Goal: Task Accomplishment & Management: Complete application form

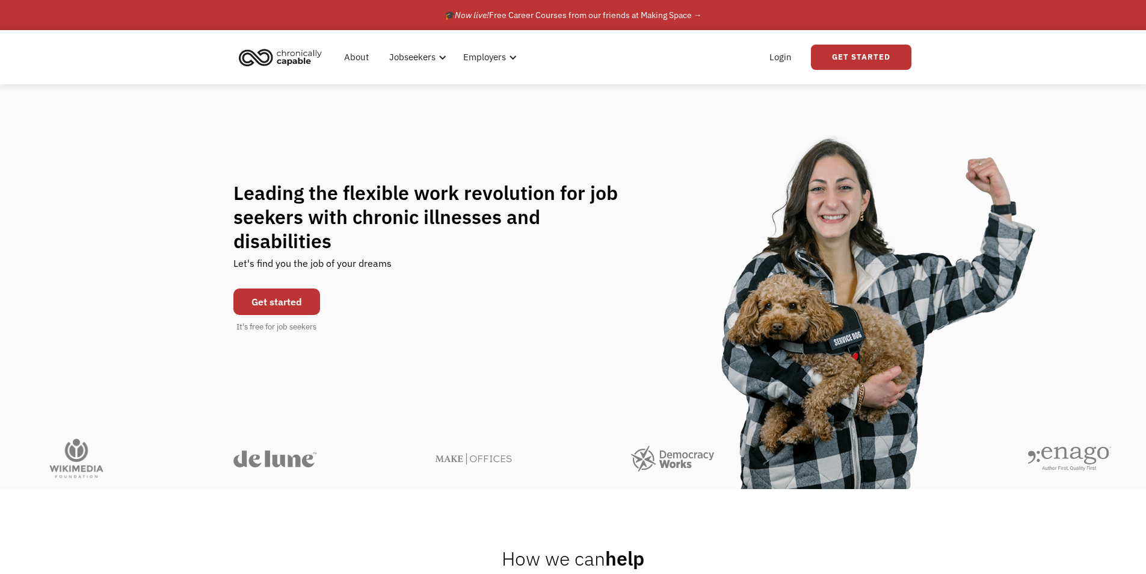
click at [265, 288] on link "Get started" at bounding box center [276, 301] width 87 height 26
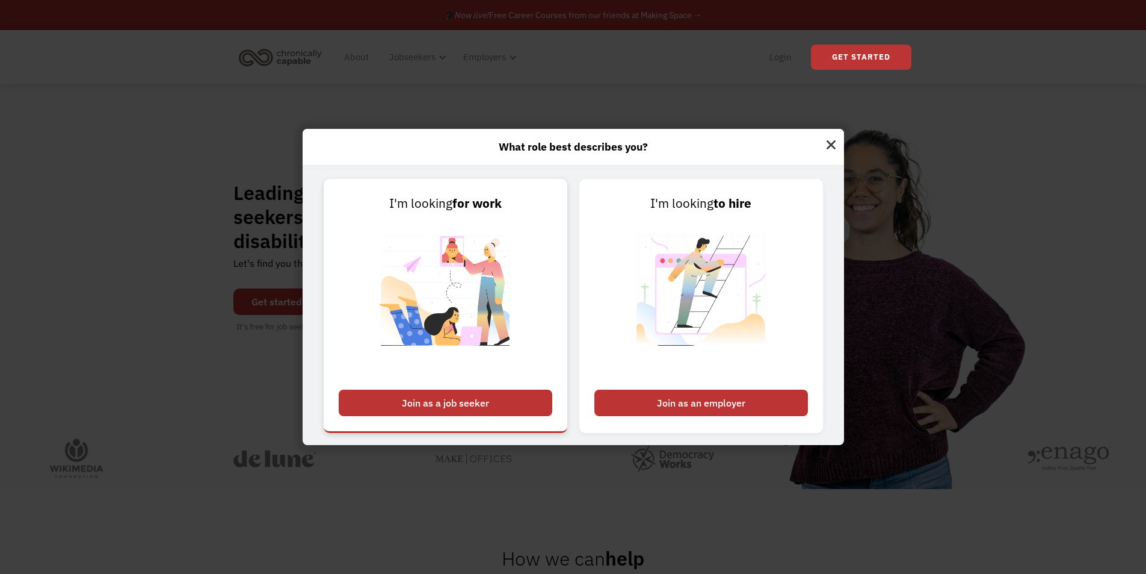
click at [446, 404] on div "Join as a job seeker" at bounding box center [446, 402] width 214 height 26
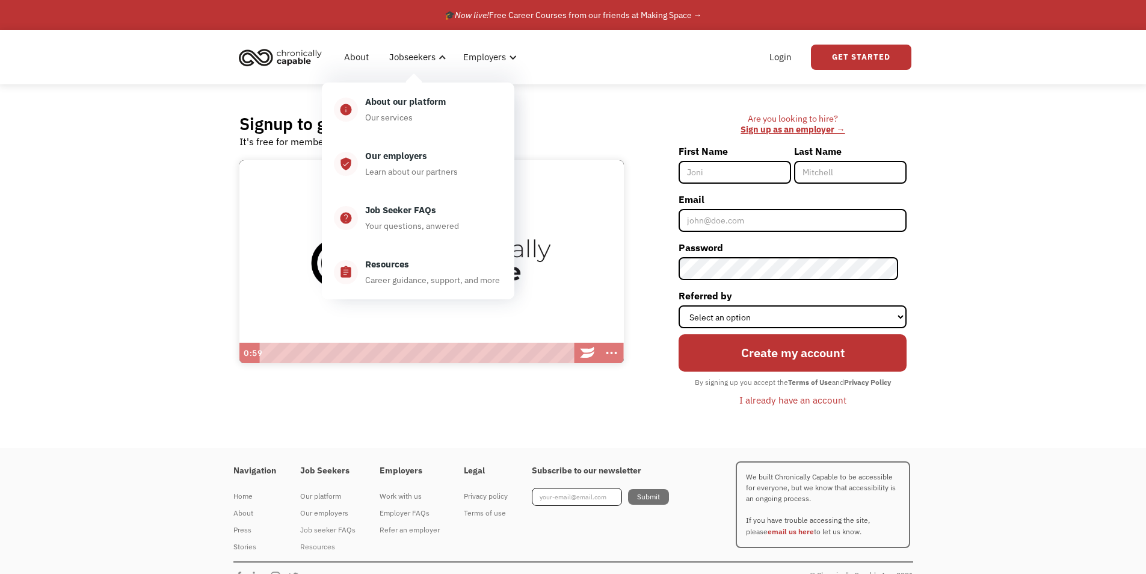
click at [646, 150] on div "Are you looking to hire? ‍ Sign up as an employer → First Name Last Name Email …" at bounding box center [771, 266] width 271 height 306
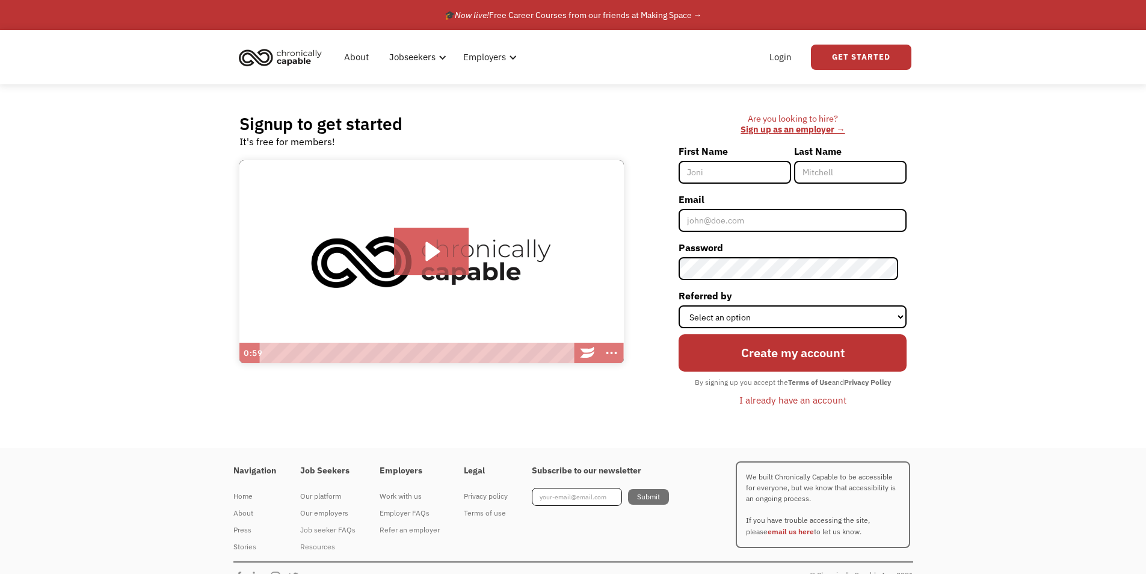
drag, startPoint x: 724, startPoint y: 174, endPoint x: 711, endPoint y: 170, distance: 13.3
click at [724, 174] on input "First Name" at bounding box center [735, 172] width 113 height 23
click at [850, 314] on select "Select an option Instagram Facebook Twitter Search Engine News Article Word of …" at bounding box center [793, 316] width 228 height 23
select select "Search Engine"
click at [687, 305] on select "Select an option Instagram Facebook Twitter Search Engine News Article Word of …" at bounding box center [793, 316] width 228 height 23
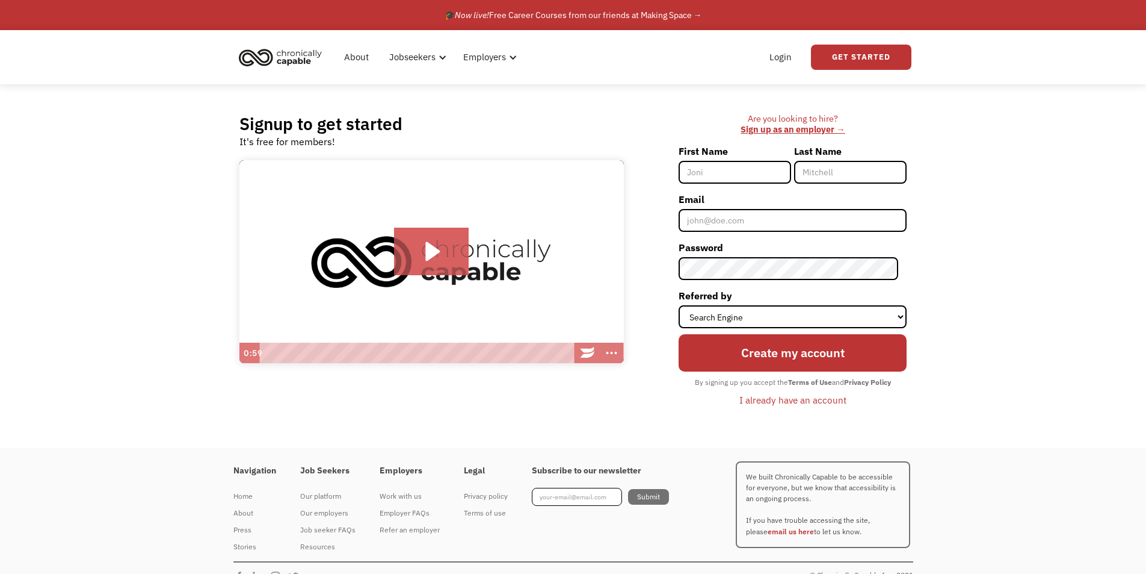
click at [749, 168] on input "First Name" at bounding box center [735, 172] width 113 height 23
type input "C"
type input "Keirden"
type input "Arnholter"
type input "keirdenarnholter@gmail.com"
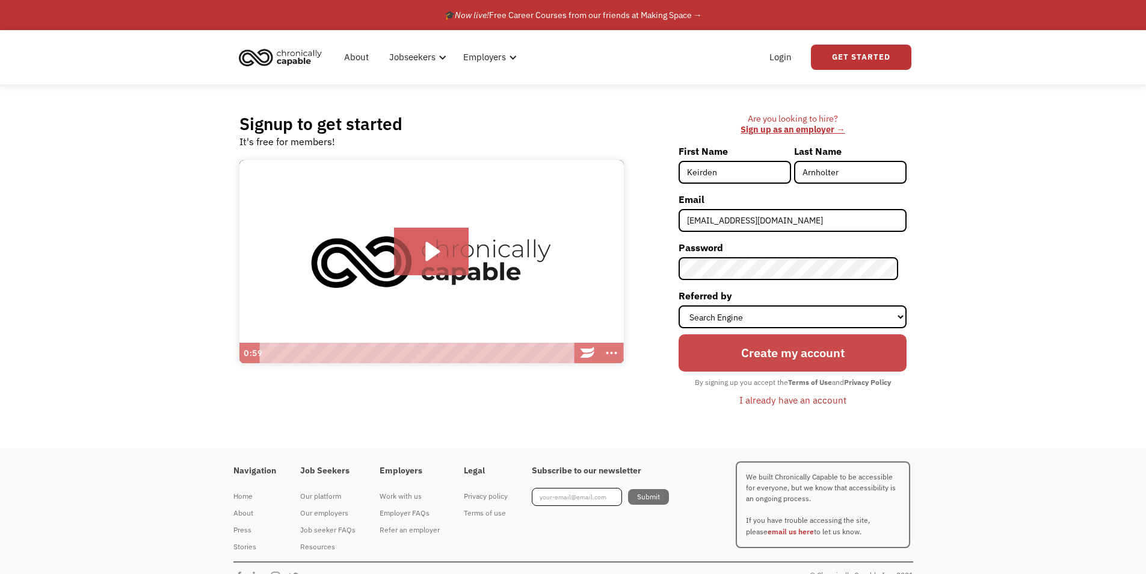
click at [776, 348] on input "Create my account" at bounding box center [793, 352] width 228 height 37
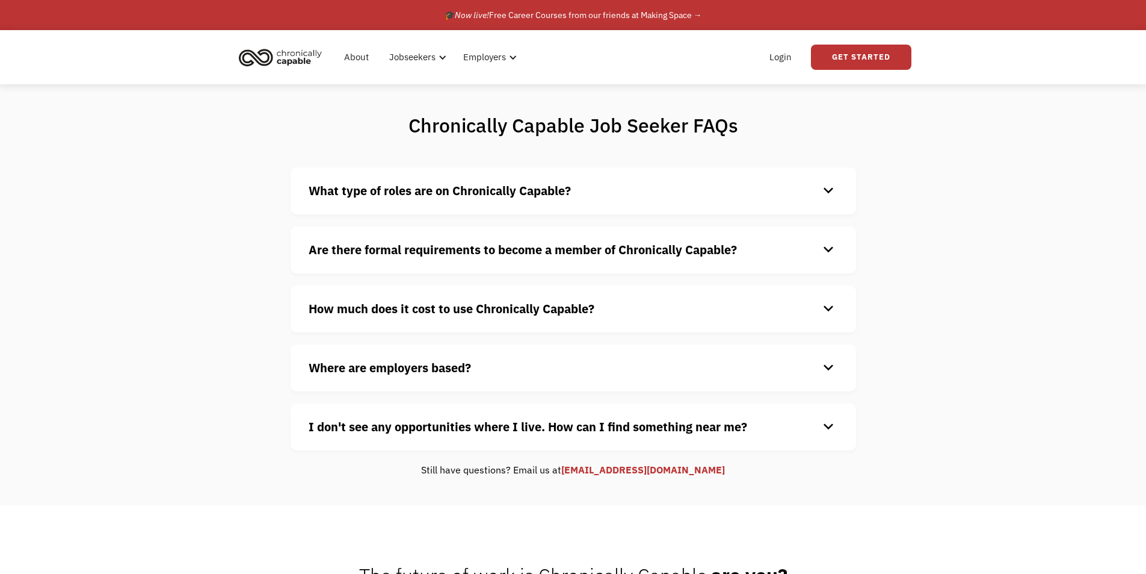
click at [346, 191] on strong "What type of roles are on Chronically Capable?" at bounding box center [440, 190] width 262 height 16
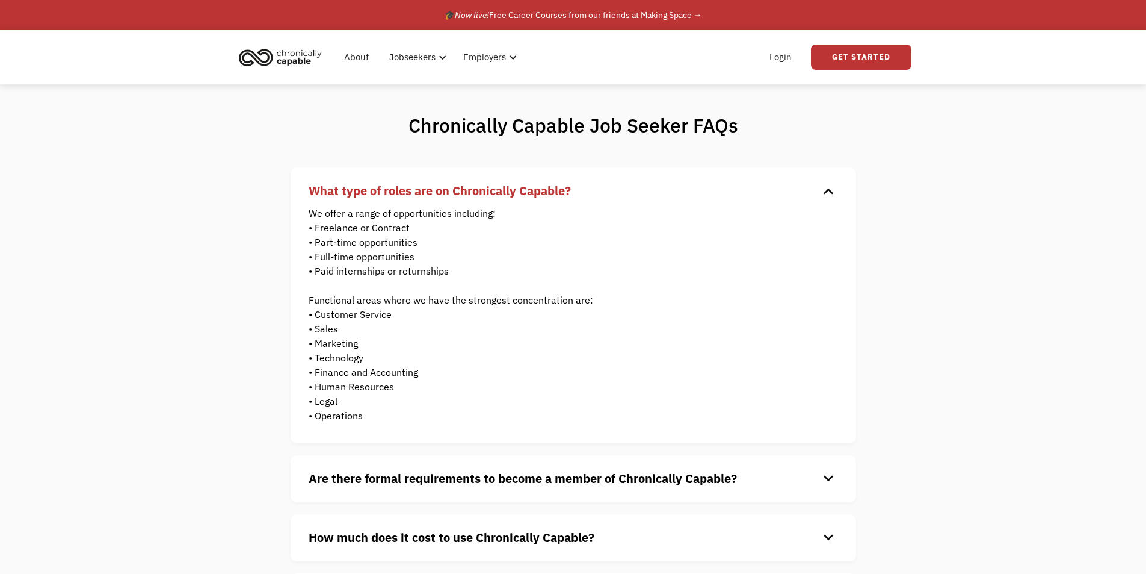
click at [356, 195] on strong "What type of roles are on Chronically Capable?" at bounding box center [440, 190] width 262 height 16
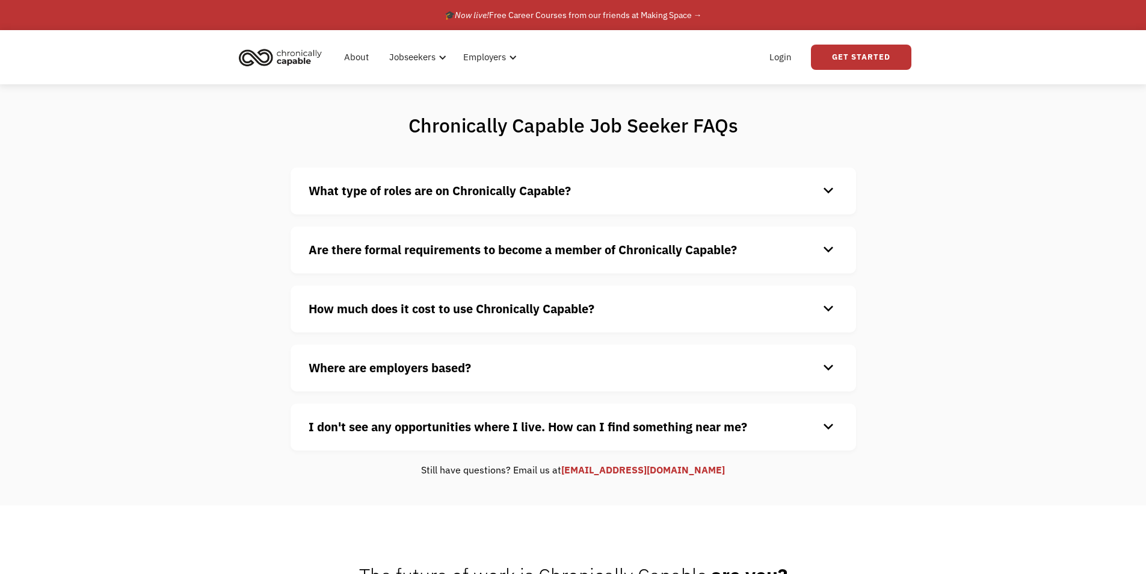
click at [330, 254] on strong "Are there formal requirements to become a member of Chronically Capable?" at bounding box center [523, 249] width 428 height 16
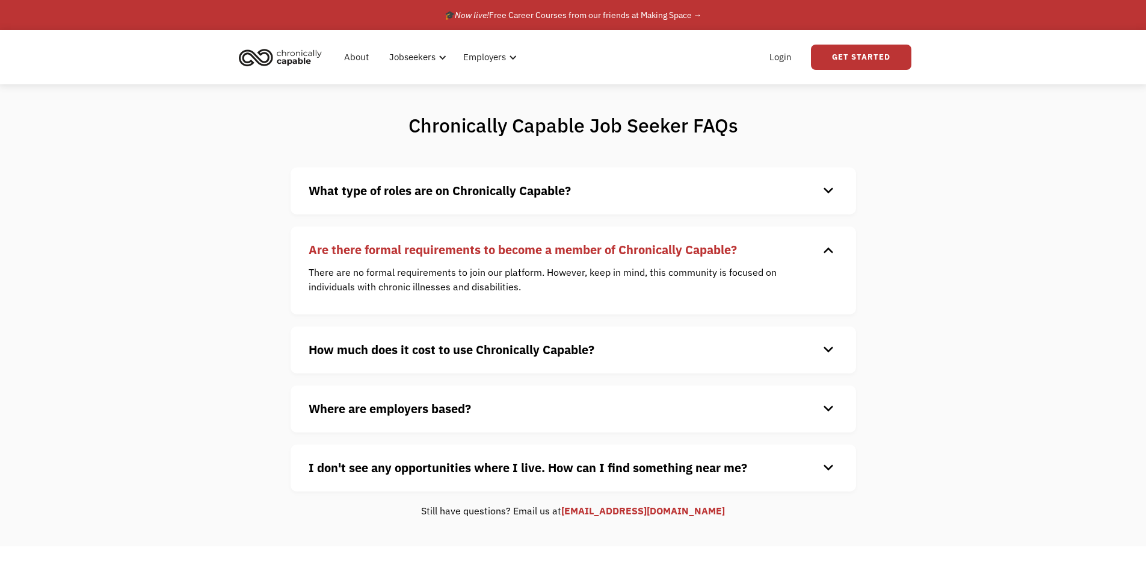
click at [339, 243] on strong "Are there formal requirements to become a member of Chronically Capable?" at bounding box center [523, 249] width 428 height 16
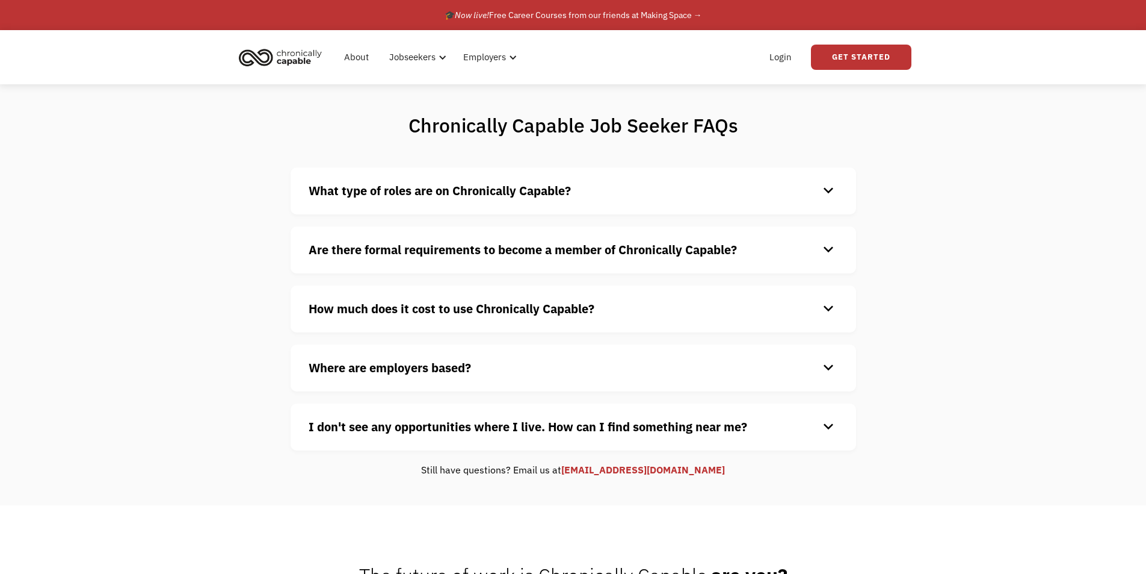
click at [346, 329] on div "How much does it cost to use Chronically Capable? keyboard_arrow_down Chronical…" at bounding box center [574, 308] width 566 height 47
click at [351, 316] on strong "How much does it cost to use Chronically Capable?" at bounding box center [452, 308] width 286 height 16
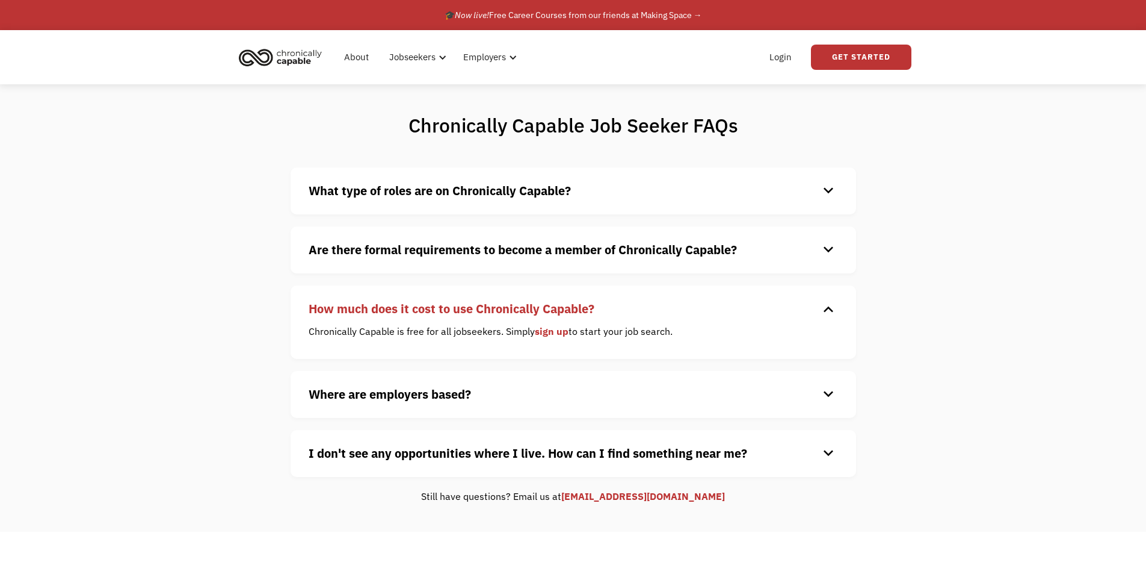
click at [349, 316] on strong "How much does it cost to use Chronically Capable?" at bounding box center [452, 308] width 286 height 16
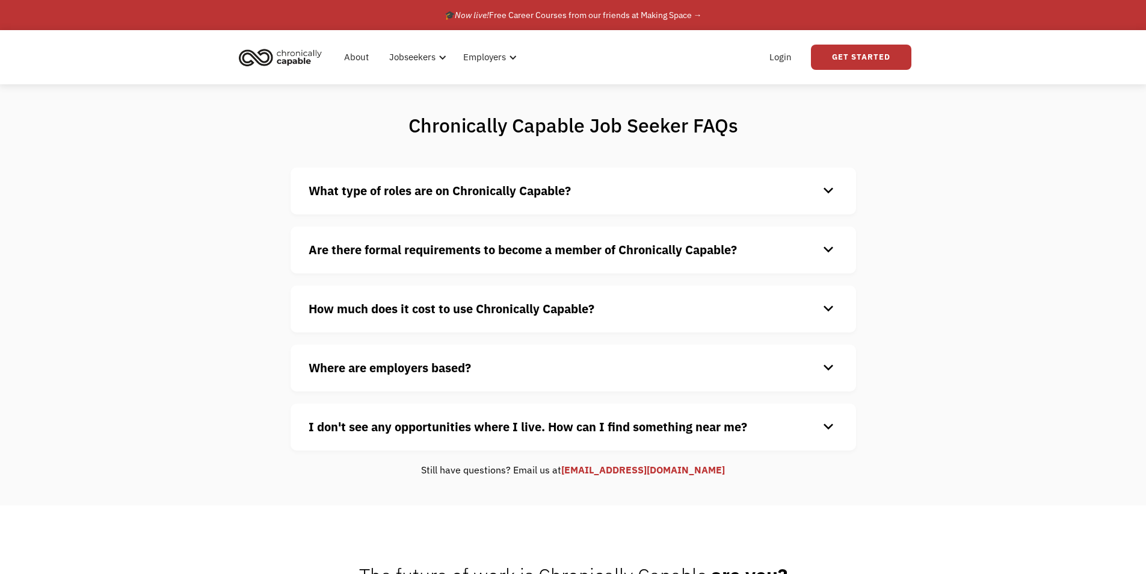
click at [325, 364] on strong "Where are employers based?" at bounding box center [390, 367] width 162 height 16
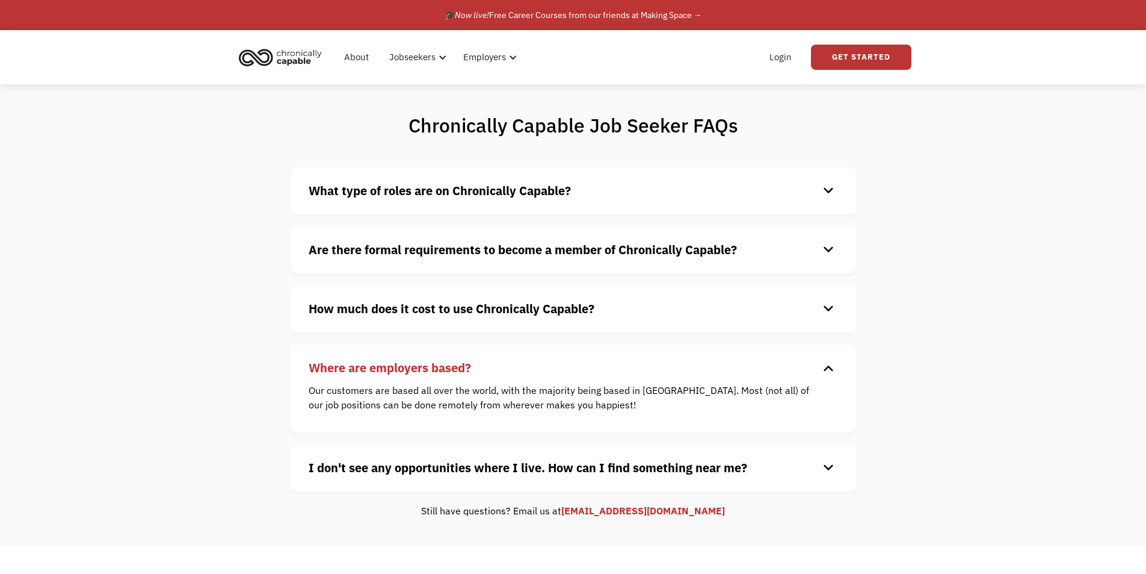
click at [344, 369] on strong "Where are employers based?" at bounding box center [390, 367] width 162 height 16
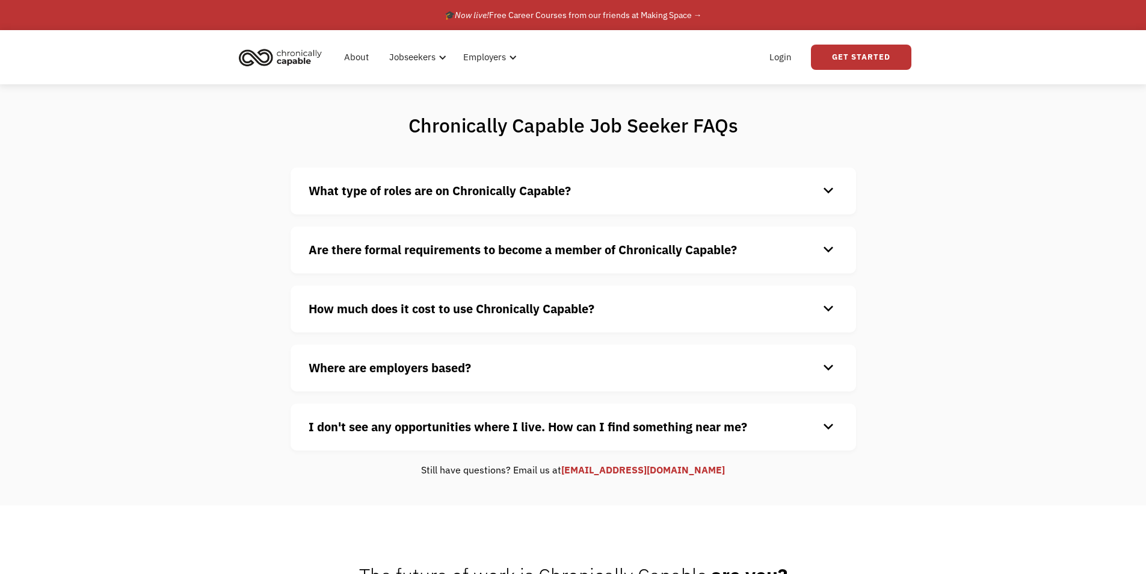
click at [377, 434] on h4 "I don't see any opportunities where I live. How can I find something near me?" at bounding box center [564, 427] width 510 height 18
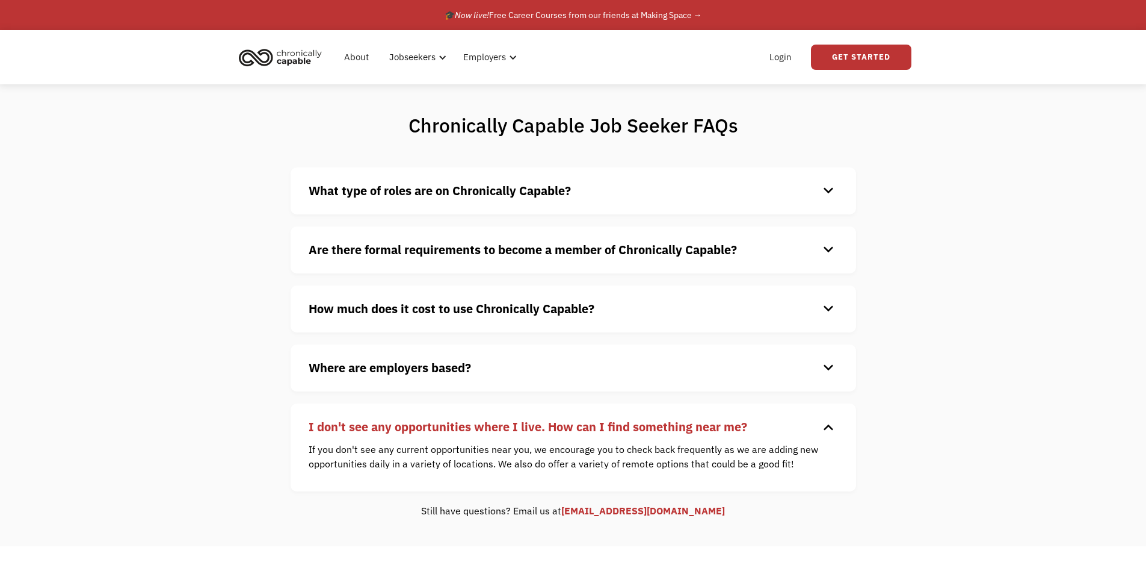
click at [377, 427] on strong "I don't see any opportunities where I live. How can I find something near me?" at bounding box center [528, 426] width 439 height 16
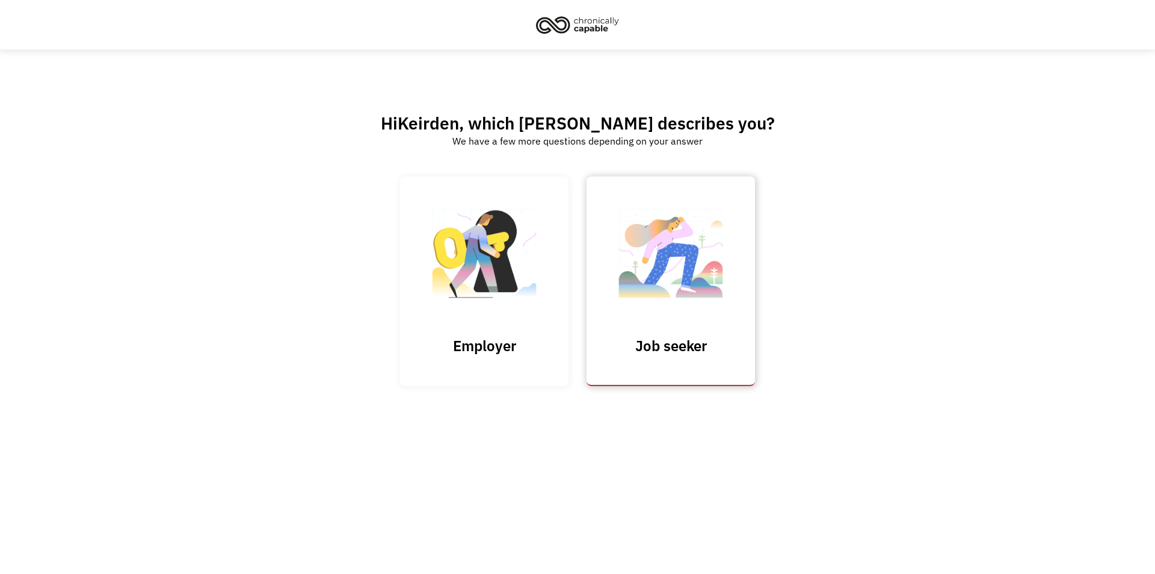
click at [662, 262] on img at bounding box center [671, 258] width 120 height 117
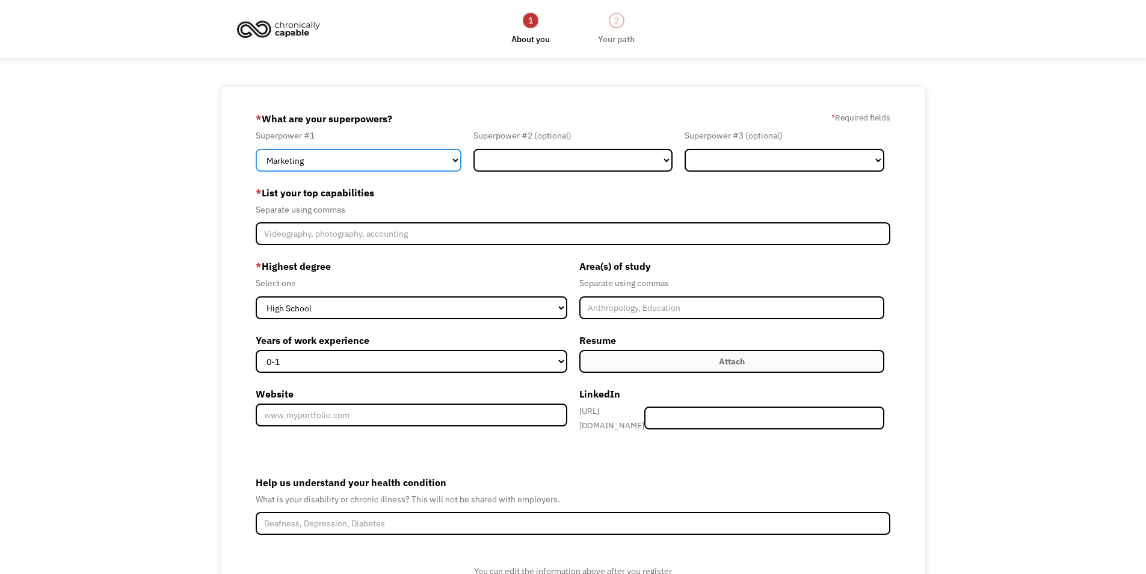
click at [419, 153] on select "Marketing Human Resources Finance Technology Operations Sales Industrial & Manu…" at bounding box center [359, 160] width 206 height 23
select select "Other"
click at [256, 149] on select "Marketing Human Resources Finance Technology Operations Sales Industrial & Manu…" at bounding box center [359, 160] width 206 height 23
click at [49, 243] on div "68b4bbd9cddb3cf499525b50 keirdenarnholter@gmail.com Keirden Arnholter Search En…" at bounding box center [573, 371] width 1146 height 568
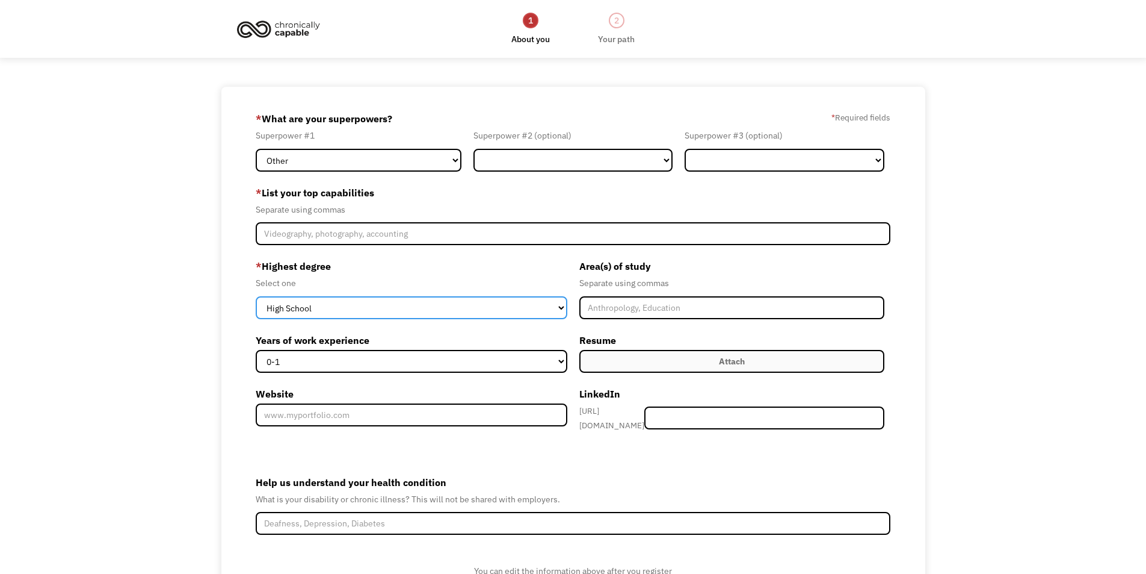
click at [331, 305] on select "High School Associates Bachelors Master's PhD" at bounding box center [412, 307] width 312 height 23
click at [410, 276] on div "Select one" at bounding box center [412, 283] width 312 height 14
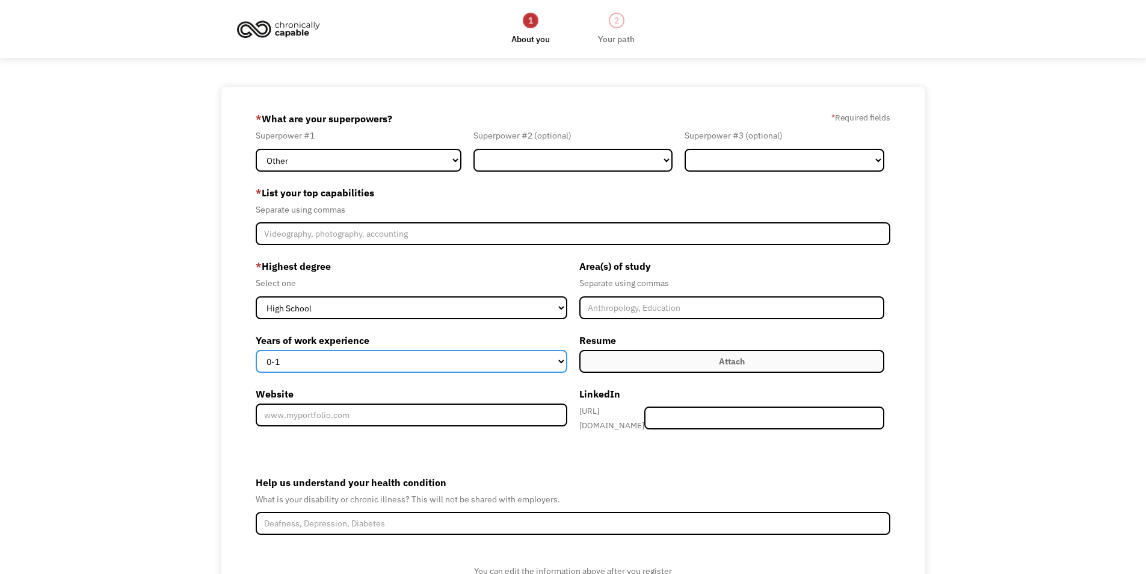
click at [387, 360] on select "0-1 2-4 5-10 11-15 15+" at bounding box center [412, 361] width 312 height 23
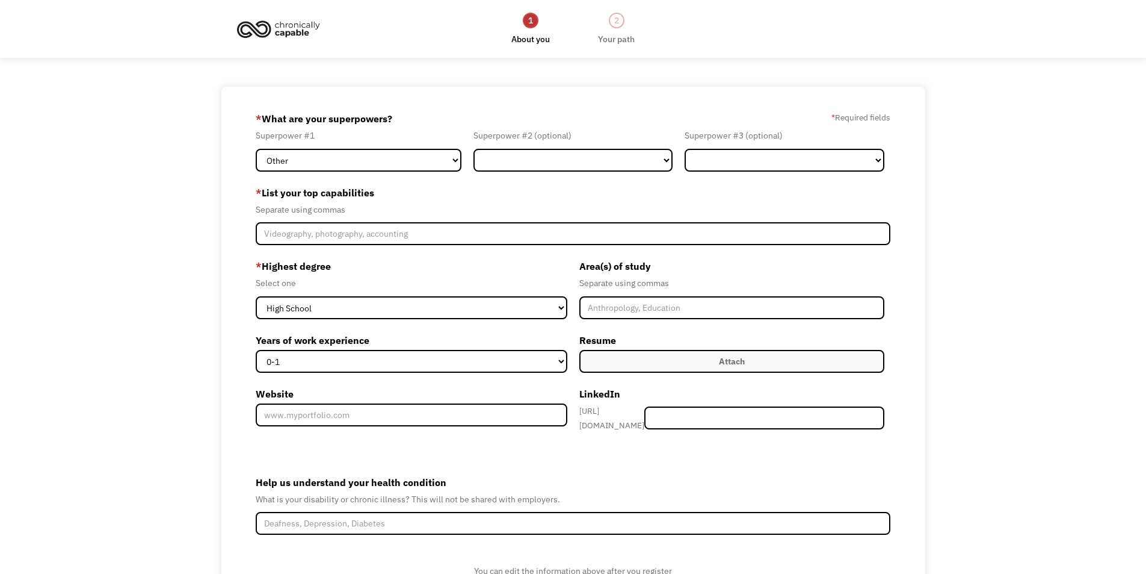
click at [954, 315] on div "68b4bbd9cddb3cf499525b50 keirdenarnholter@gmail.com Keirden Arnholter Search En…" at bounding box center [573, 371] width 1146 height 568
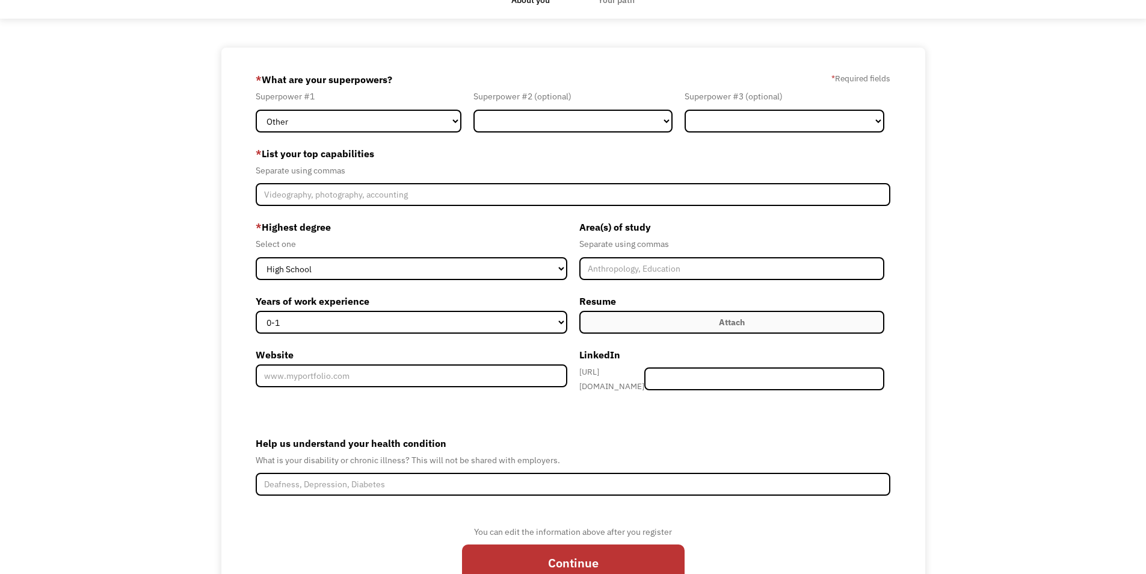
scroll to position [60, 0]
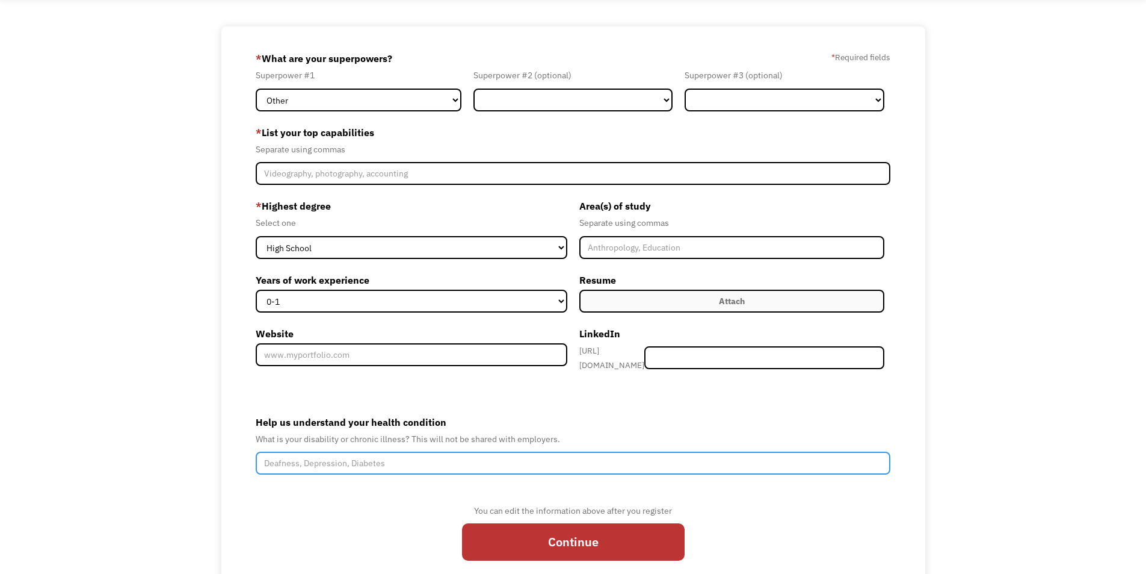
click at [332, 451] on input "Help us understand your health condition" at bounding box center [573, 462] width 635 height 23
click at [377, 456] on input "Chronic pain, fatigue, autism, anxiety, depression" at bounding box center [573, 462] width 635 height 23
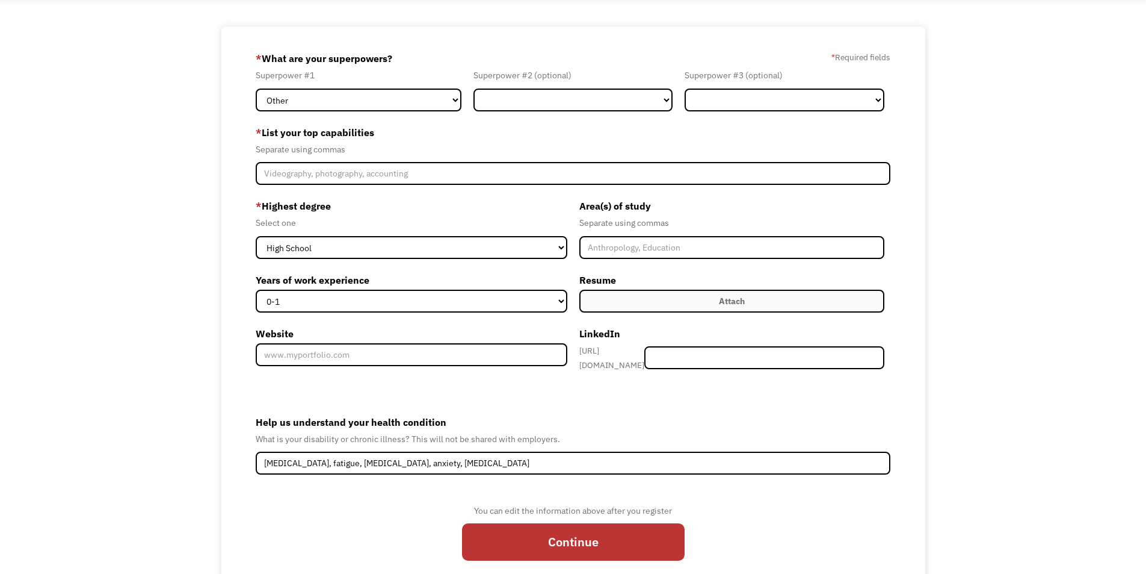
click at [110, 281] on div "68b4bbd9cddb3cf499525b50 keirdenarnholter@gmail.com Keirden Arnholter Search En…" at bounding box center [573, 310] width 1146 height 568
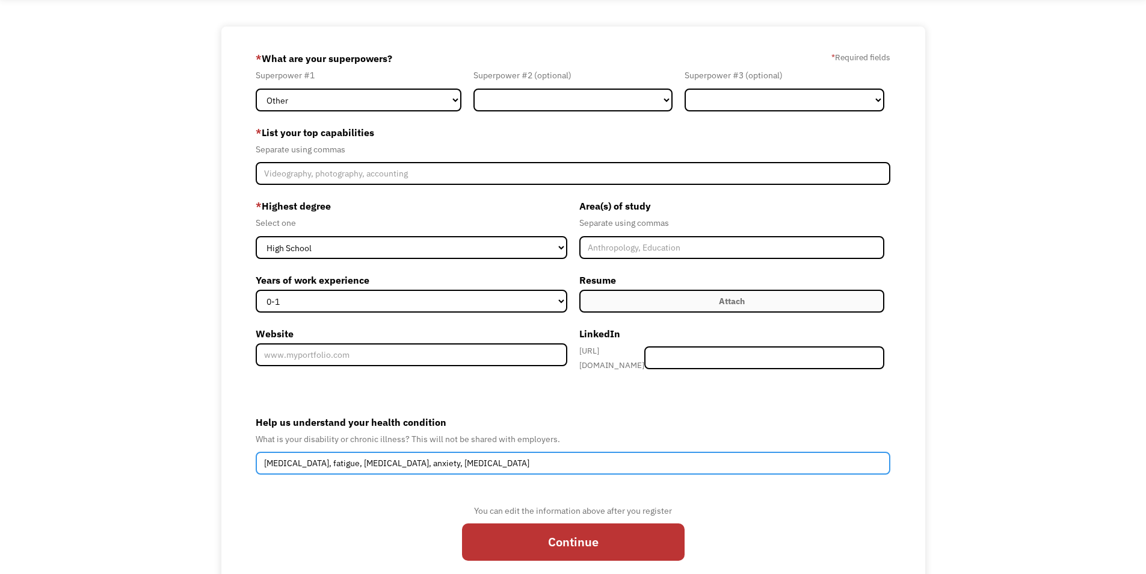
click at [434, 460] on input "Chronic pain, fatigue, autism, anxiety, depression" at bounding box center [573, 462] width 635 height 23
type input "Chronic pain, fatigue, autism, anxiety"
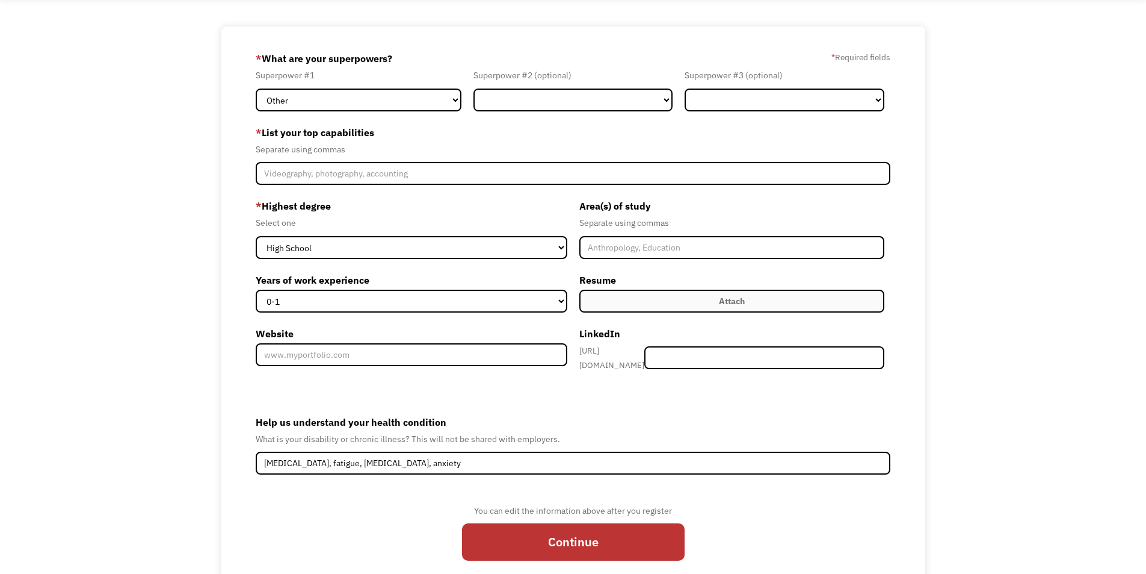
click at [149, 394] on div "68b4bbd9cddb3cf499525b50 keirdenarnholter@gmail.com Keirden Arnholter Search En…" at bounding box center [573, 310] width 1146 height 568
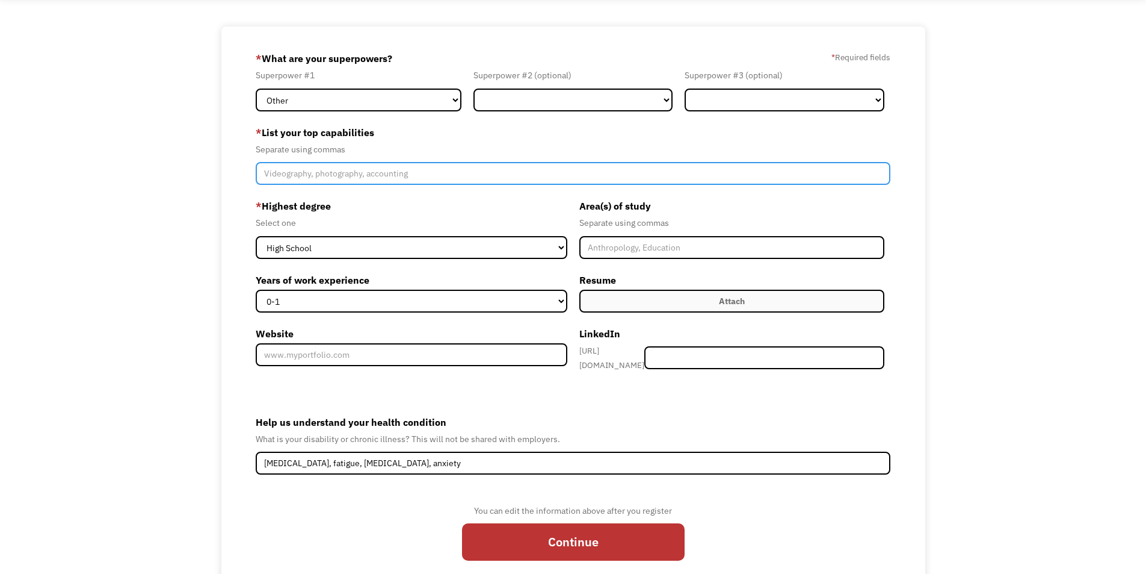
click at [272, 178] on input "Member-Create-Step1" at bounding box center [573, 173] width 635 height 23
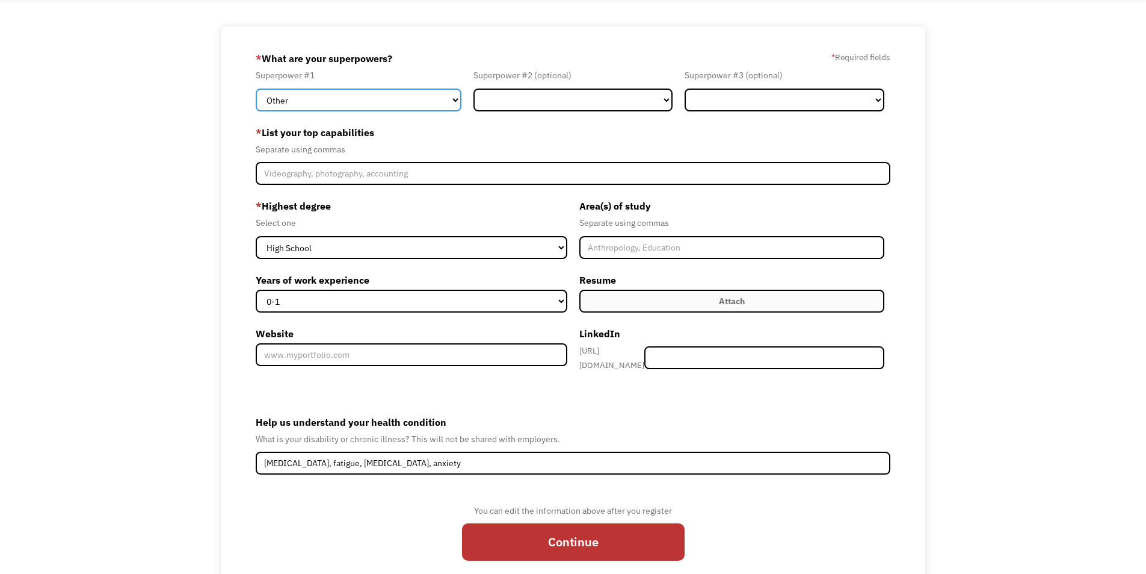
click at [380, 96] on select "Marketing Human Resources Finance Technology Operations Sales Industrial & Manu…" at bounding box center [359, 99] width 206 height 23
click at [112, 306] on div "68b4bbd9cddb3cf499525b50 keirdenarnholter@gmail.com Keirden Arnholter Search En…" at bounding box center [573, 310] width 1146 height 568
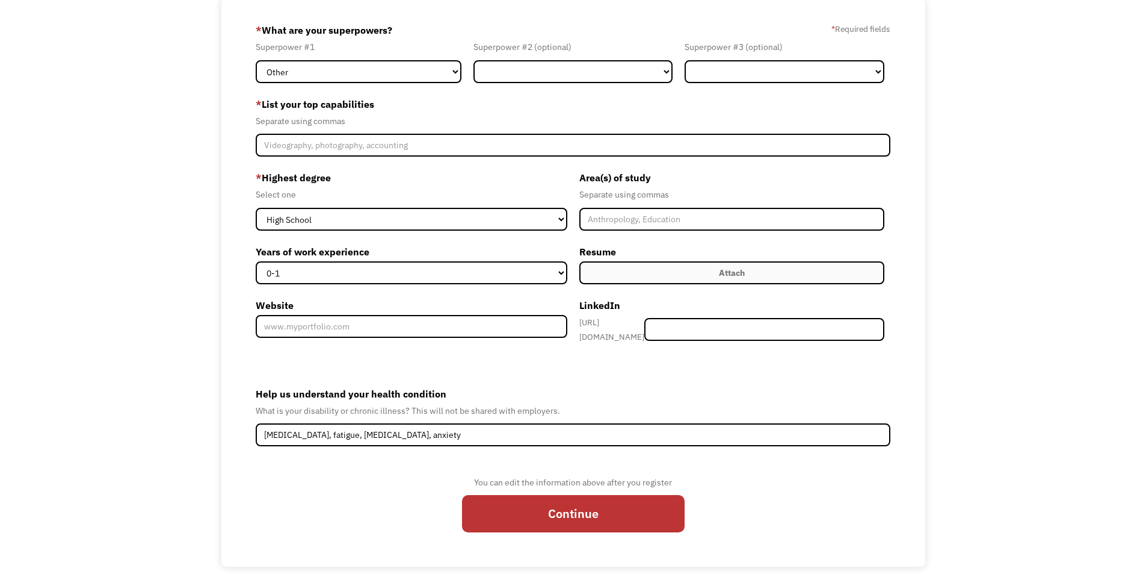
scroll to position [104, 0]
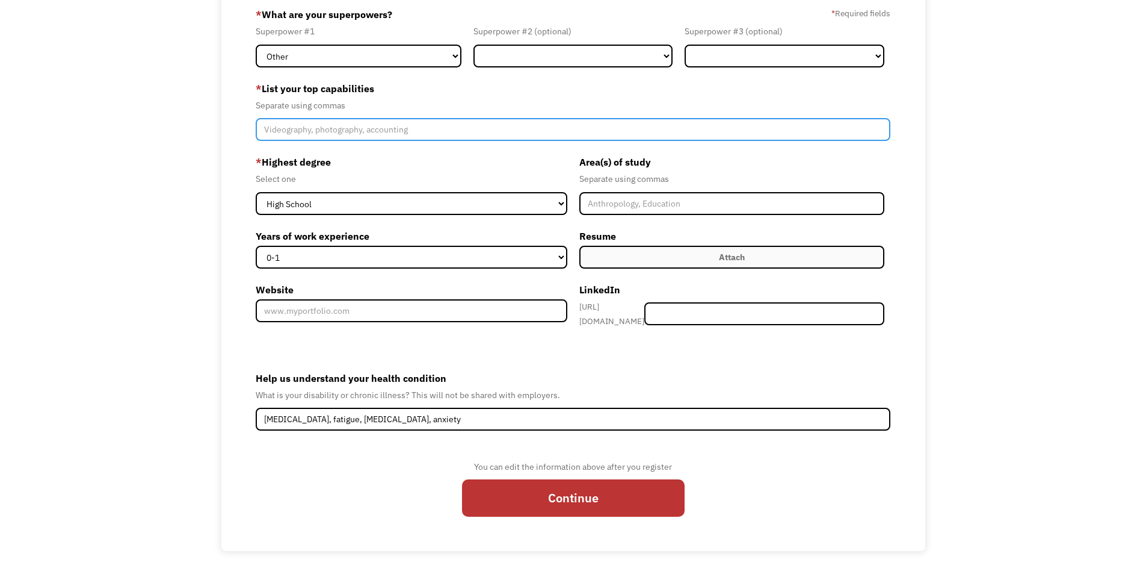
click at [300, 136] on input "Member-Create-Step1" at bounding box center [573, 129] width 635 height 23
type input "n"
type input "leadership, organizing, planning, typing"
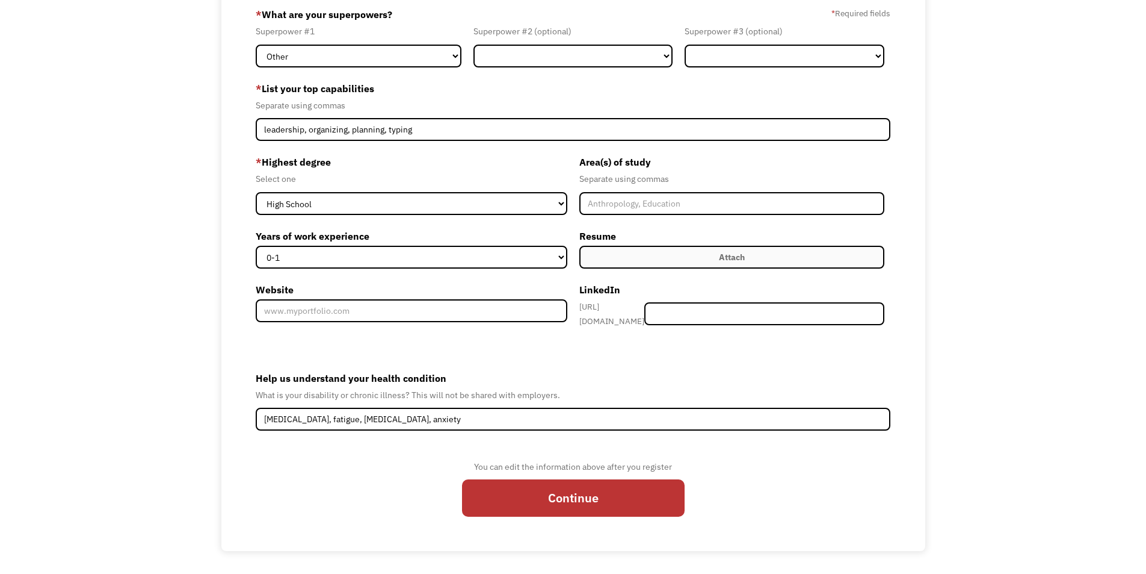
click at [131, 193] on div "68b4bbd9cddb3cf499525b50 keirdenarnholter@gmail.com Keirden Arnholter Search En…" at bounding box center [573, 267] width 1146 height 568
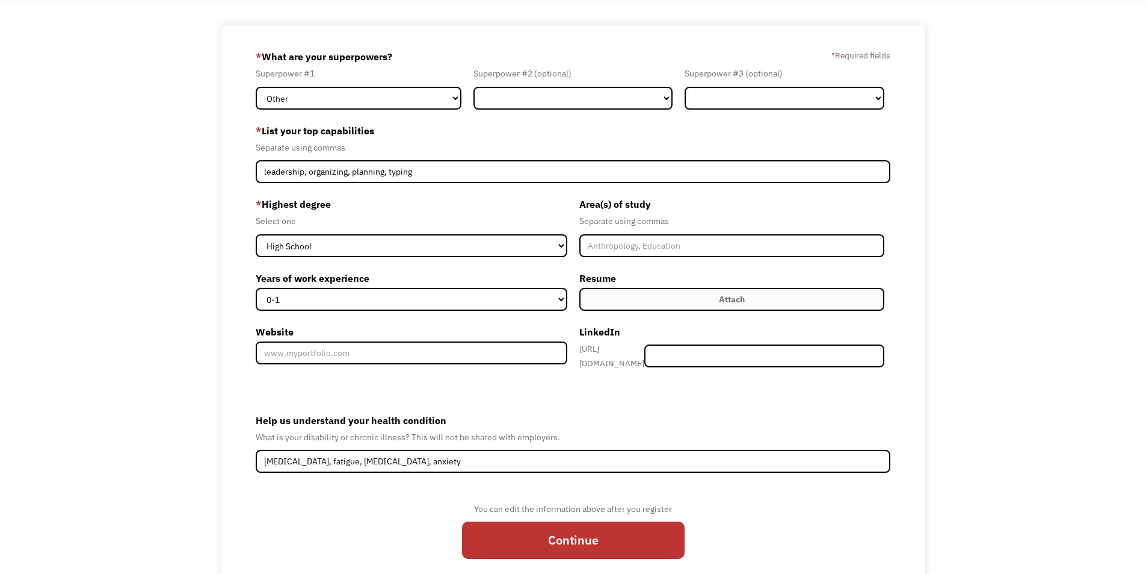
scroll to position [44, 0]
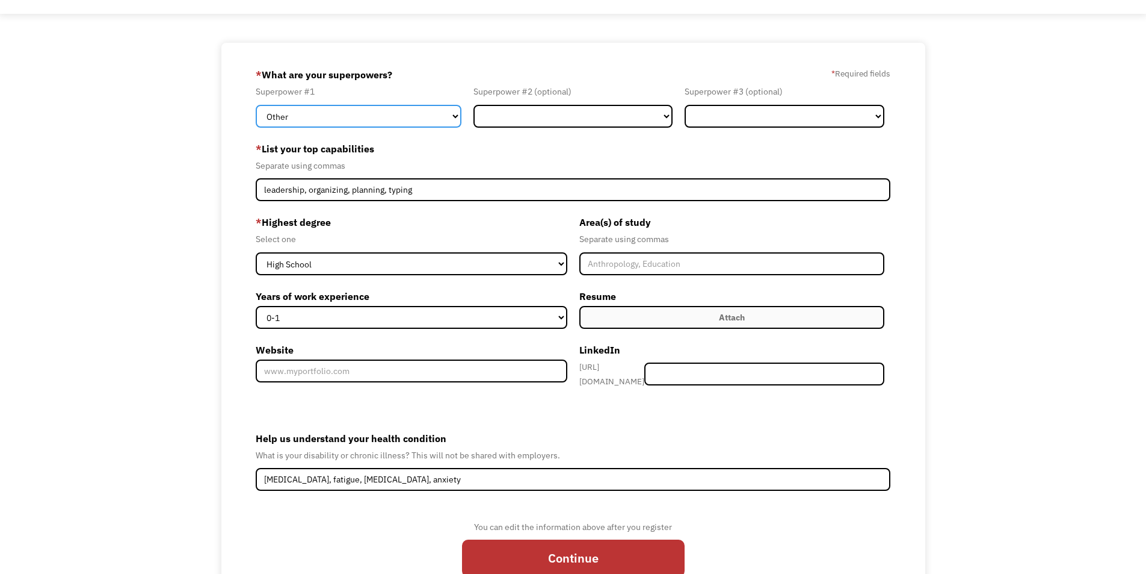
click at [295, 118] on select "Marketing Human Resources Finance Technology Operations Sales Industrial & Manu…" at bounding box center [359, 116] width 206 height 23
click at [111, 147] on div "68b4bbd9cddb3cf499525b50 keirdenarnholter@gmail.com Keirden Arnholter Search En…" at bounding box center [573, 327] width 1146 height 568
click at [172, 291] on div "68b4bbd9cddb3cf499525b50 keirdenarnholter@gmail.com Keirden Arnholter Search En…" at bounding box center [573, 327] width 1146 height 568
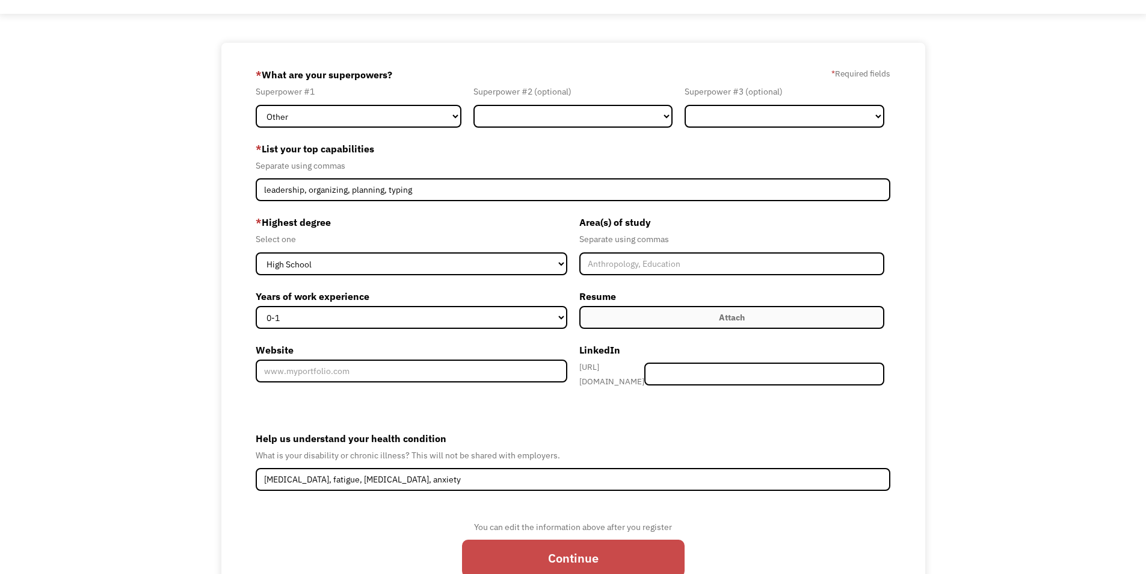
click at [554, 558] on input "Continue" at bounding box center [573, 557] width 223 height 37
type input "Please wait..."
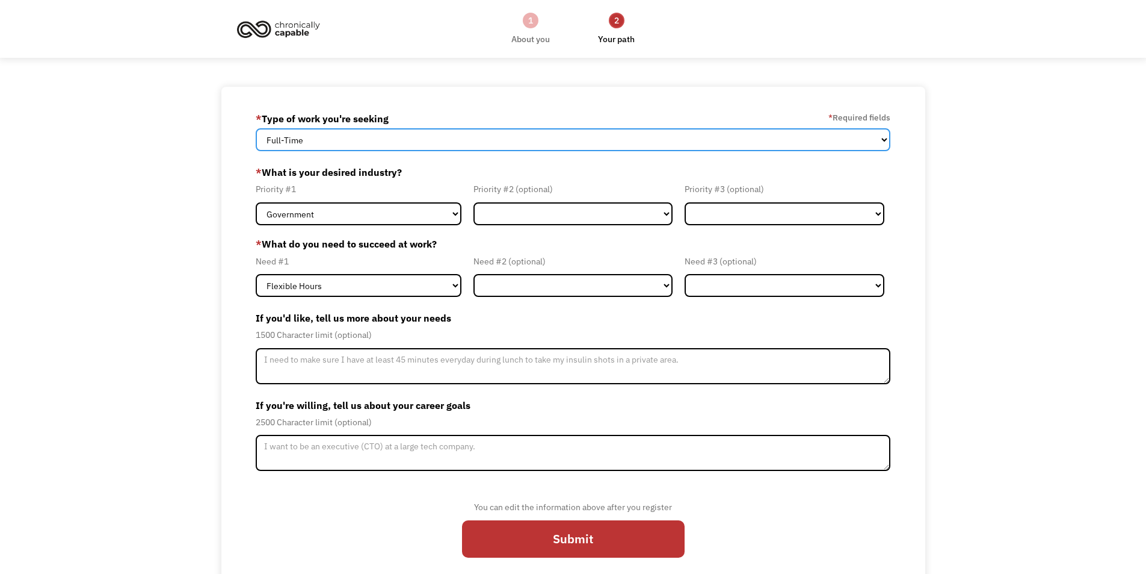
click at [276, 149] on select "Full-Time Part-Time Both Full-Time and Part-Time" at bounding box center [573, 139] width 635 height 23
select select "Both Full-Time and Part-Time"
click at [256, 128] on select "Full-Time Part-Time Both Full-Time and Part-Time" at bounding box center [573, 139] width 635 height 23
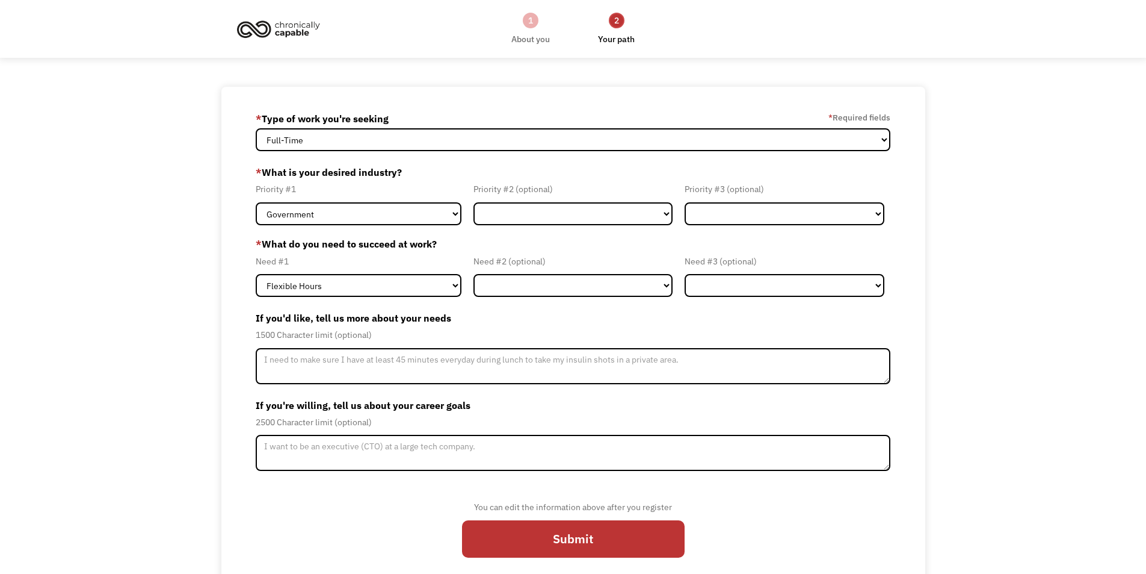
click at [205, 179] on div "68b4bbd9cddb3cf499525b50 [EMAIL_ADDRESS][DOMAIN_NAME] [PERSON_NAME] * Type of w…" at bounding box center [573, 339] width 1146 height 505
click at [287, 208] on select "Government Finance & Insurance Health & Social Care Tech & Engineering Creative…" at bounding box center [359, 213] width 206 height 23
select select "Administrative"
click at [256, 202] on select "Government Finance & Insurance Health & Social Care Tech & Engineering Creative…" at bounding box center [359, 213] width 206 height 23
click at [515, 228] on form "68b4bbd9cddb3cf499525b50 keirdenarnholter@gmail.com Keirden Arnholter * Type of…" at bounding box center [573, 338] width 635 height 459
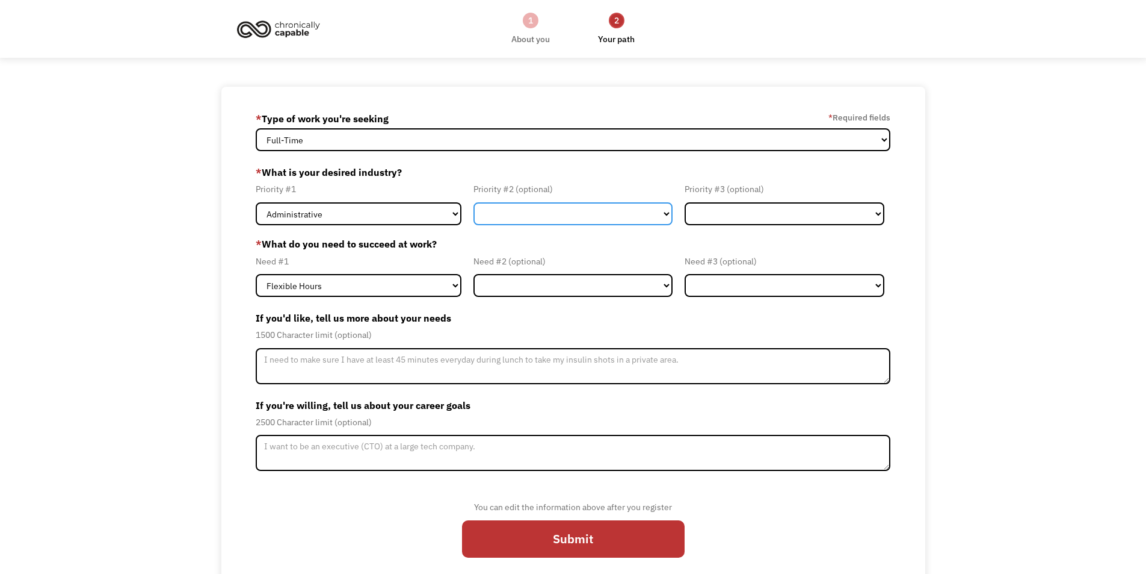
click at [515, 218] on select "Government Finance & Insurance Health & Social Care Tech & Engineering Creative…" at bounding box center [574, 213] width 200 height 23
select select "Creative & Design"
click at [474, 202] on select "Government Finance & Insurance Health & Social Care Tech & Engineering Creative…" at bounding box center [574, 213] width 200 height 23
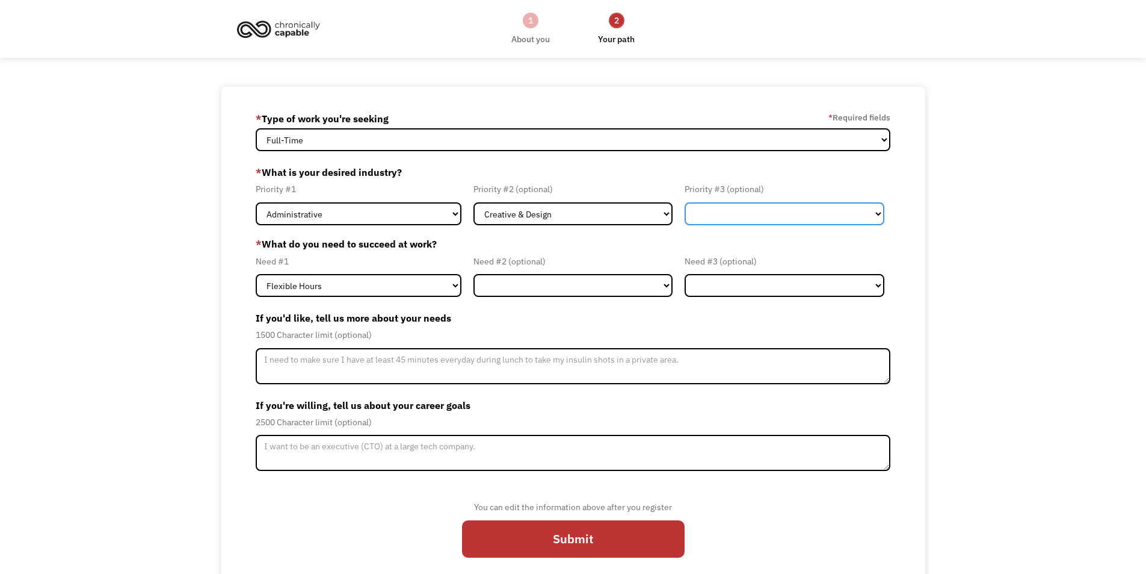
click at [751, 218] on select "Government Finance & Insurance Health & Social Care Tech & Engineering Creative…" at bounding box center [785, 213] width 200 height 23
select select "Other"
click at [685, 202] on select "Government Finance & Insurance Health & Social Care Tech & Engineering Creative…" at bounding box center [785, 213] width 200 height 23
click at [192, 285] on div "68b4bbd9cddb3cf499525b50 keirdenarnholter@gmail.com Keirden Arnholter * Type of…" at bounding box center [573, 339] width 1146 height 505
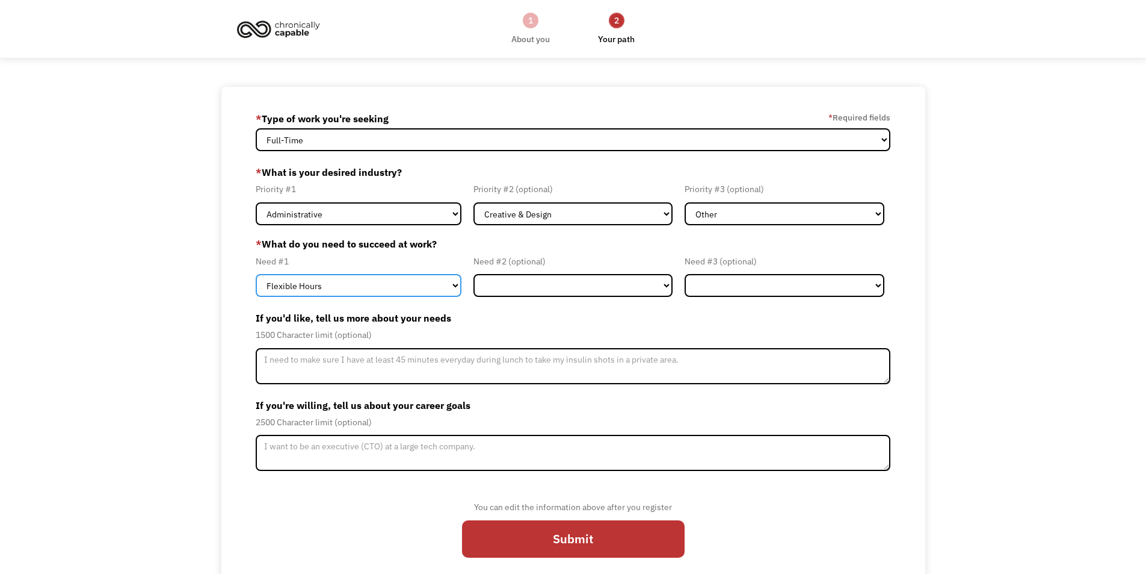
click at [291, 285] on select "Flexible Hours Remote Work Service Animal On-site Accommodations Visual Support…" at bounding box center [359, 285] width 206 height 23
click at [294, 285] on select "Flexible Hours Remote Work Service Animal On-site Accommodations Visual Support…" at bounding box center [359, 285] width 206 height 23
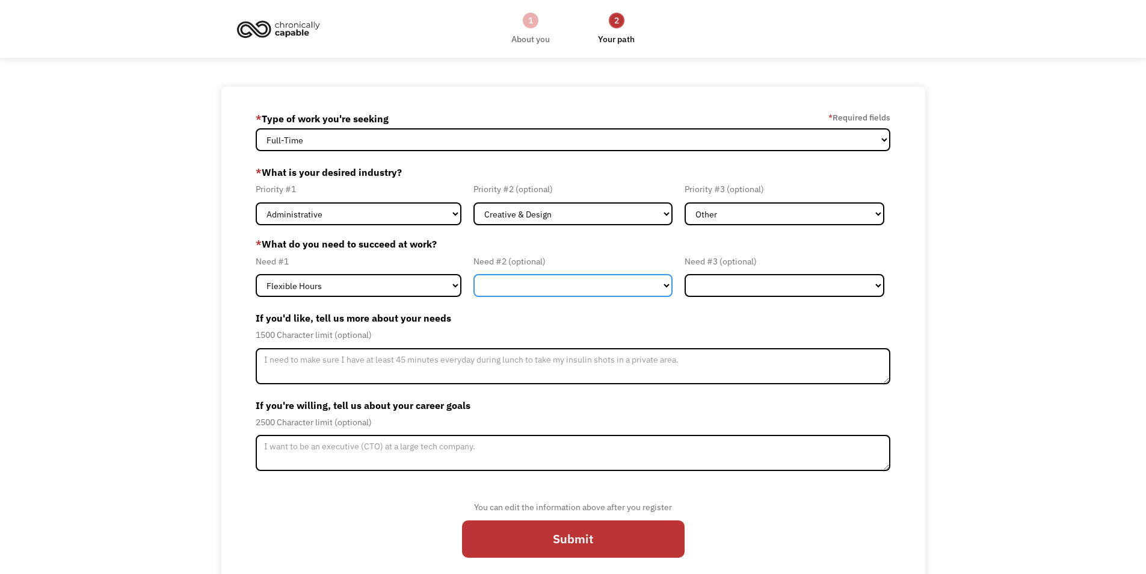
click at [539, 292] on select "Flexible Hours Remote Work Service Animal On-site Accommodations Visual Support…" at bounding box center [574, 285] width 200 height 23
select select "Remote Work"
click at [474, 274] on select "Flexible Hours Remote Work Service Animal On-site Accommodations Visual Support…" at bounding box center [574, 285] width 200 height 23
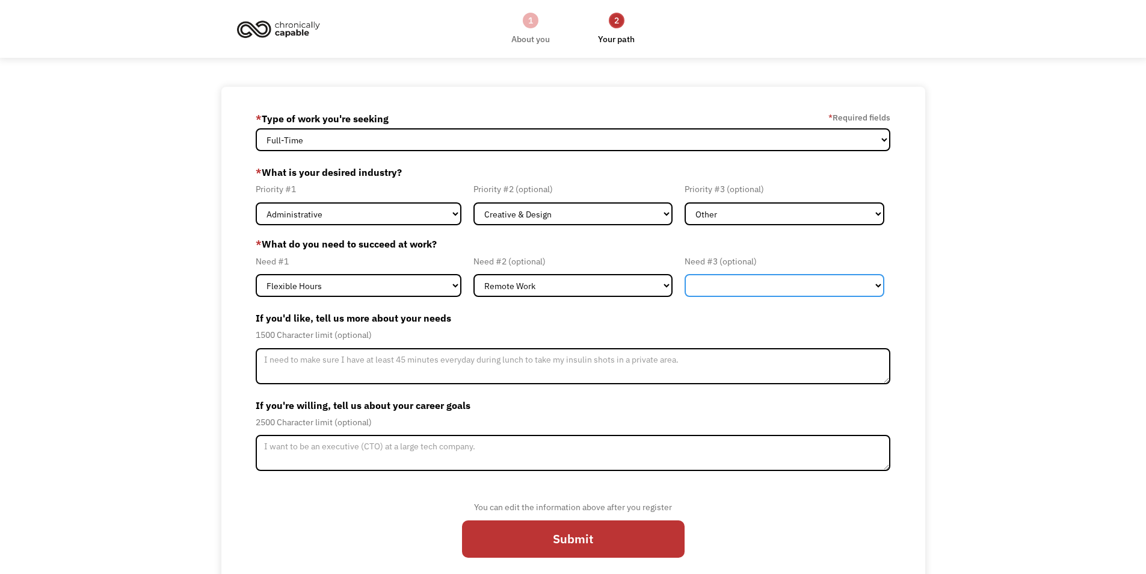
click at [802, 279] on select "Flexible Hours Remote Work Service Animal On-site Accommodations Visual Support…" at bounding box center [785, 285] width 200 height 23
click at [162, 351] on div "68b4bbd9cddb3cf499525b50 keirdenarnholter@gmail.com Keirden Arnholter * Type of…" at bounding box center [573, 339] width 1146 height 505
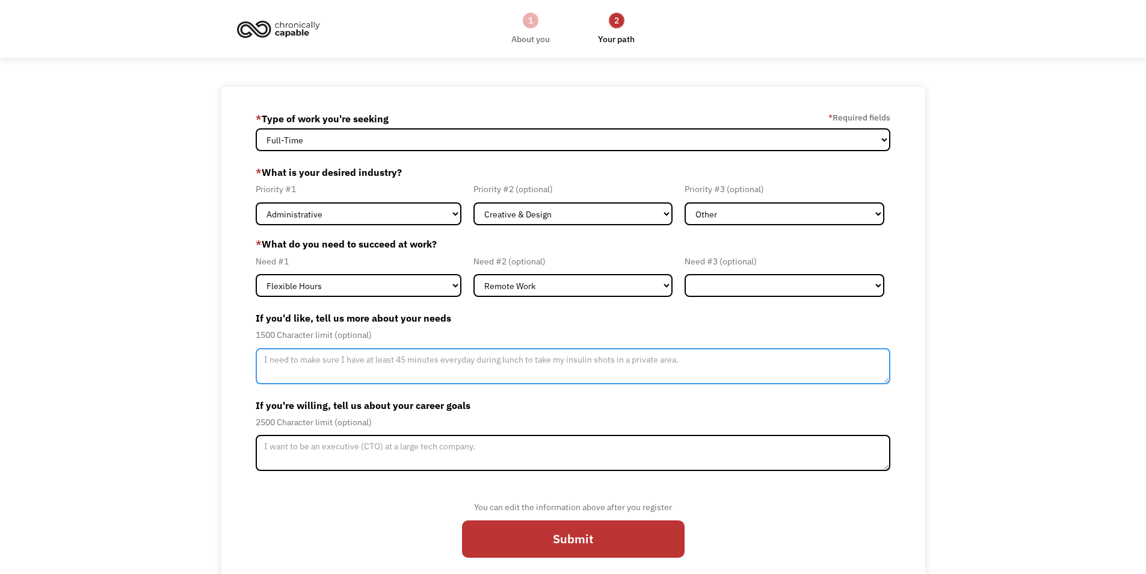
click at [323, 366] on textarea "Member-Update-Form-Step2" at bounding box center [573, 366] width 635 height 36
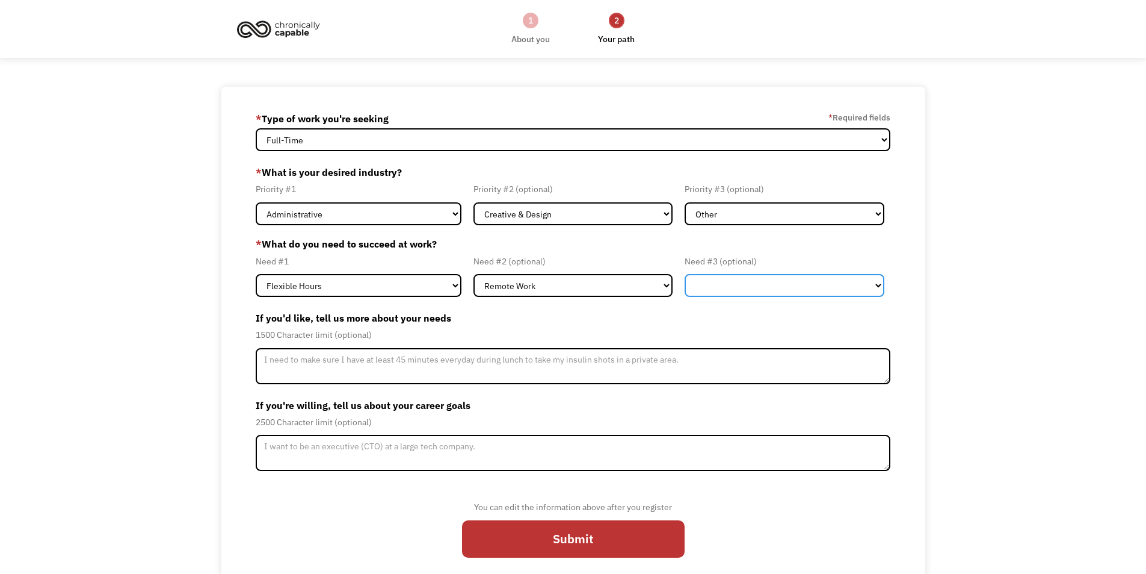
click at [748, 290] on select "Flexible Hours Remote Work Service Animal On-site Accommodations Visual Support…" at bounding box center [785, 285] width 200 height 23
drag, startPoint x: 950, startPoint y: 285, endPoint x: 797, endPoint y: 300, distance: 153.7
click at [950, 285] on div "68b4bbd9cddb3cf499525b50 keirdenarnholter@gmail.com Keirden Arnholter * Type of…" at bounding box center [573, 339] width 1146 height 505
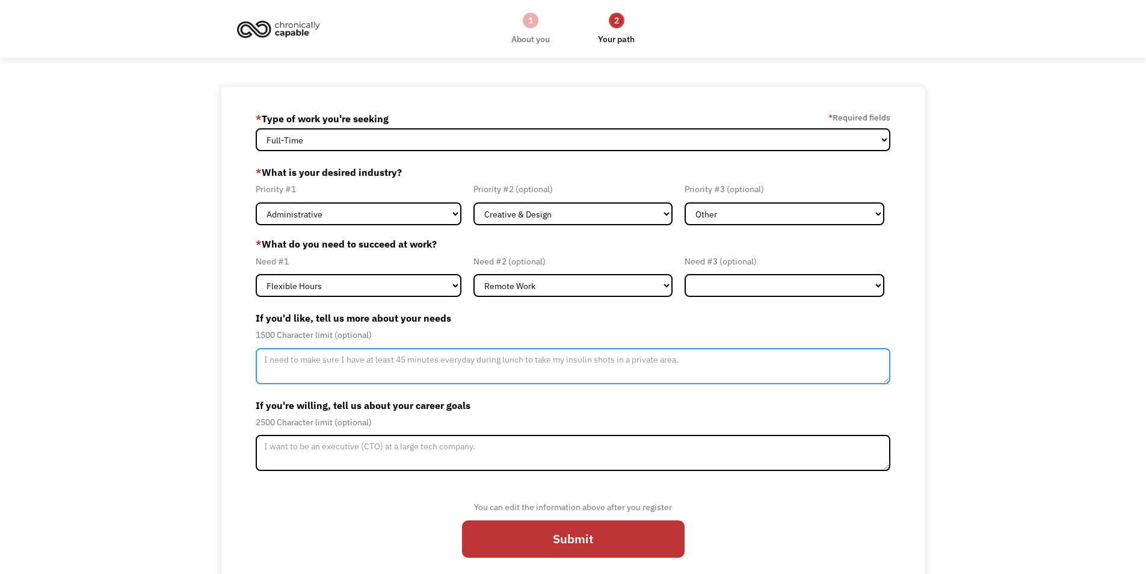
click at [356, 365] on textarea "Member-Update-Form-Step2" at bounding box center [573, 366] width 635 height 36
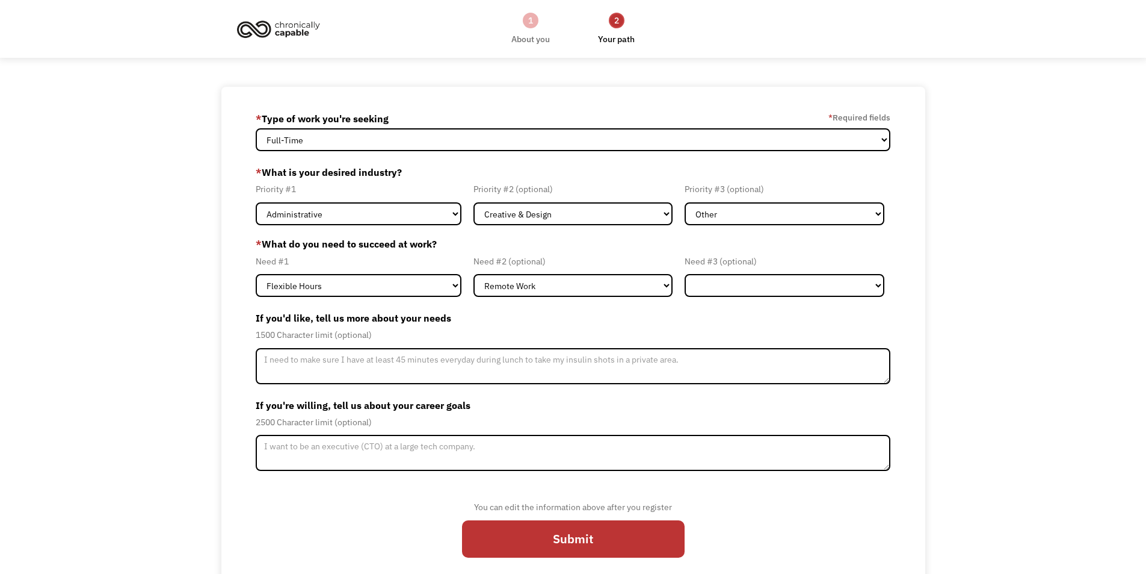
click at [959, 314] on div "68b4bbd9cddb3cf499525b50 keirdenarnholter@gmail.com Keirden Arnholter * Type of…" at bounding box center [573, 339] width 1146 height 505
click at [902, 187] on div "68b4bbd9cddb3cf499525b50 keirdenarnholter@gmail.com Keirden Arnholter * Type of…" at bounding box center [573, 339] width 704 height 505
click at [943, 189] on div "68b4bbd9cddb3cf499525b50 keirdenarnholter@gmail.com Keirden Arnholter * Type of…" at bounding box center [573, 339] width 1146 height 505
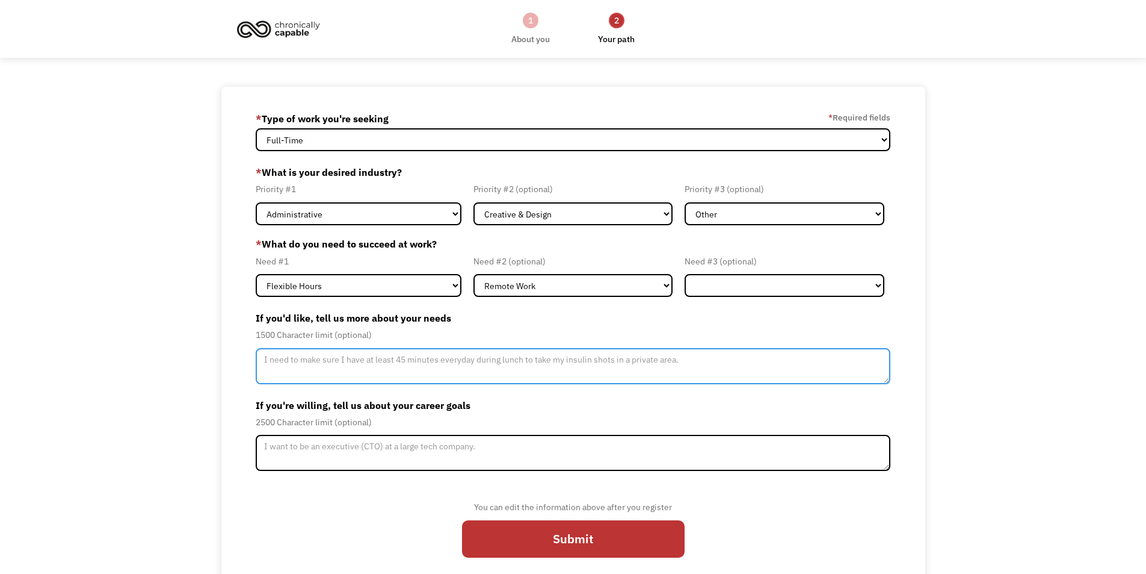
click at [527, 368] on textarea "Member-Update-Form-Step2" at bounding box center [573, 366] width 635 height 36
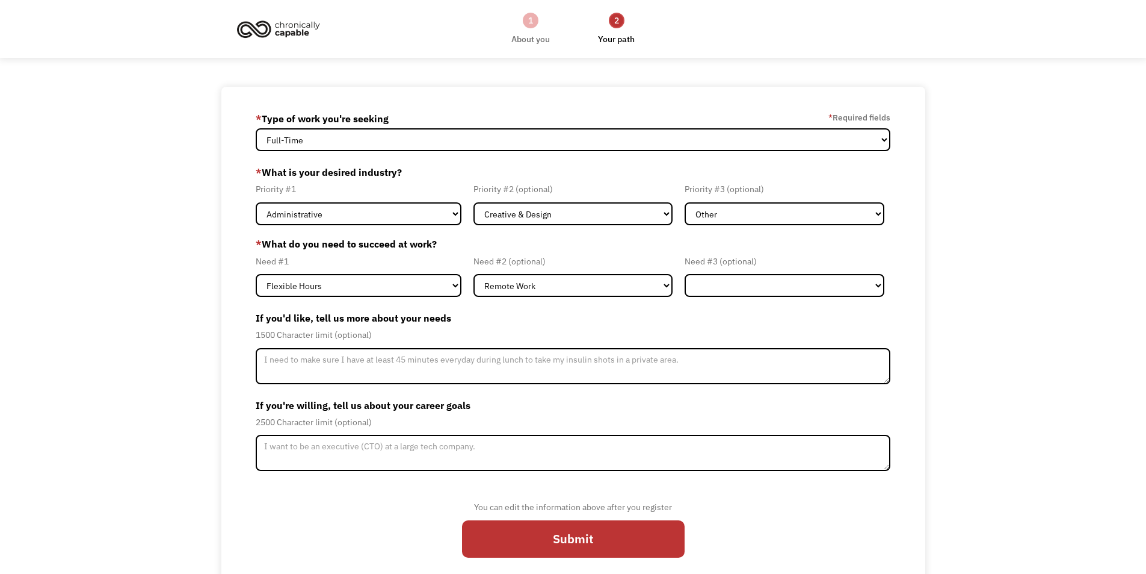
click at [962, 288] on div "68b4bbd9cddb3cf499525b50 keirdenarnholter@gmail.com Keirden Arnholter * Type of…" at bounding box center [573, 339] width 1146 height 505
click at [864, 287] on select "Flexible Hours Remote Work Service Animal On-site Accommodations Visual Support…" at bounding box center [785, 285] width 200 height 23
click at [965, 338] on div "68b4bbd9cddb3cf499525b50 keirdenarnholter@gmail.com Keirden Arnholter * Type of…" at bounding box center [573, 339] width 1146 height 505
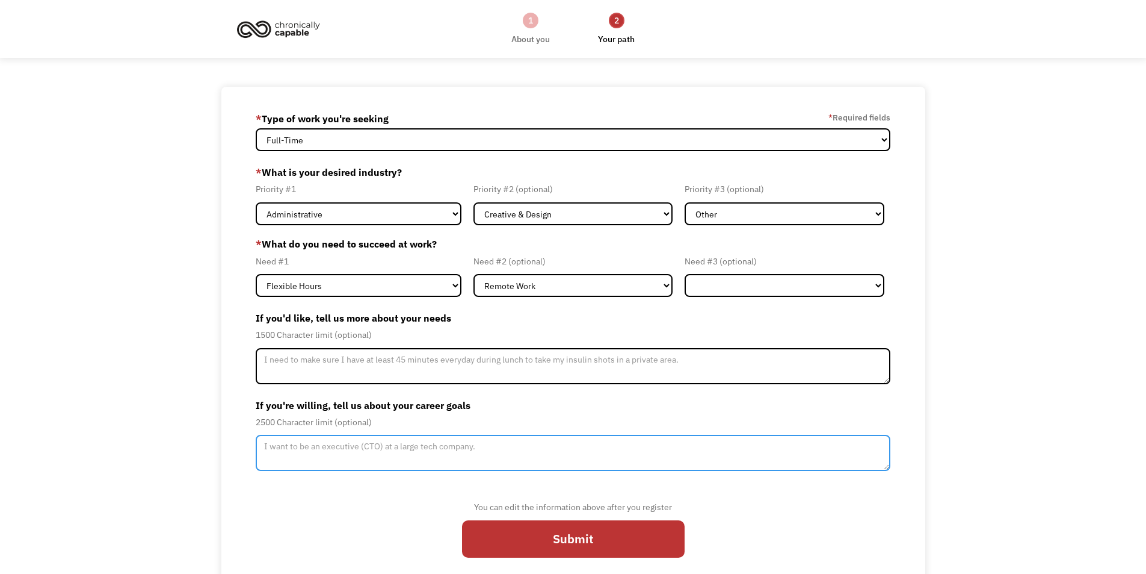
click at [432, 442] on textarea "Member-Update-Form-Step2" at bounding box center [573, 452] width 635 height 36
click at [419, 439] on textarea "Member-Update-Form-Step2" at bounding box center [573, 452] width 635 height 36
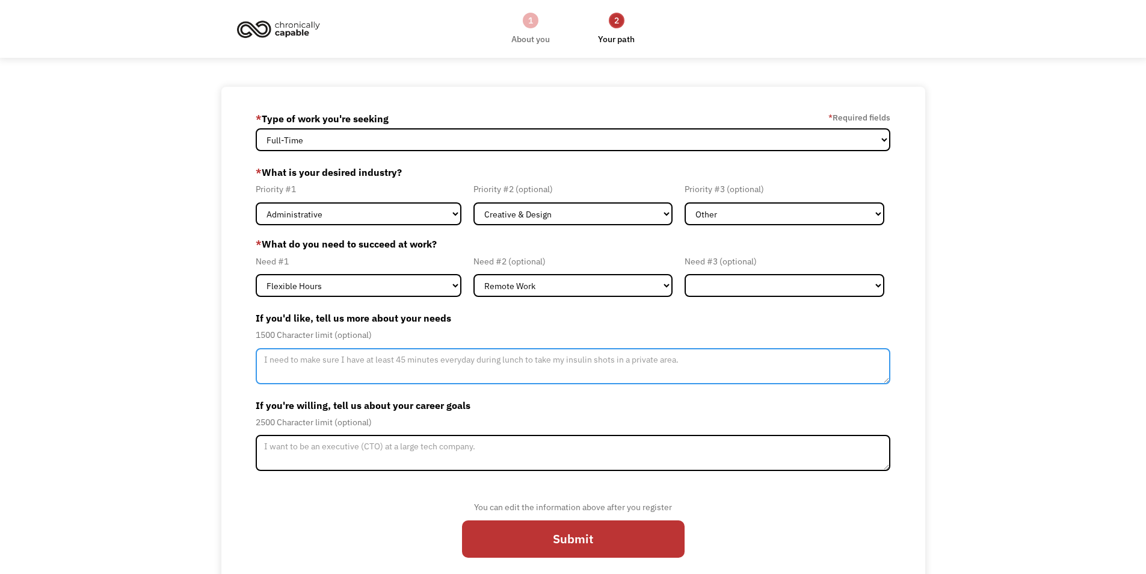
click at [357, 357] on textarea "Member-Update-Form-Step2" at bounding box center [573, 366] width 635 height 36
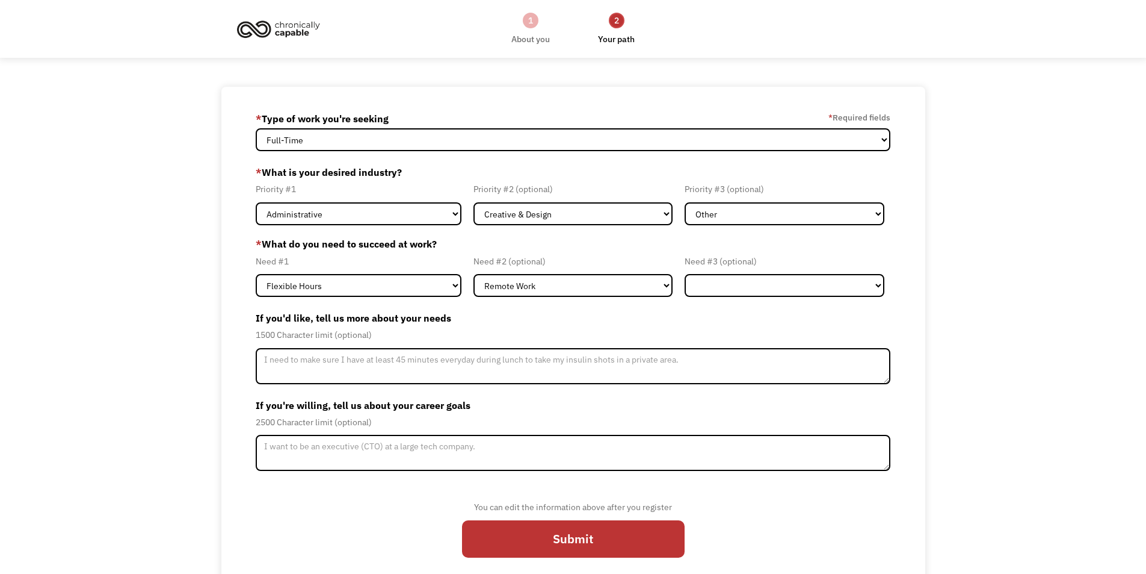
click at [951, 389] on div "68b4bbd9cddb3cf499525b50 keirdenarnholter@gmail.com Keirden Arnholter * Type of…" at bounding box center [573, 339] width 1146 height 505
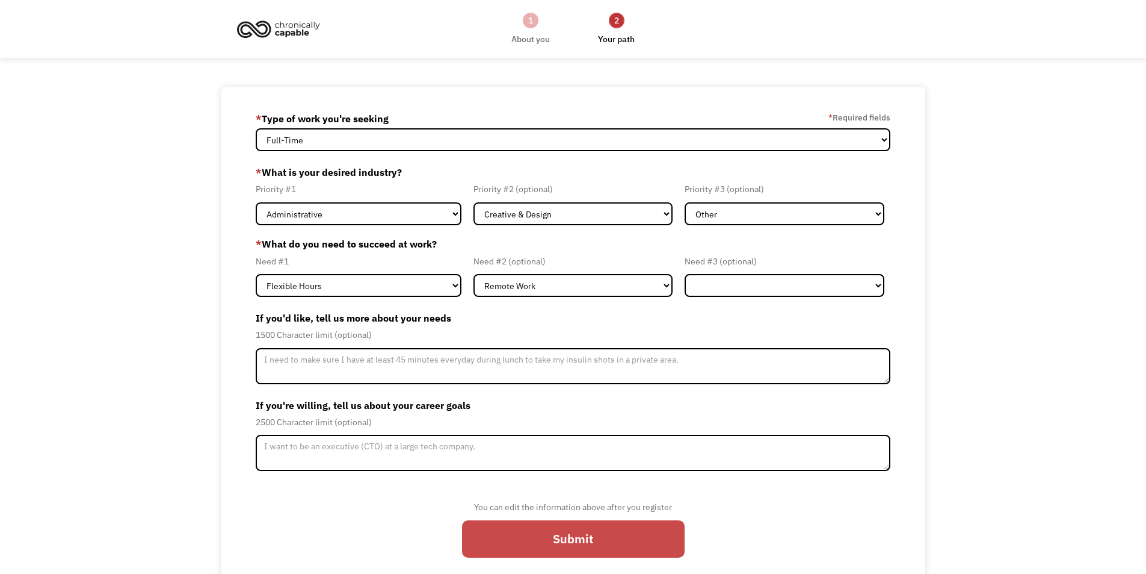
click at [586, 543] on input "Submit" at bounding box center [573, 538] width 223 height 37
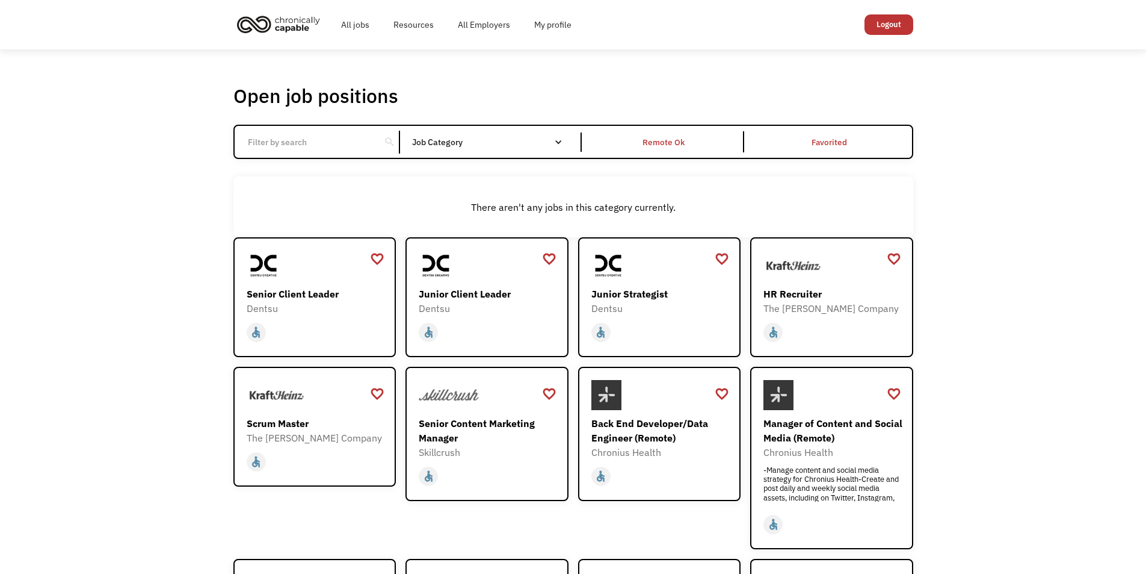
click at [294, 147] on input "Email Form" at bounding box center [308, 142] width 134 height 23
type input "event"
click input "Email Form" at bounding box center [0, 0] width 0 height 0
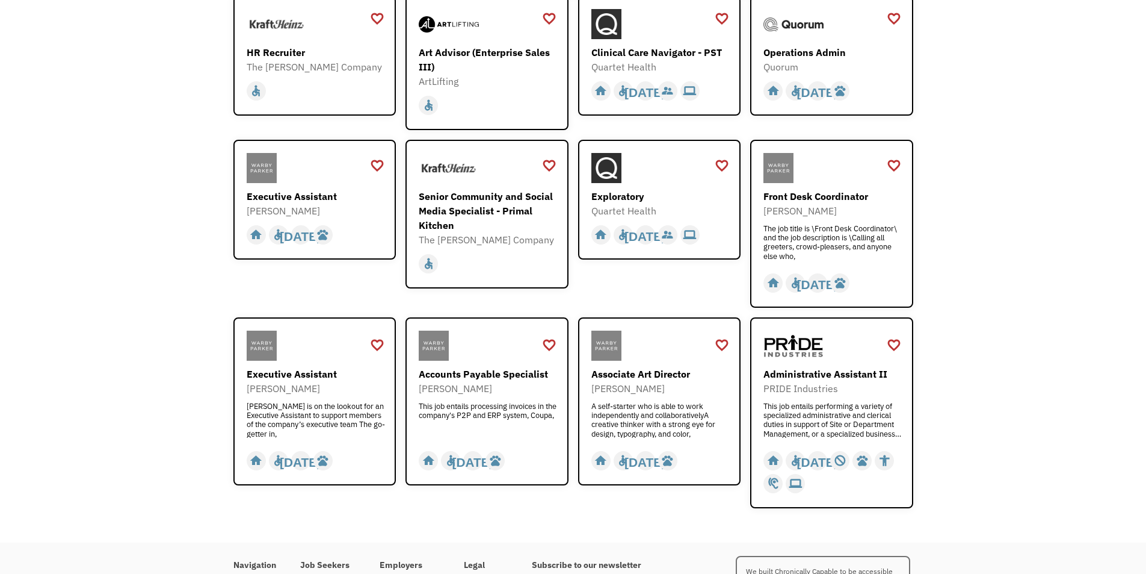
scroll to position [55, 0]
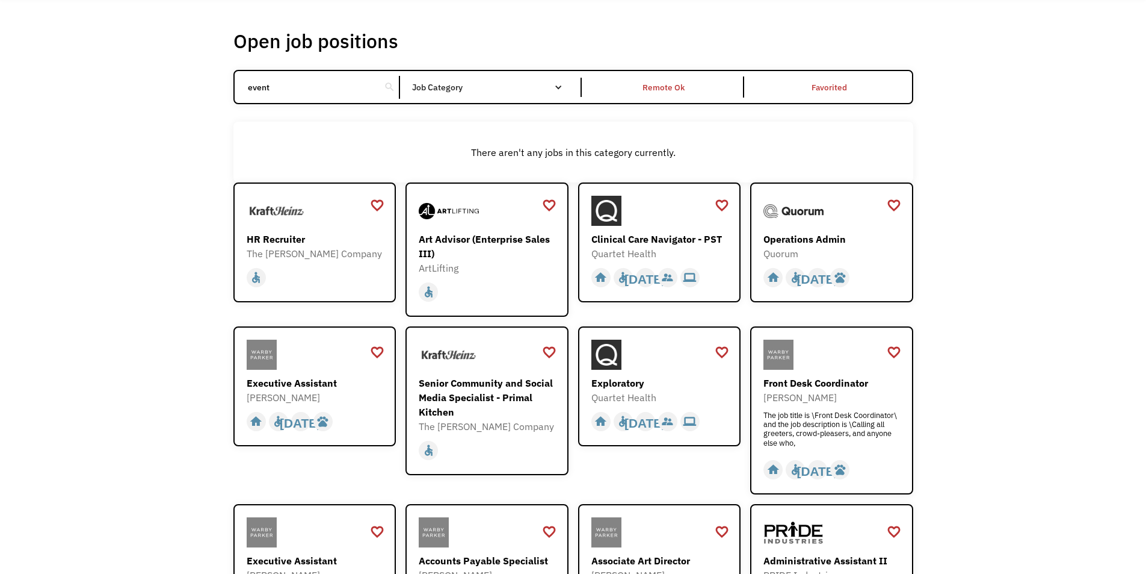
click at [176, 159] on div "Open job positions You have X liked items Search event search Filter by categor…" at bounding box center [573, 362] width 1146 height 734
drag, startPoint x: 278, startPoint y: 84, endPoint x: 191, endPoint y: 91, distance: 87.0
click at [191, 91] on div "Open job positions You have X liked items Search event search Filter by categor…" at bounding box center [573, 362] width 1146 height 734
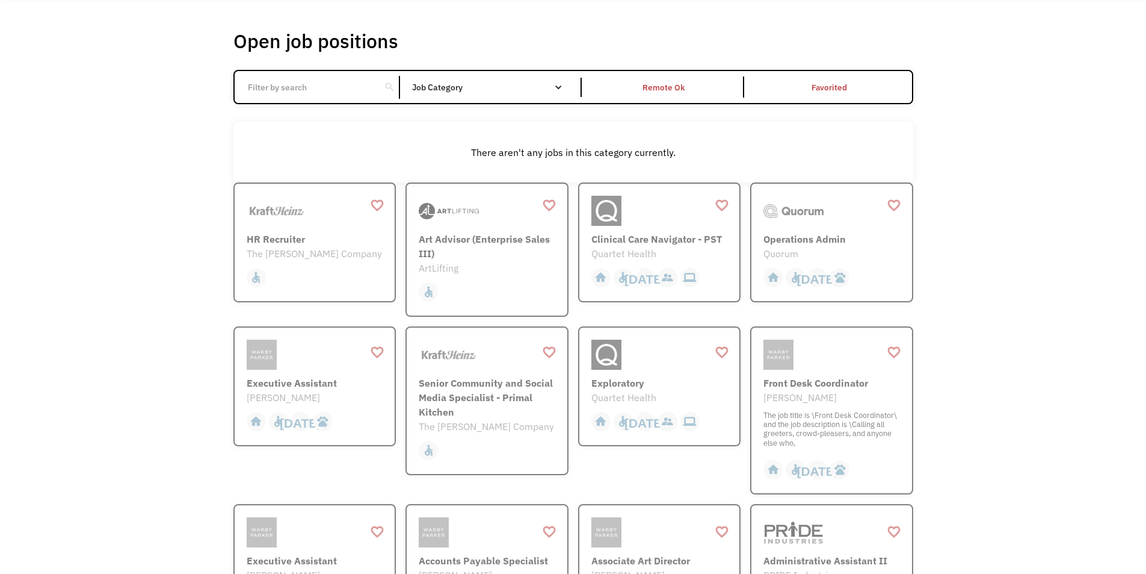
click at [175, 108] on div "Open job positions You have X liked items Search search Filter by category Admi…" at bounding box center [573, 362] width 1146 height 734
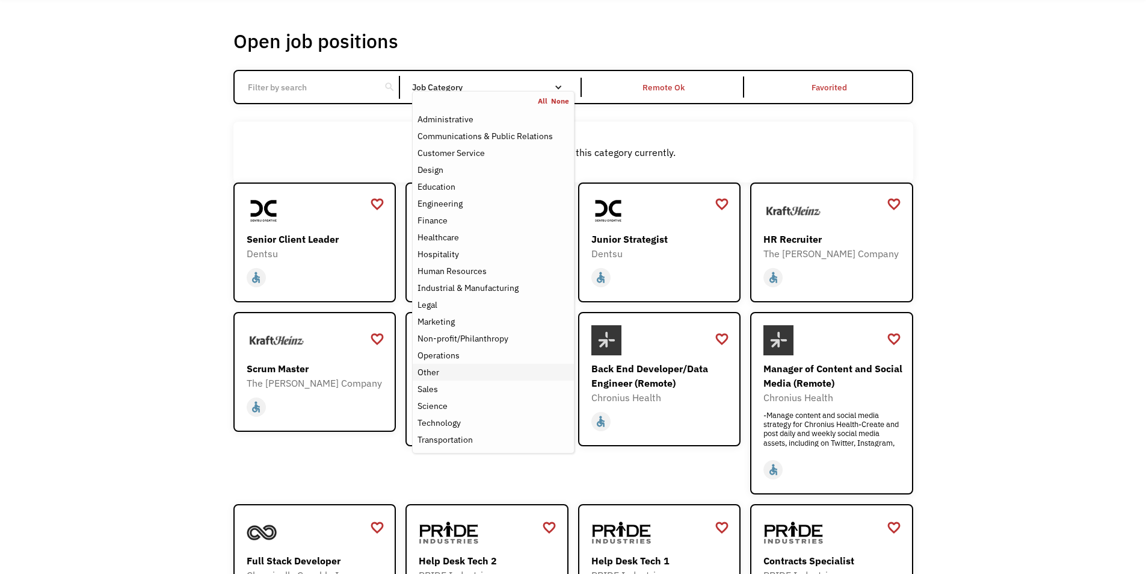
click at [473, 377] on div "Other" at bounding box center [493, 372] width 151 height 14
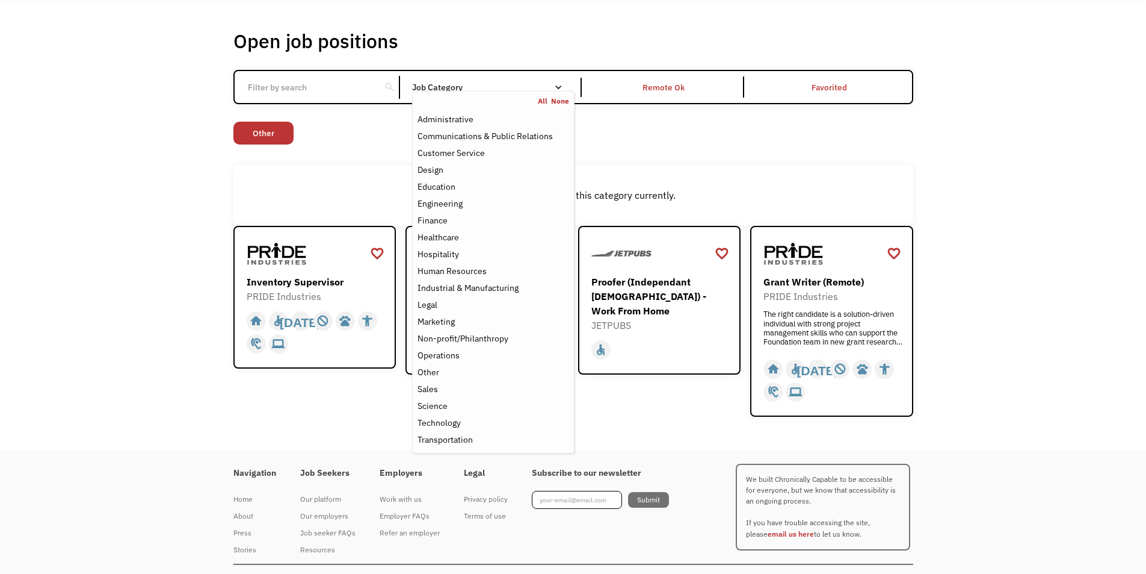
click at [127, 250] on div "Open job positions You have X liked items Search search Filter by category Admi…" at bounding box center [573, 223] width 1146 height 456
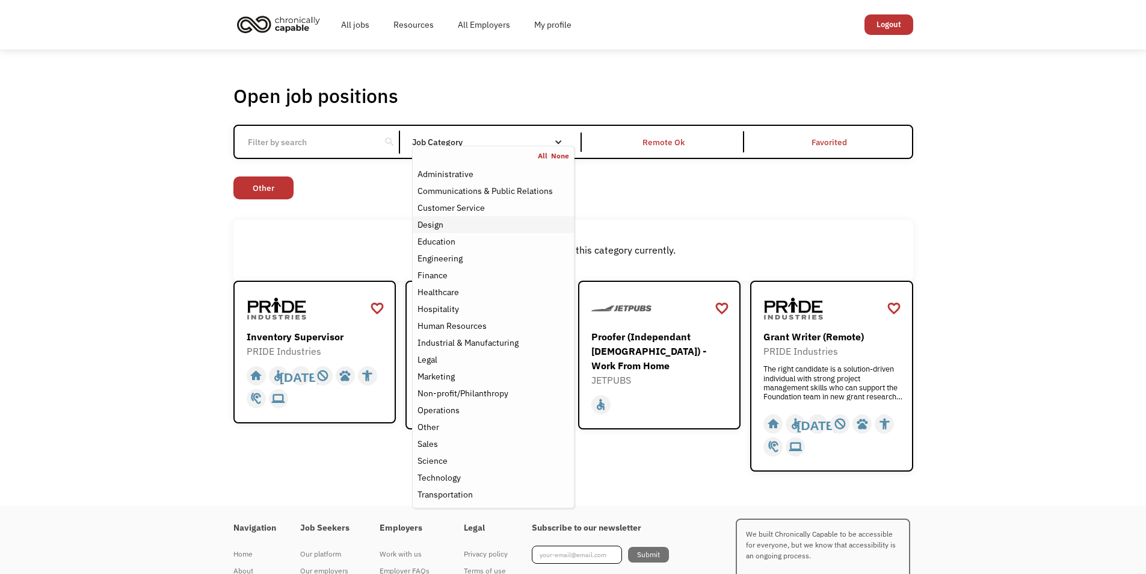
click at [453, 225] on div "Design" at bounding box center [493, 224] width 151 height 14
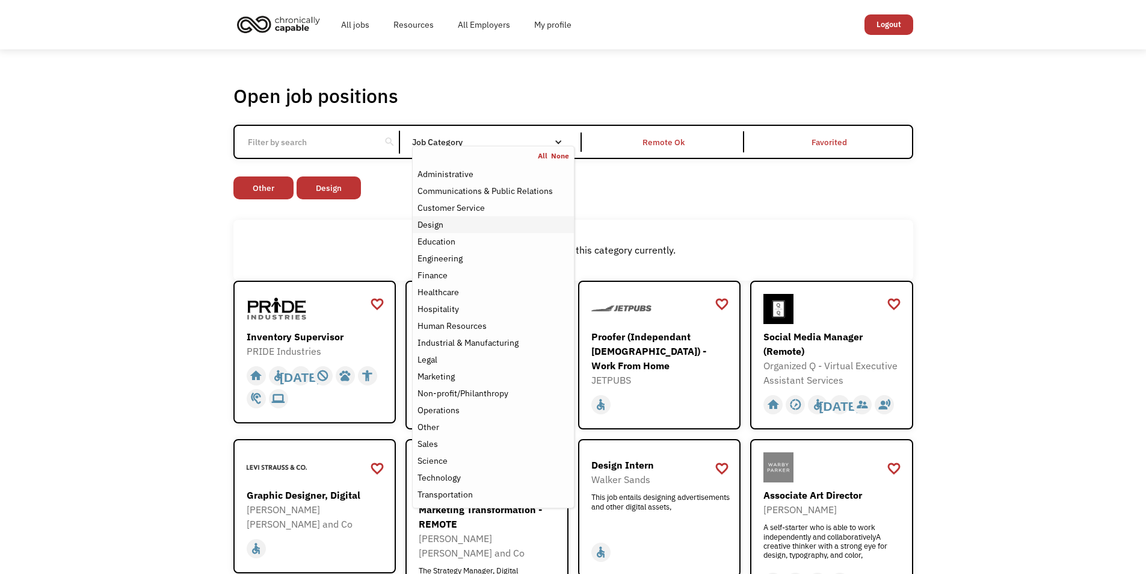
click at [447, 227] on div "Design" at bounding box center [493, 224] width 151 height 14
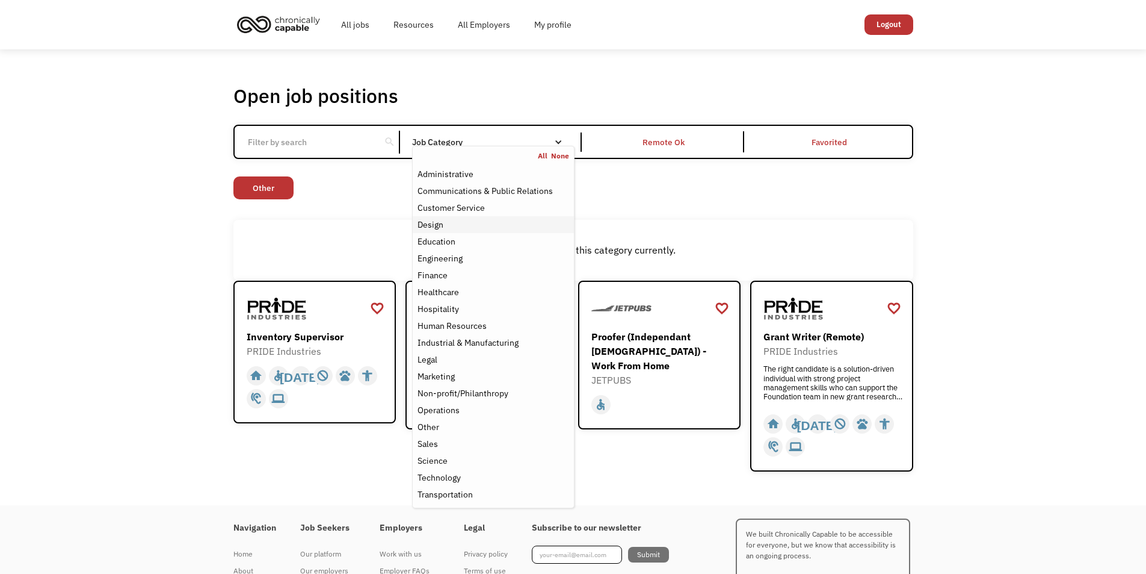
click at [454, 220] on div "Design" at bounding box center [493, 224] width 151 height 14
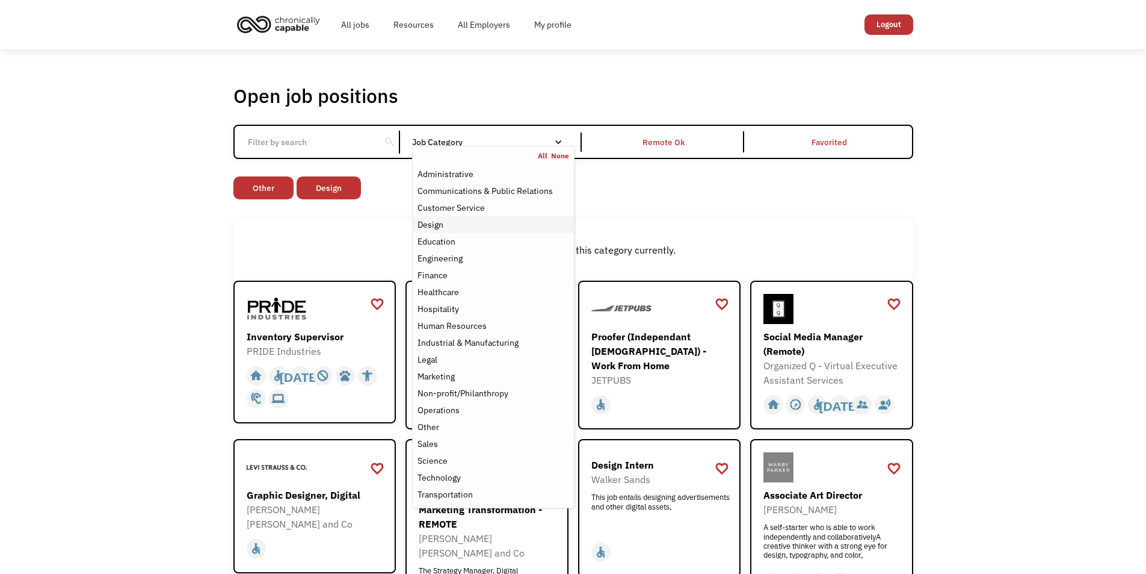
click at [454, 220] on div "Design" at bounding box center [493, 224] width 151 height 14
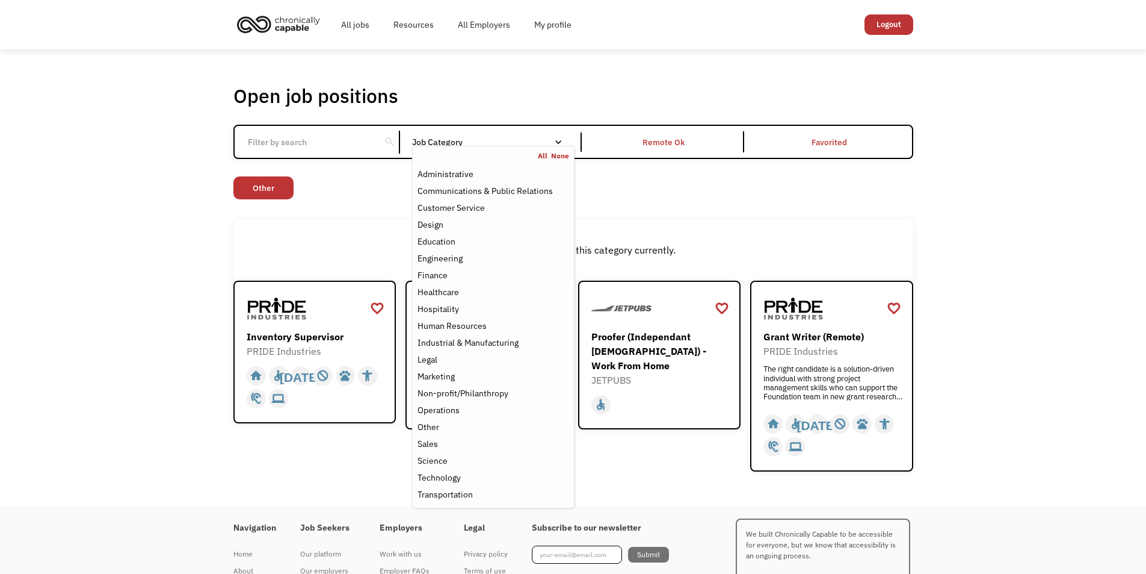
click at [994, 283] on div "Open job positions You have X liked items Search search Filter by category Admi…" at bounding box center [573, 277] width 1146 height 456
click at [560, 156] on link "None" at bounding box center [560, 156] width 18 height 10
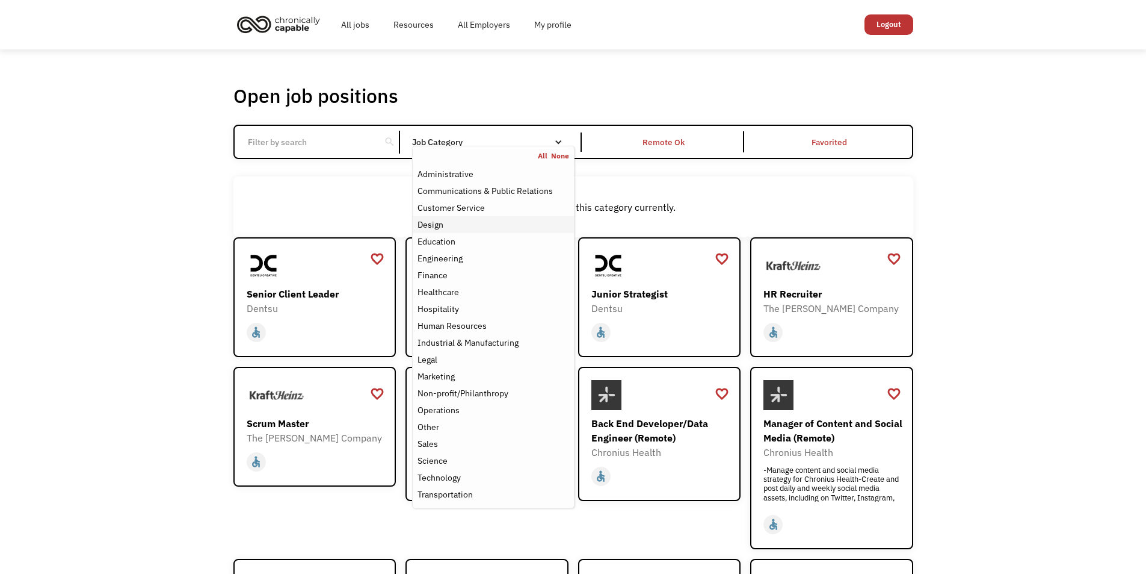
click at [453, 226] on div "Design" at bounding box center [493, 224] width 151 height 14
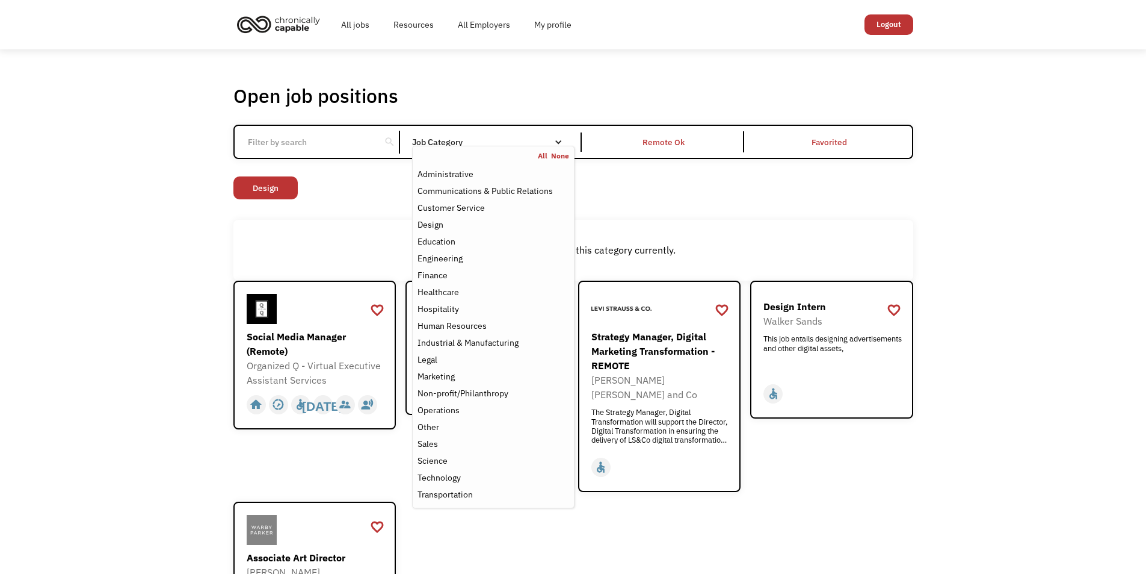
click at [148, 210] on div "Open job positions You have X liked items Search search Filter by category Admi…" at bounding box center [573, 376] width 1146 height 654
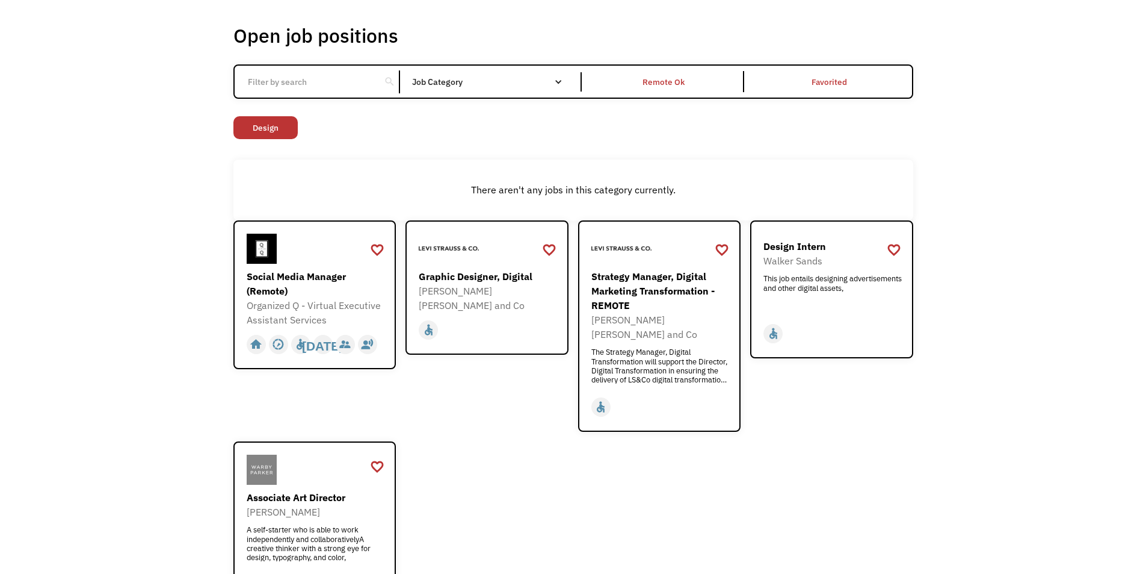
scroll to position [120, 0]
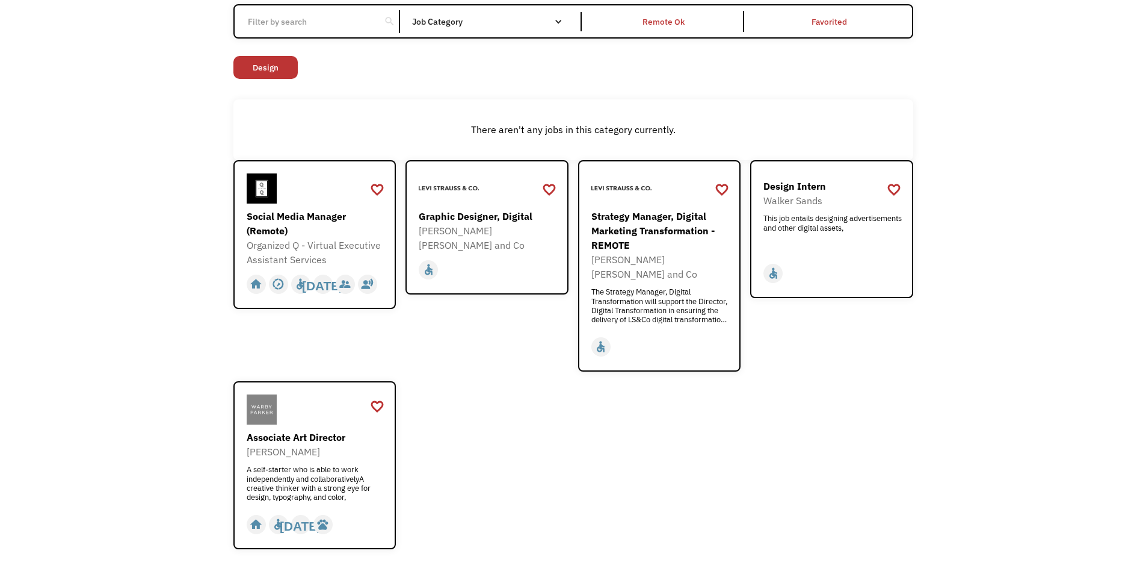
click at [115, 246] on div "Open job positions You have X liked items Search search Filter by category Admi…" at bounding box center [573, 256] width 1146 height 654
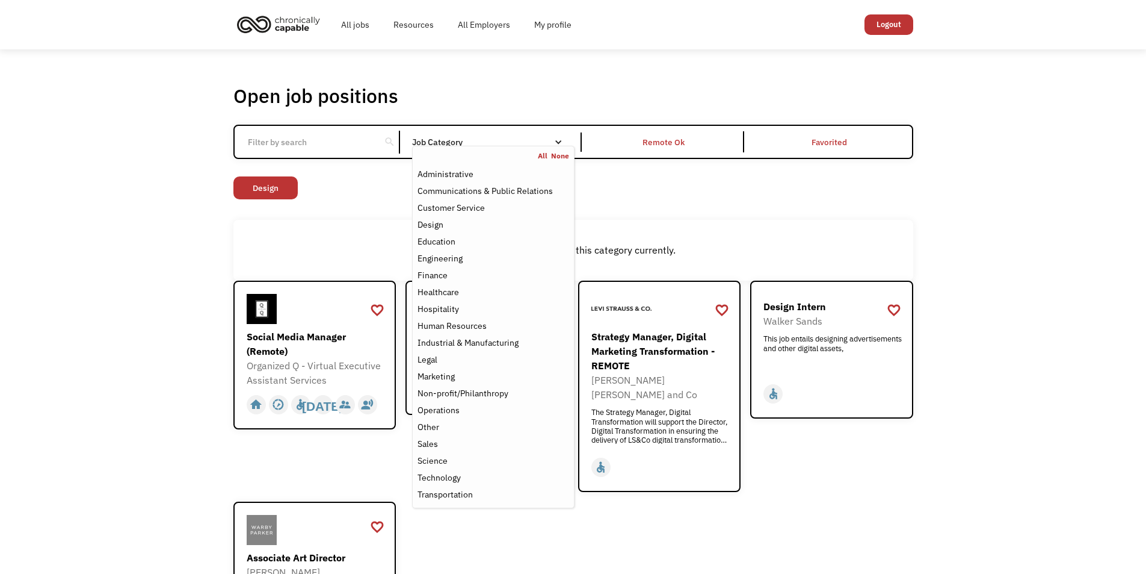
click at [564, 156] on link "None" at bounding box center [560, 156] width 18 height 10
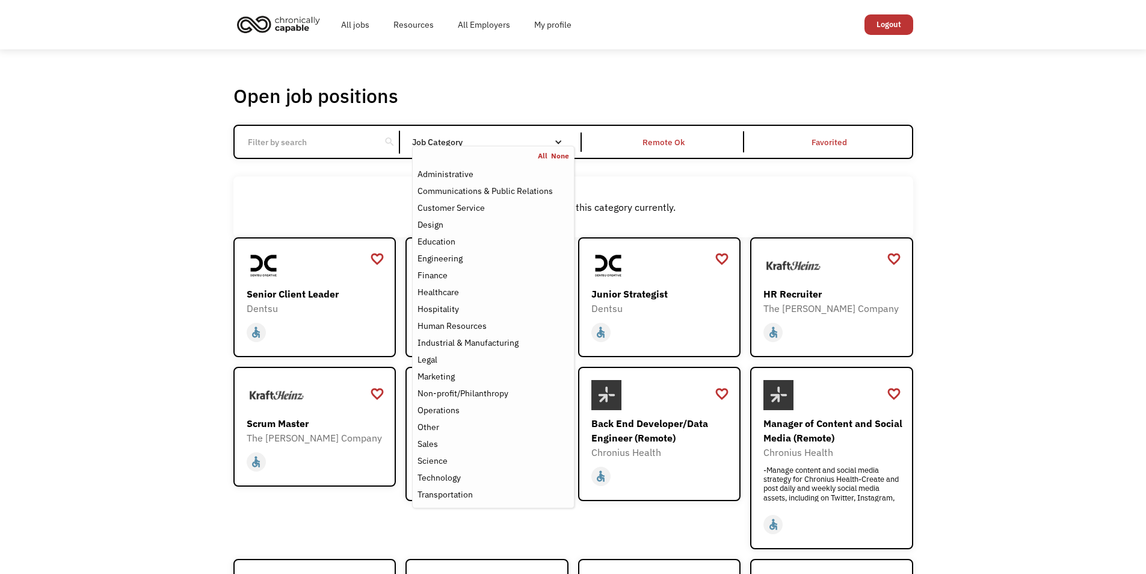
click at [564, 156] on link "None" at bounding box center [560, 156] width 18 height 10
click at [460, 179] on div "Administrative" at bounding box center [446, 174] width 56 height 14
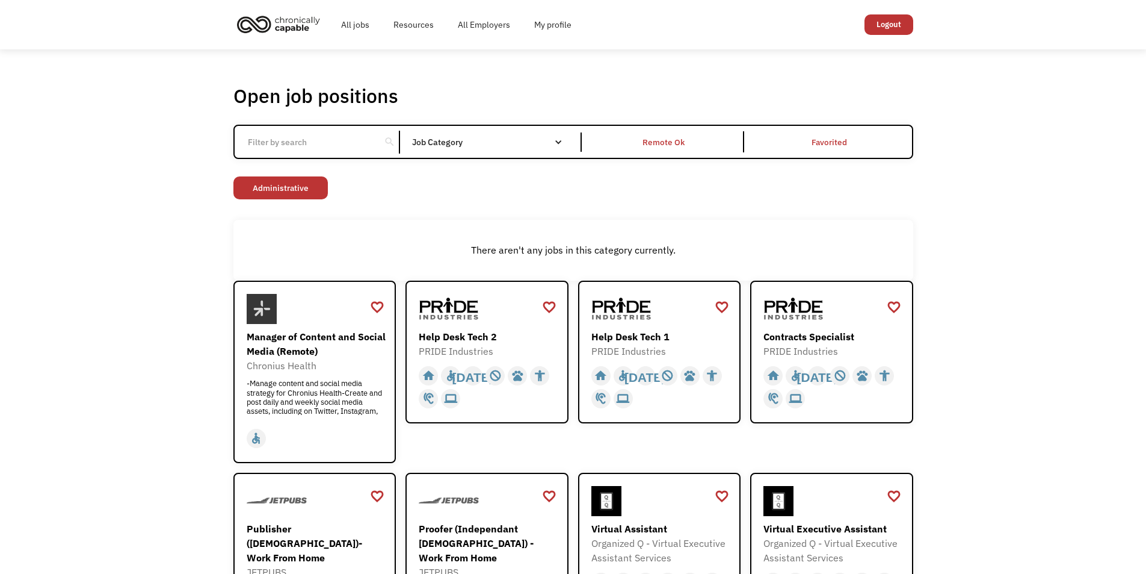
click at [380, 141] on div "search" at bounding box center [318, 142] width 166 height 23
click at [361, 145] on input "Email Form" at bounding box center [308, 142] width 134 height 23
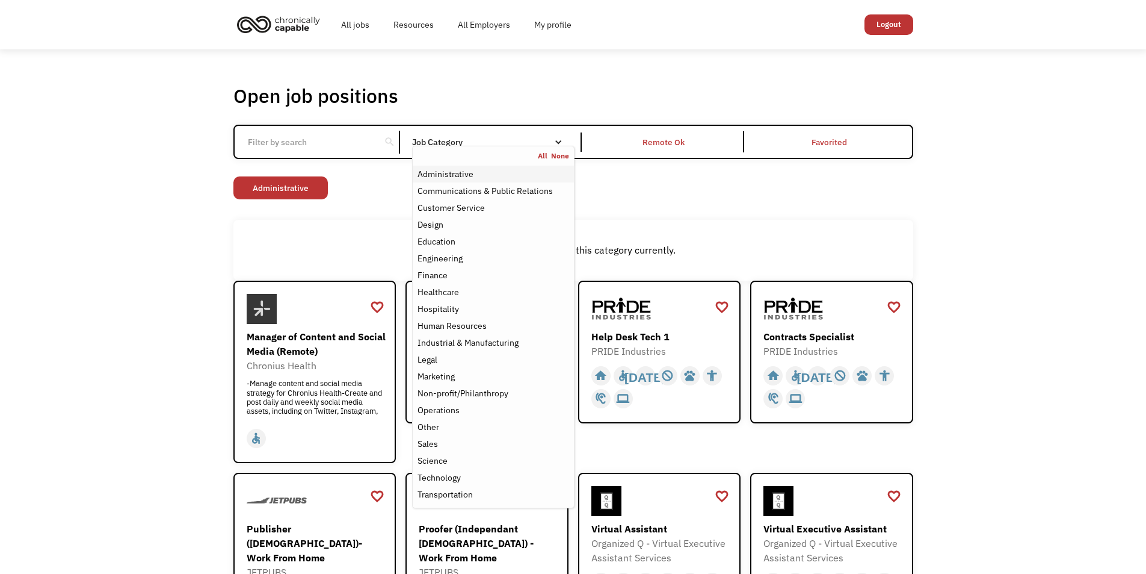
click at [459, 170] on div "Administrative" at bounding box center [446, 174] width 56 height 14
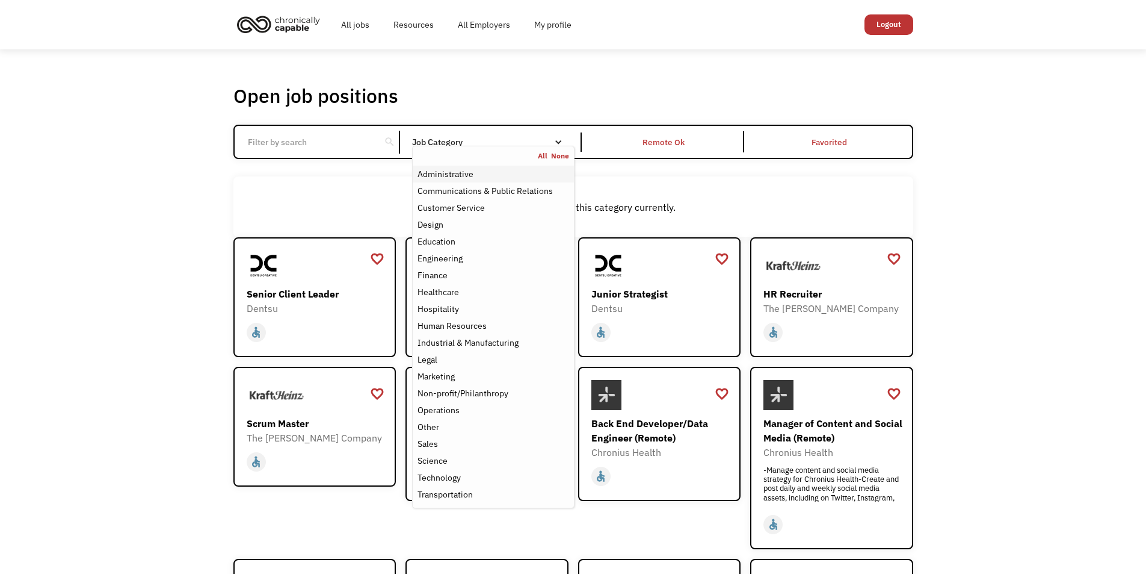
click at [465, 178] on div "Administrative" at bounding box center [446, 174] width 56 height 14
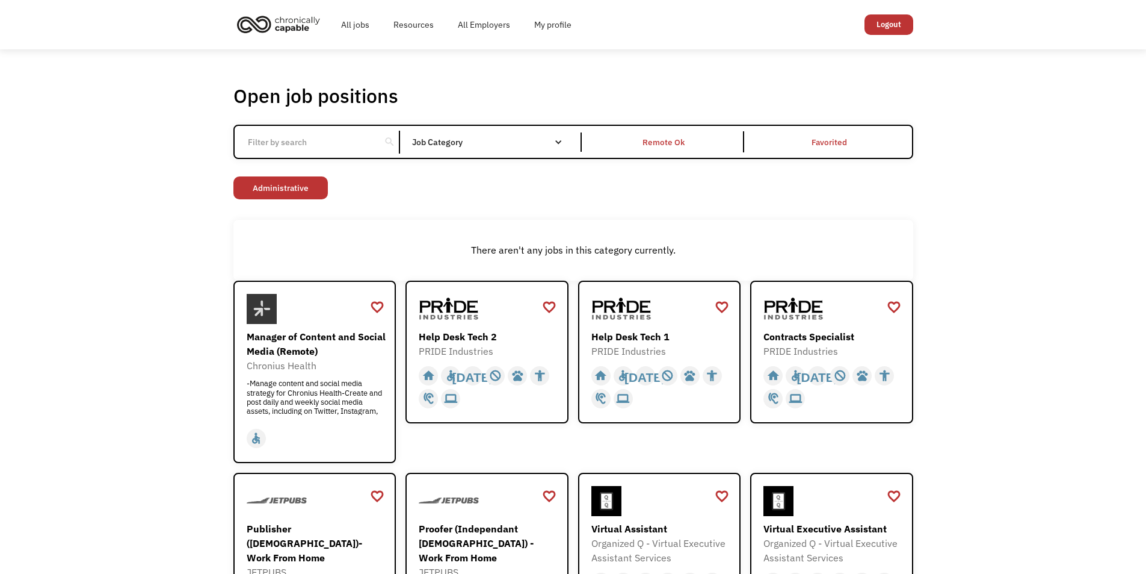
click at [268, 22] on img "home" at bounding box center [278, 24] width 90 height 26
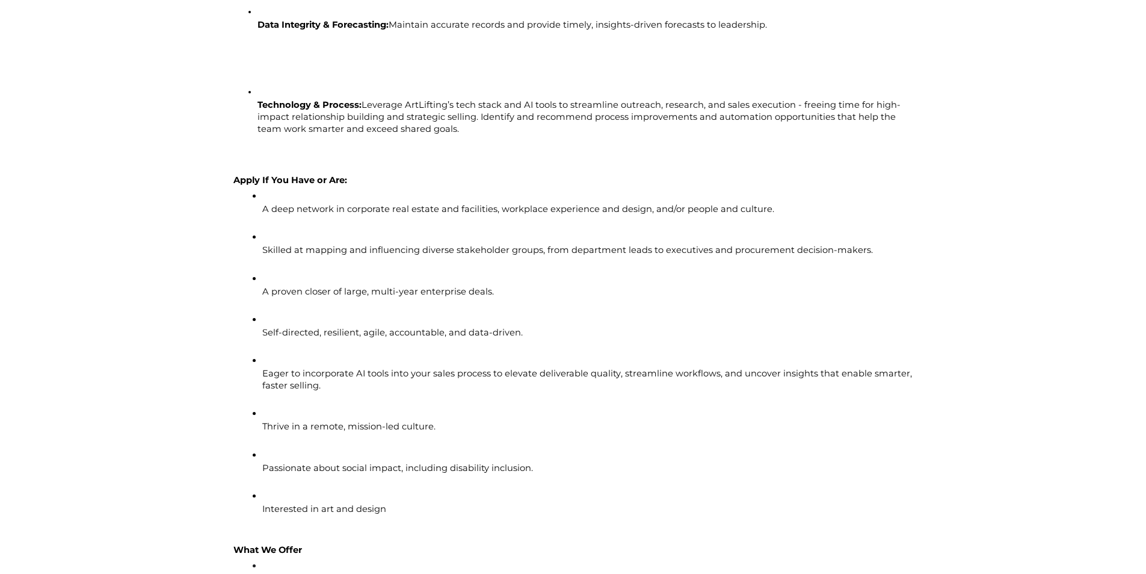
scroll to position [1384, 0]
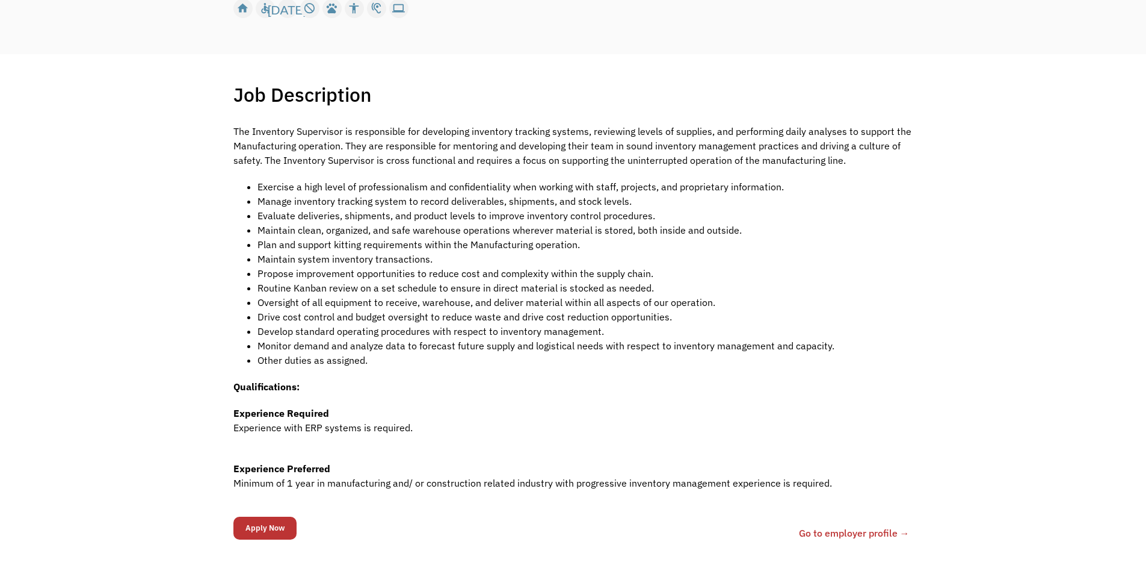
scroll to position [241, 0]
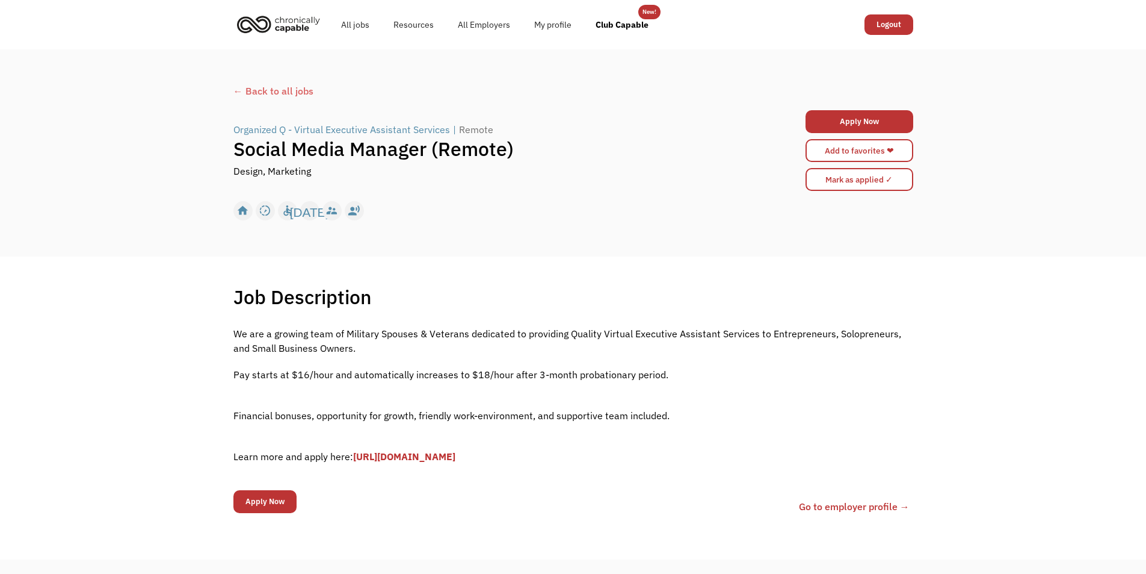
click at [569, 294] on div "Job Description Filter using keywords Search" at bounding box center [573, 297] width 680 height 24
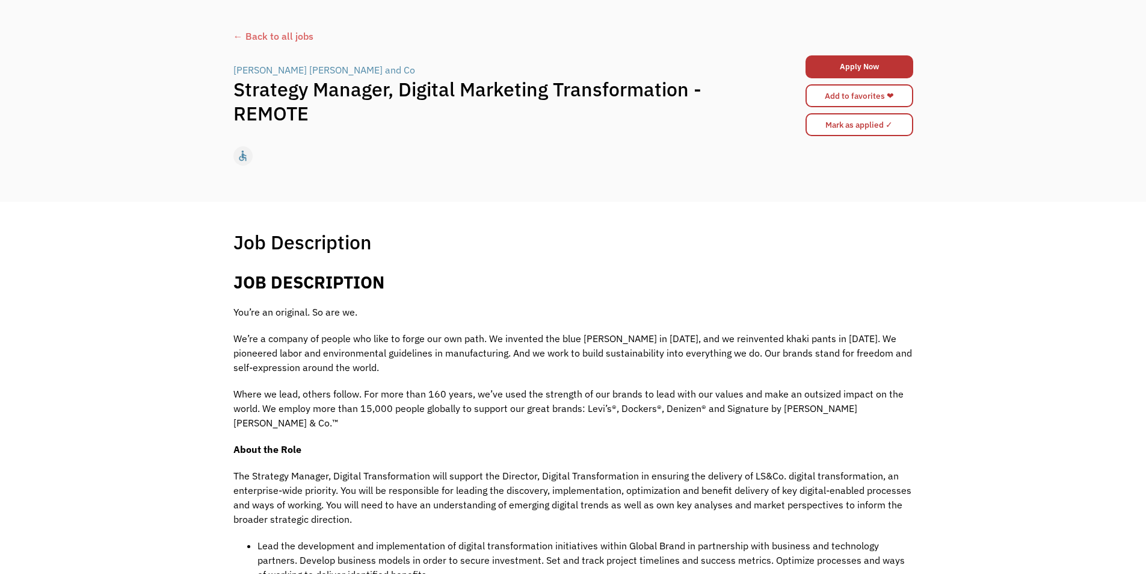
scroll to position [181, 0]
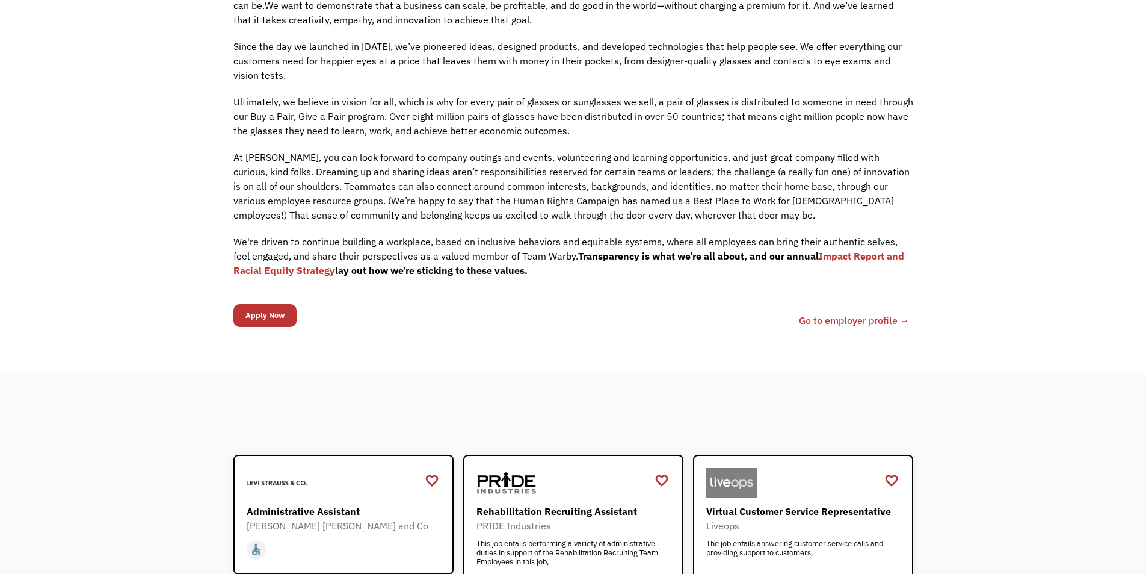
scroll to position [843, 0]
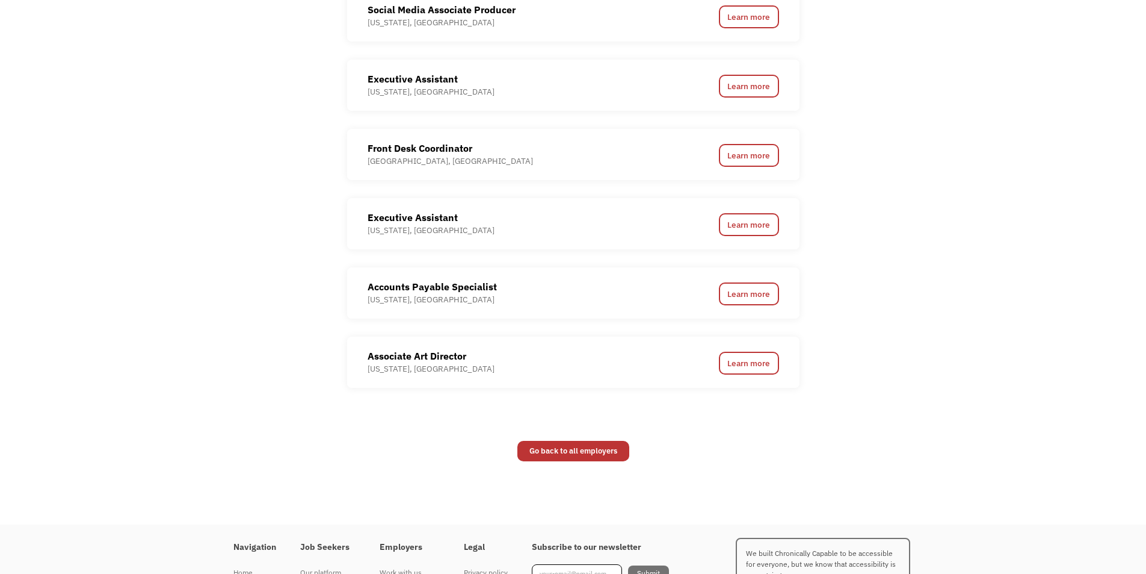
scroll to position [1083, 0]
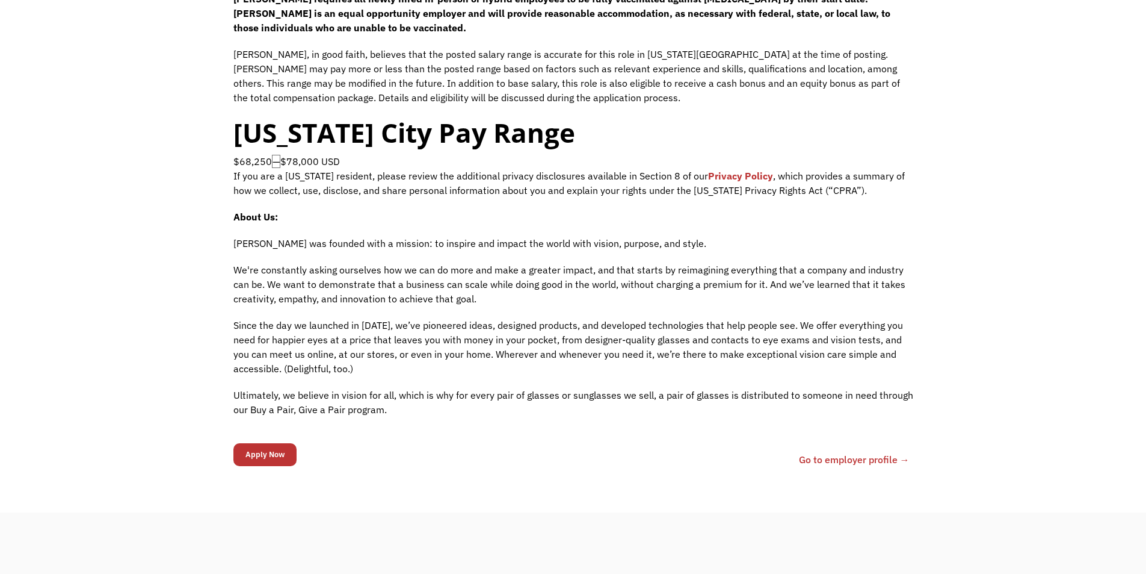
scroll to position [1143, 0]
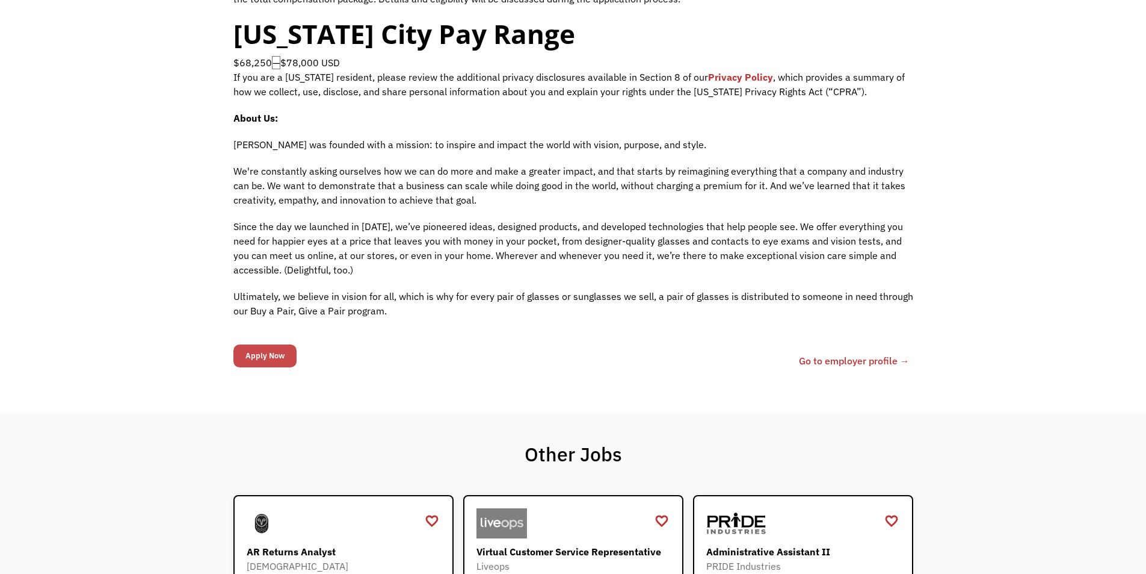
click at [266, 350] on input "Apply Now" at bounding box center [264, 355] width 63 height 23
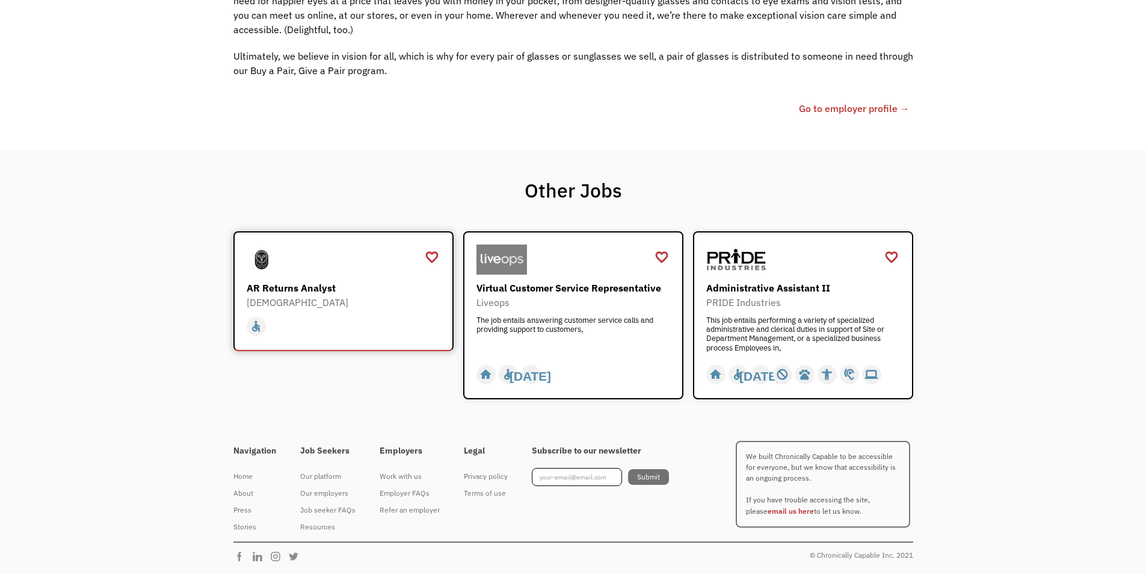
scroll to position [1181, 0]
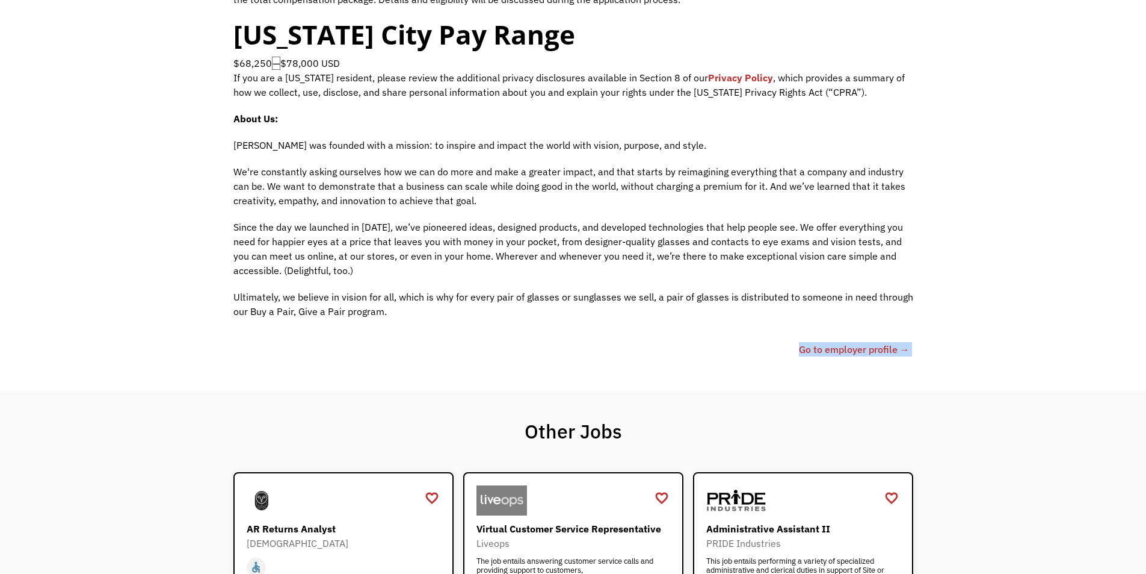
drag, startPoint x: 299, startPoint y: 358, endPoint x: 310, endPoint y: 390, distance: 33.7
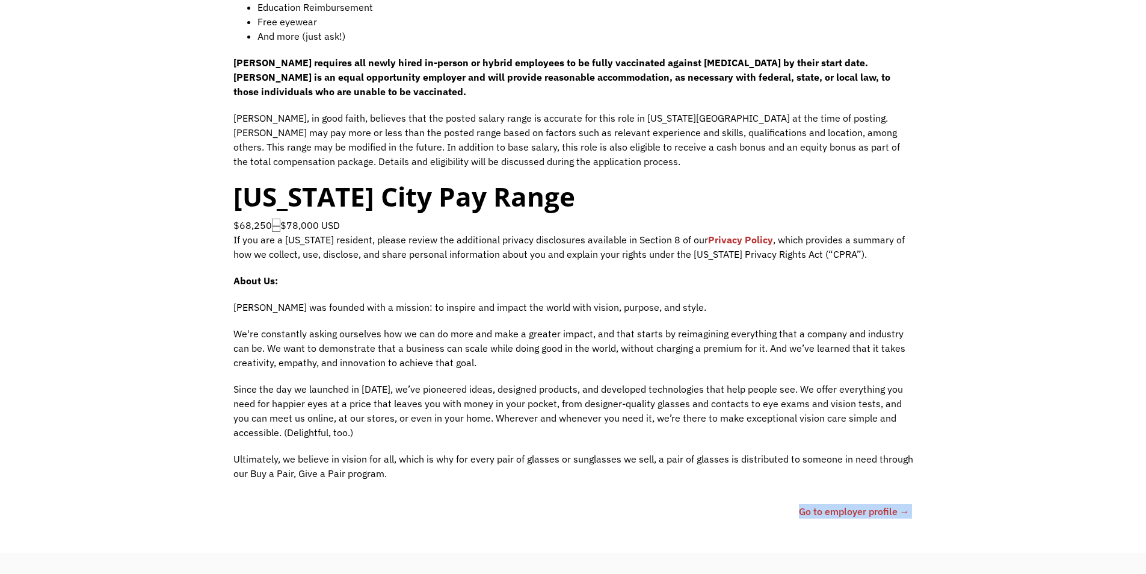
scroll to position [1001, 0]
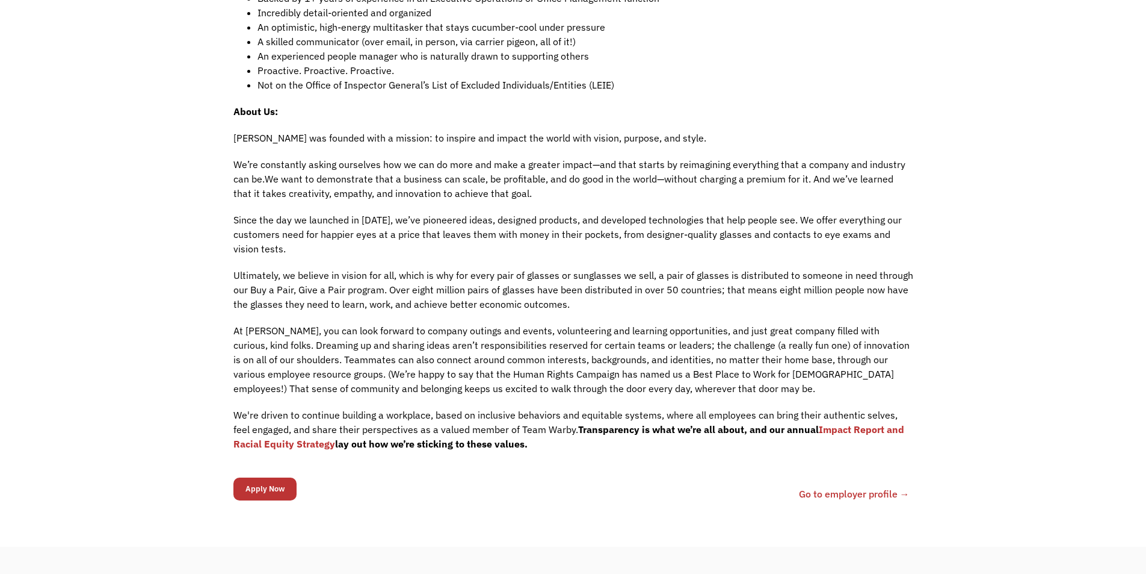
scroll to position [662, 0]
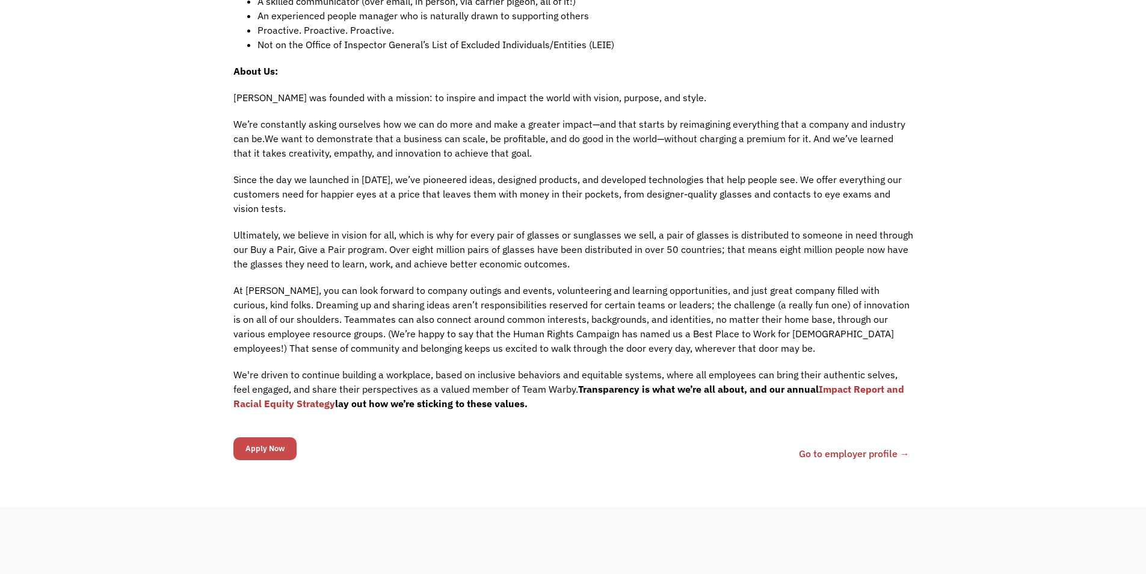
click at [264, 449] on input "Apply Now" at bounding box center [264, 448] width 63 height 23
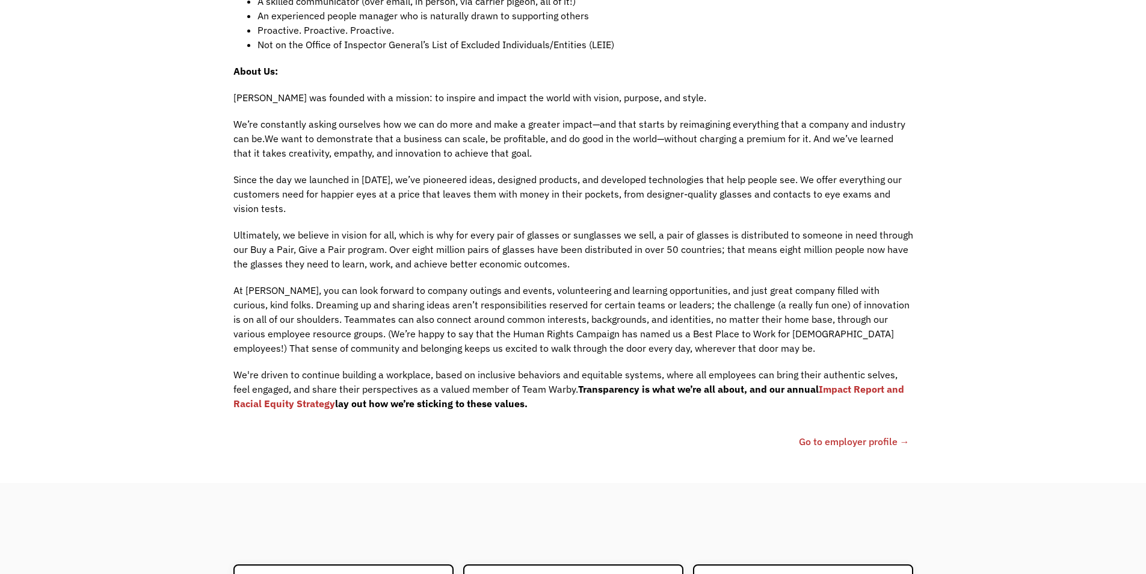
scroll to position [881, 0]
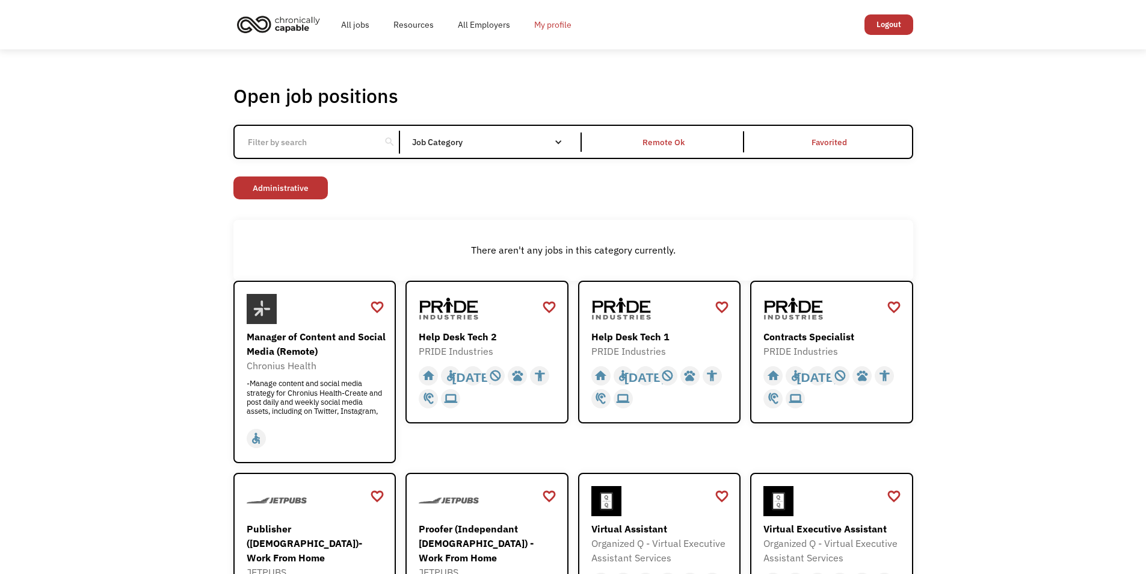
click at [557, 26] on link "My profile" at bounding box center [552, 24] width 61 height 39
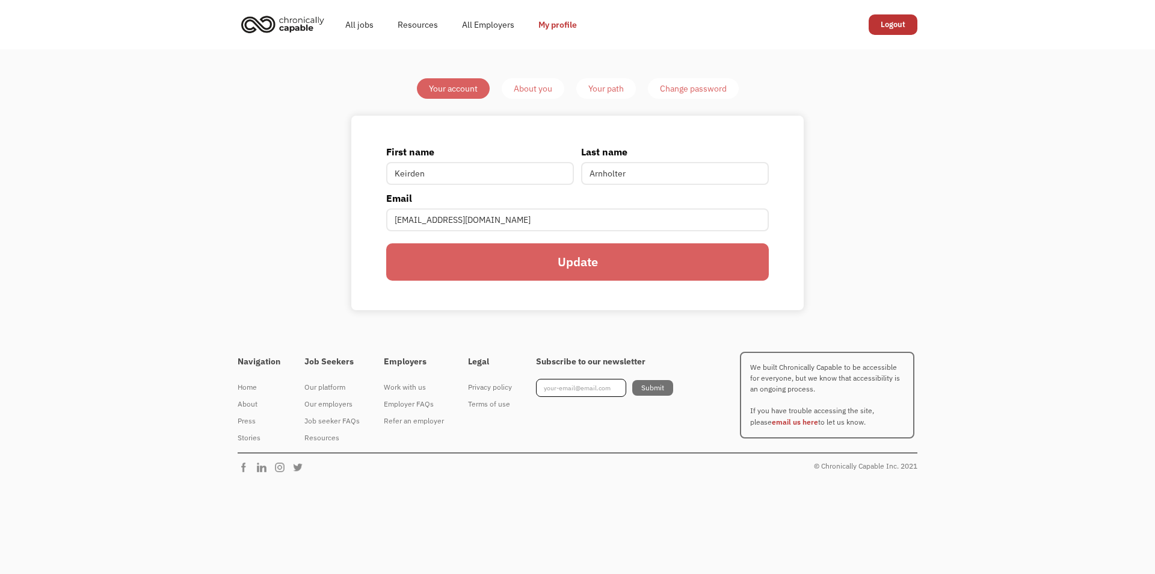
click at [530, 96] on link "About you" at bounding box center [533, 88] width 63 height 20
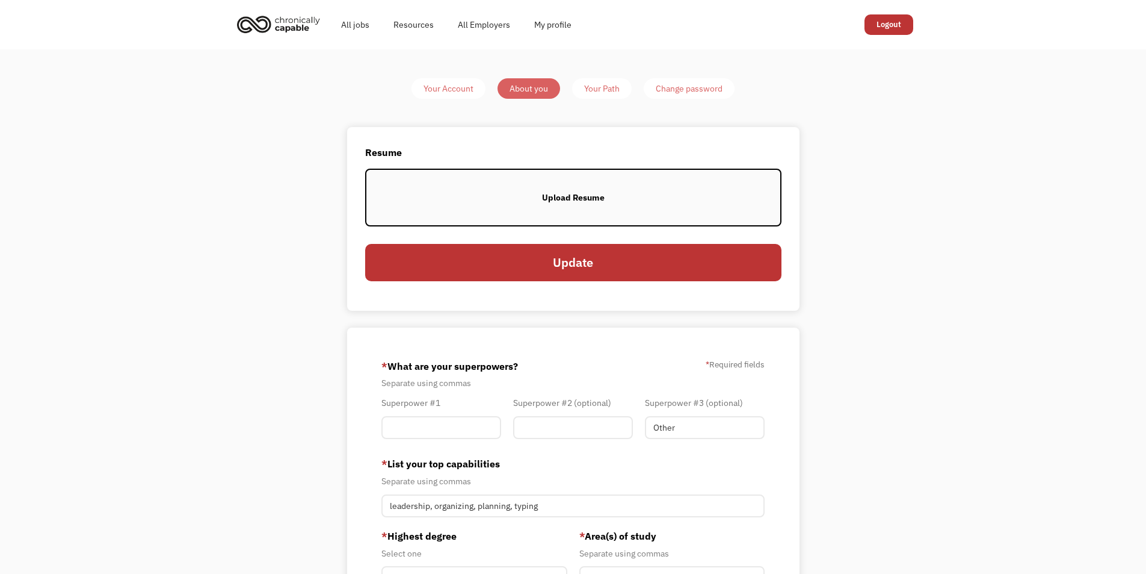
click at [604, 84] on div "Your Path" at bounding box center [602, 88] width 36 height 14
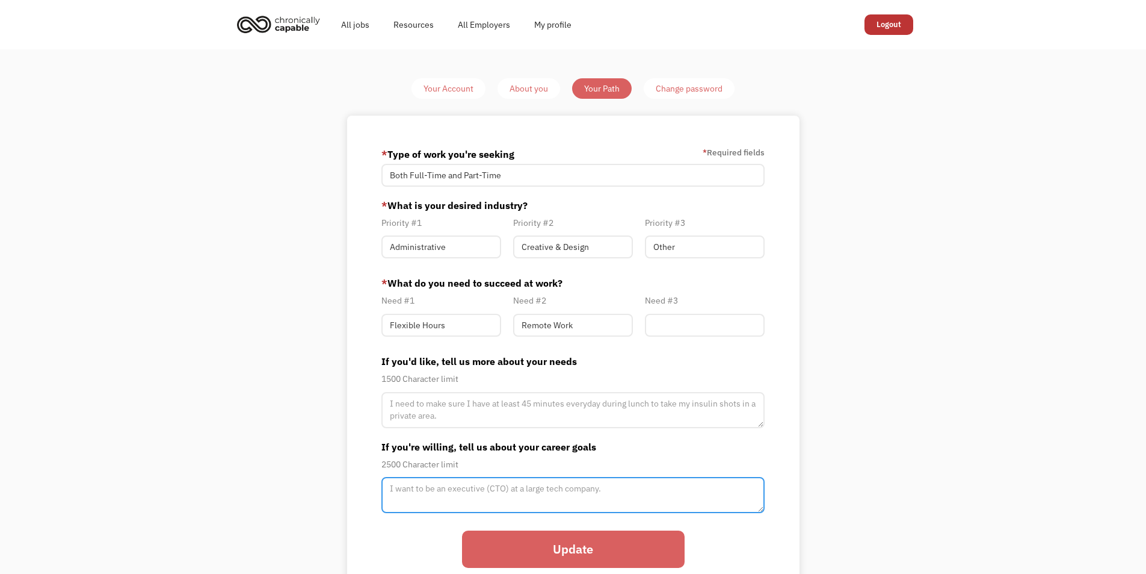
click at [700, 483] on textarea "Member-Path-Update" at bounding box center [574, 495] width 384 height 36
click at [518, 95] on div "About you" at bounding box center [529, 88] width 39 height 14
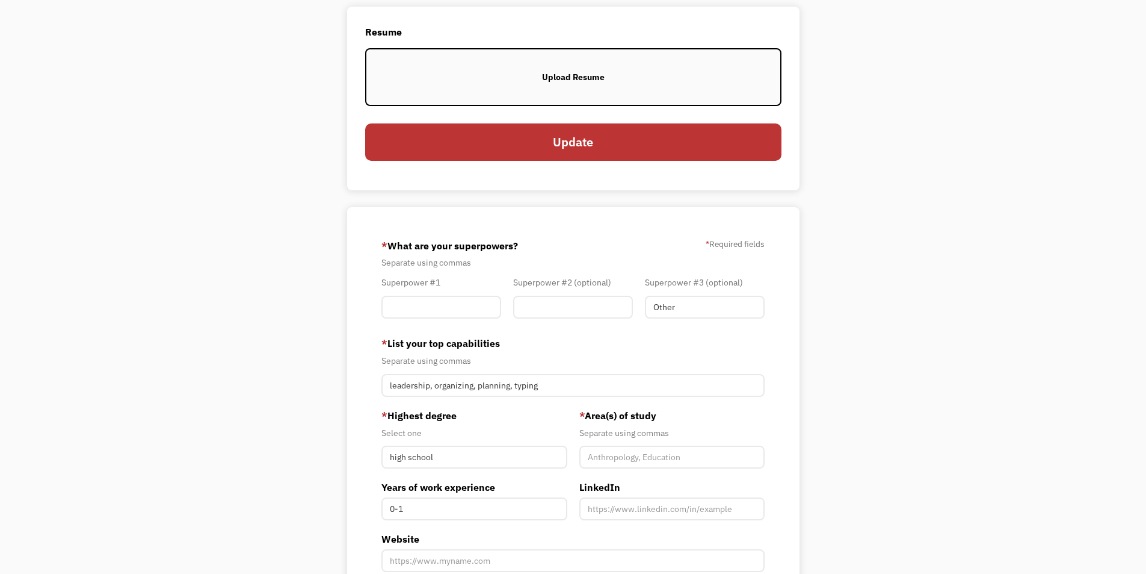
scroll to position [181, 0]
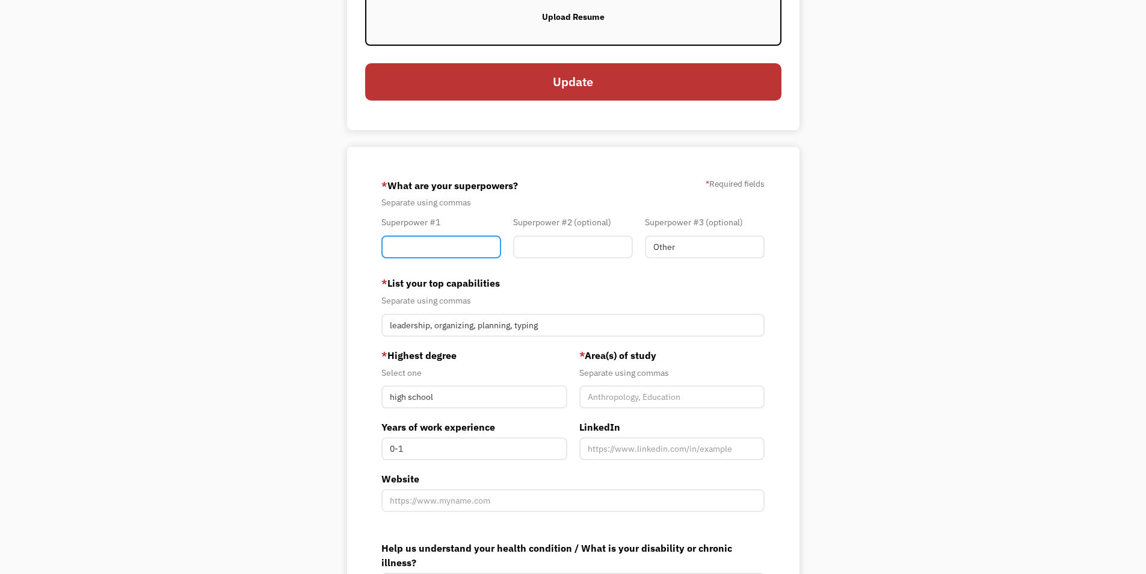
click at [438, 244] on input "Member-You-Update" at bounding box center [442, 246] width 120 height 23
click at [259, 229] on div "Your Account About you Your Path Change password Resume View your current resum…" at bounding box center [573, 301] width 1146 height 865
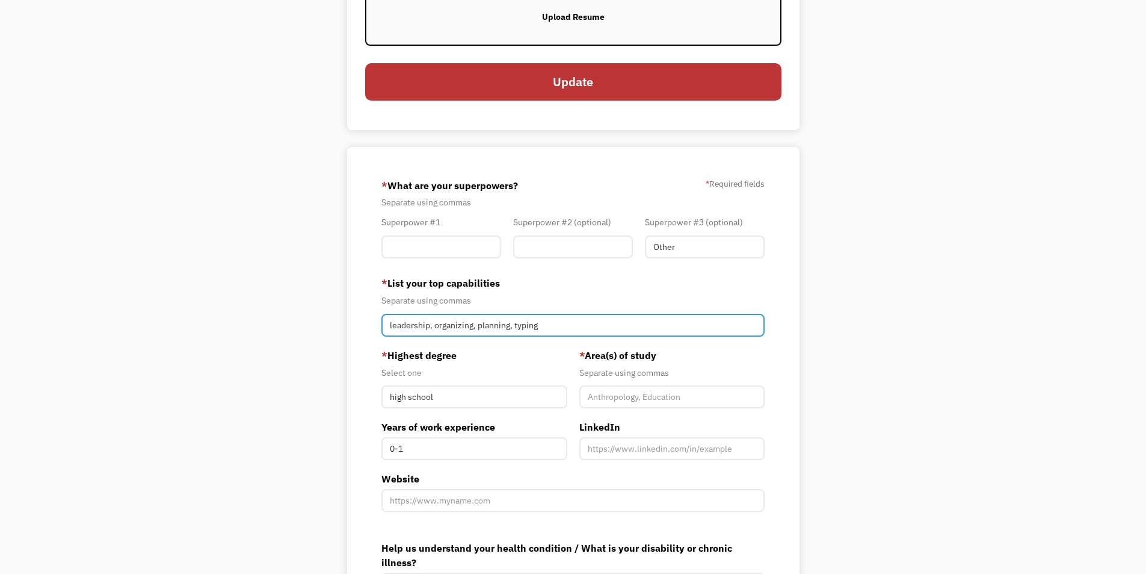
click at [571, 330] on input "leadership, organizing, planning, typing" at bounding box center [574, 325] width 384 height 23
click at [198, 264] on div "Your Account About you Your Path Change password Resume View your current resum…" at bounding box center [573, 301] width 1146 height 865
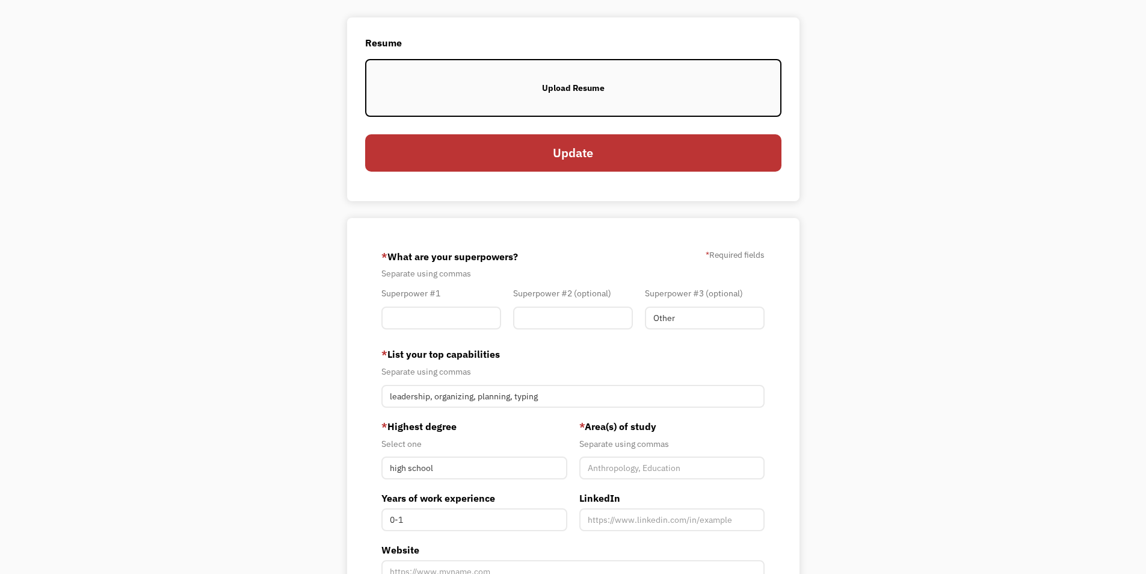
scroll to position [0, 0]
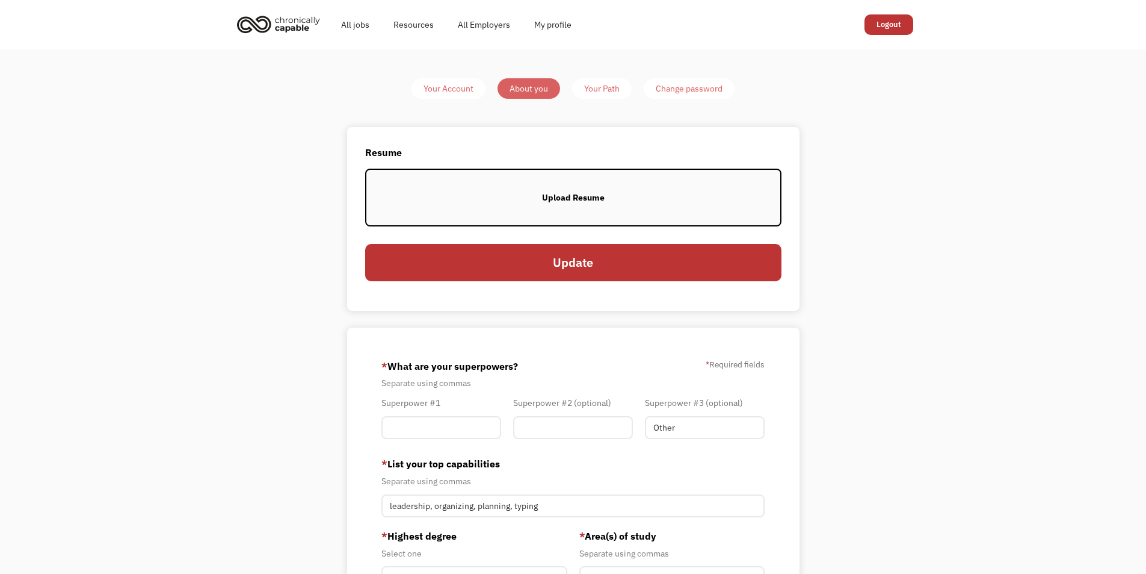
click at [1031, 126] on div "Your Account About you Your Path Change password Resume View your current resum…" at bounding box center [573, 481] width 1146 height 865
click at [571, 199] on div "Upload Resume" at bounding box center [573, 197] width 63 height 14
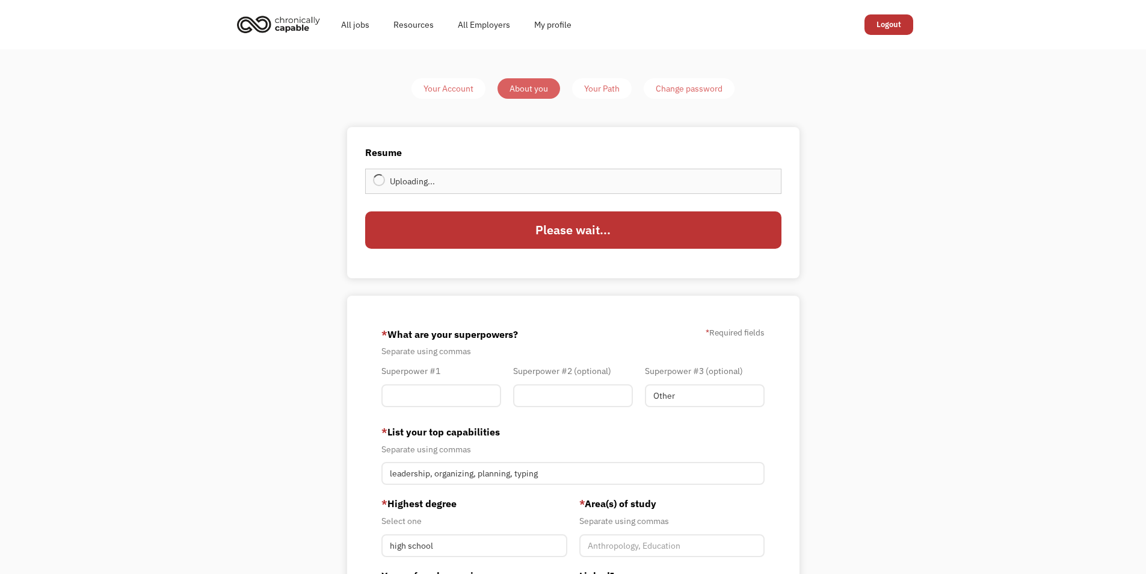
type input "Update"
click at [990, 188] on div "Your Account About you Your Path Change password Resume View your current resum…" at bounding box center [573, 465] width 1146 height 833
click at [527, 179] on div "Remove file" at bounding box center [522, 182] width 10 height 13
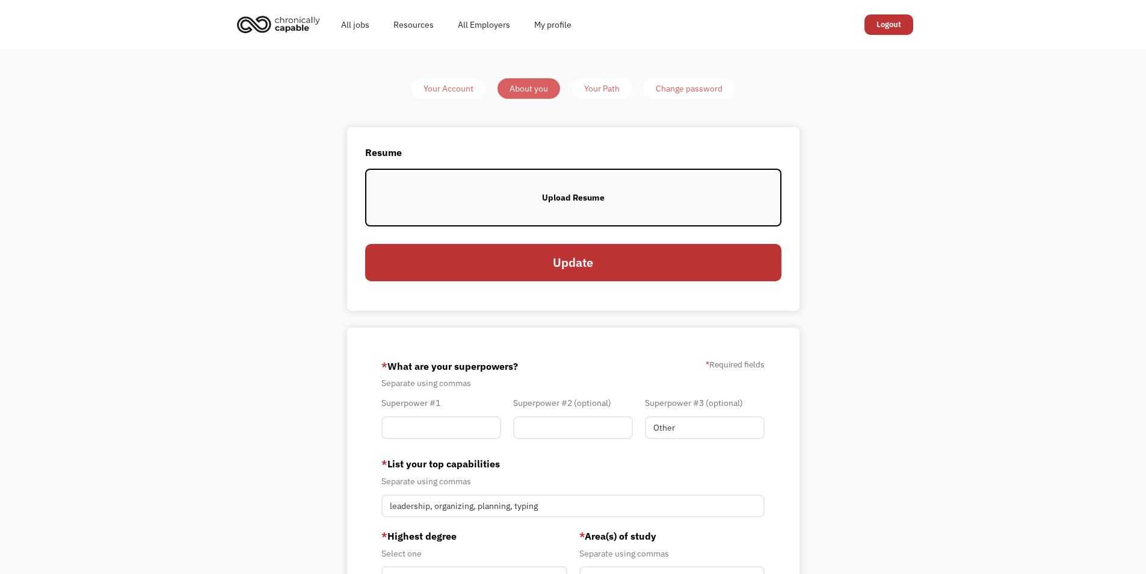
click at [532, 197] on label "Upload Resume" at bounding box center [573, 197] width 416 height 57
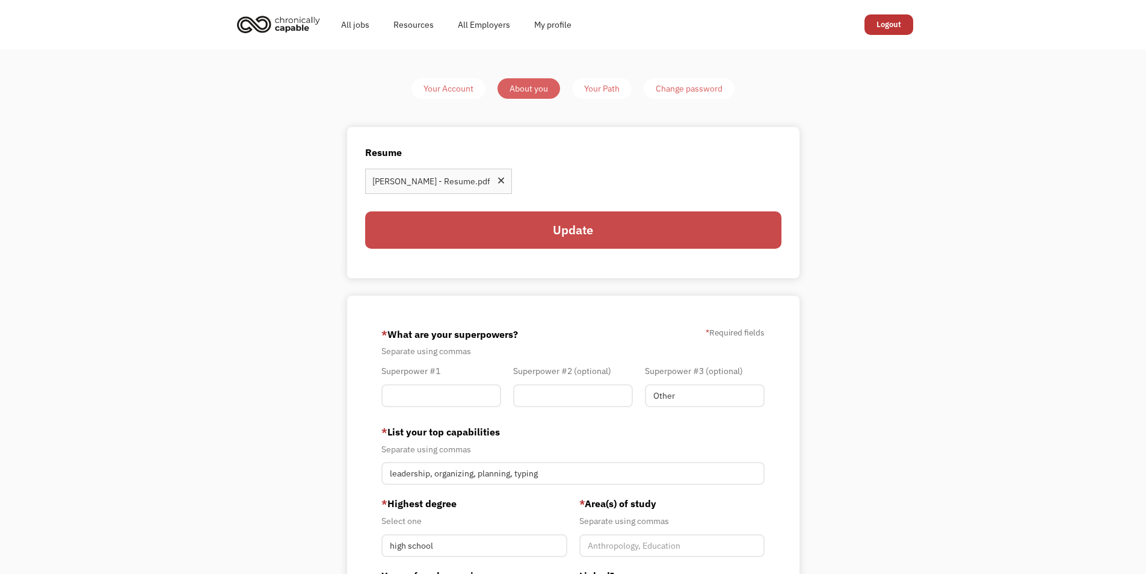
click at [564, 235] on input "Update" at bounding box center [573, 229] width 416 height 37
type input "Please wait..."
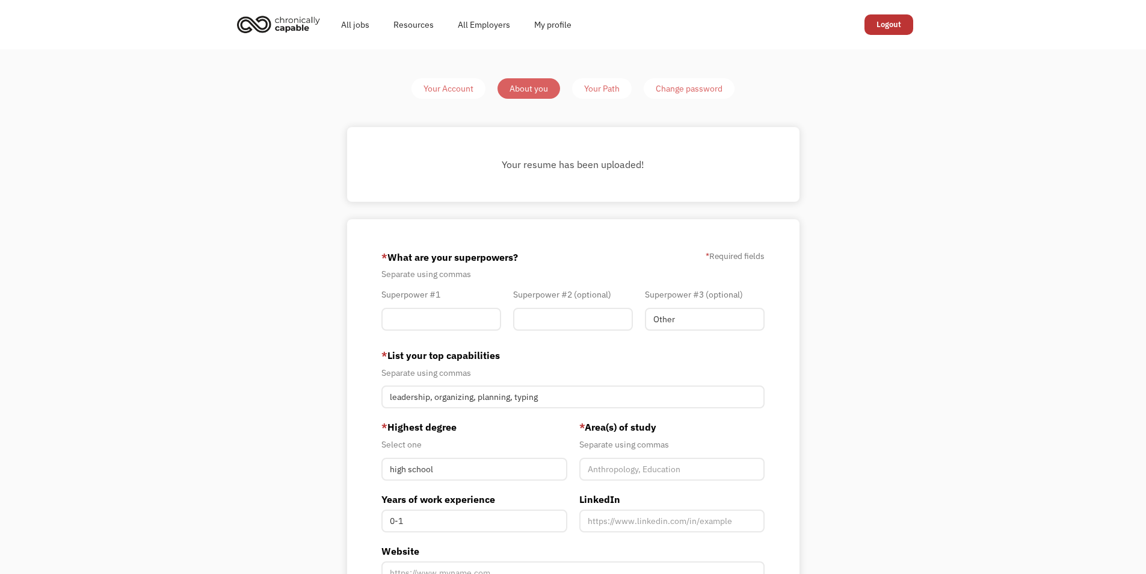
click at [606, 95] on div "Your Path" at bounding box center [602, 88] width 36 height 14
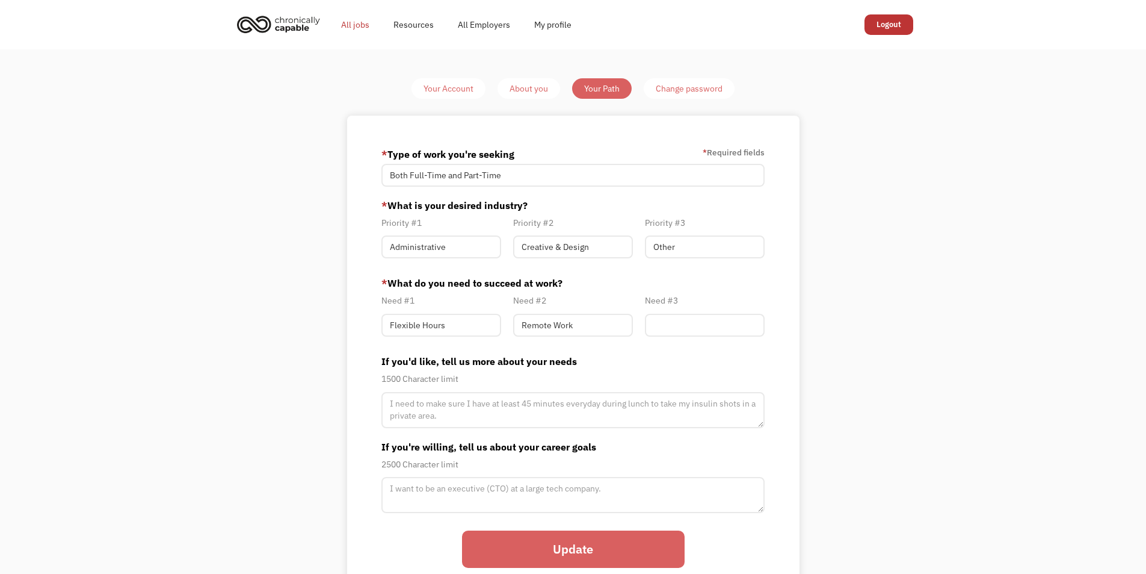
click at [359, 25] on link "All jobs" at bounding box center [355, 24] width 52 height 39
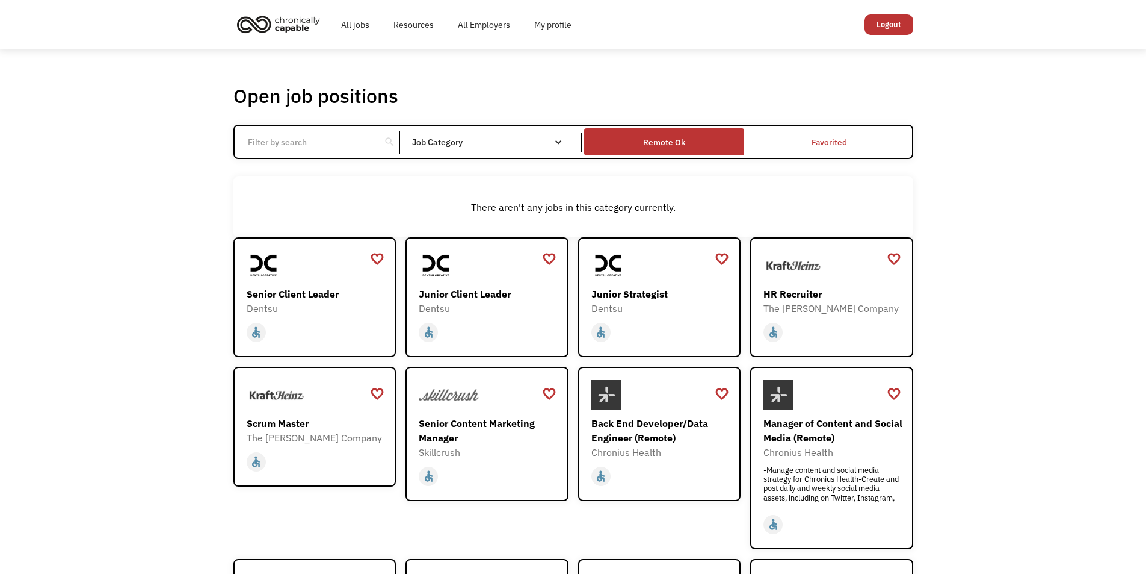
click at [689, 143] on div "Remote Ok" at bounding box center [664, 141] width 160 height 21
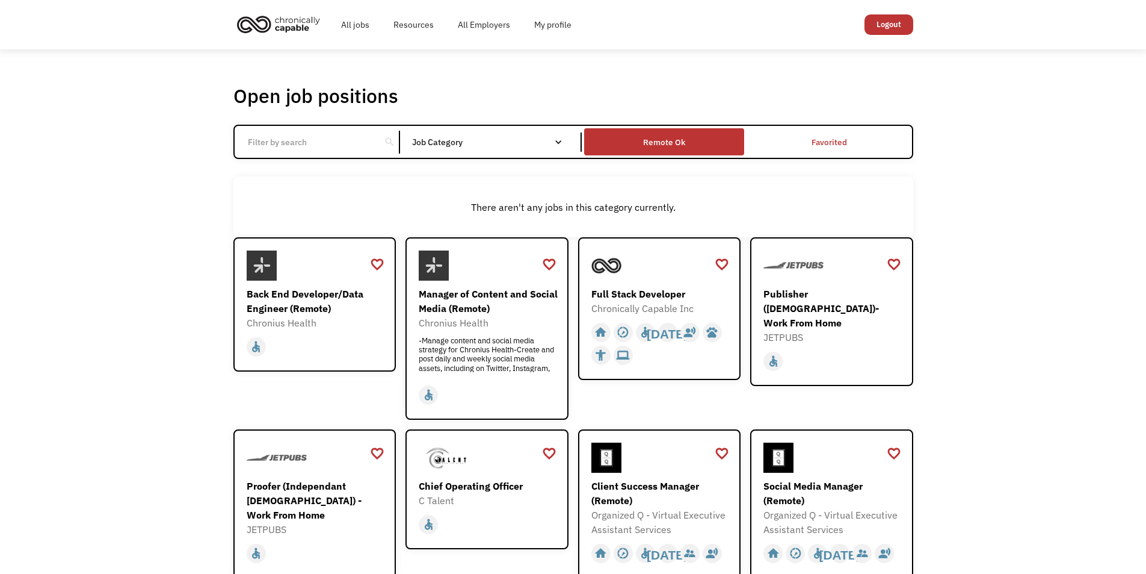
click at [689, 143] on div "Remote Ok" at bounding box center [664, 141] width 160 height 21
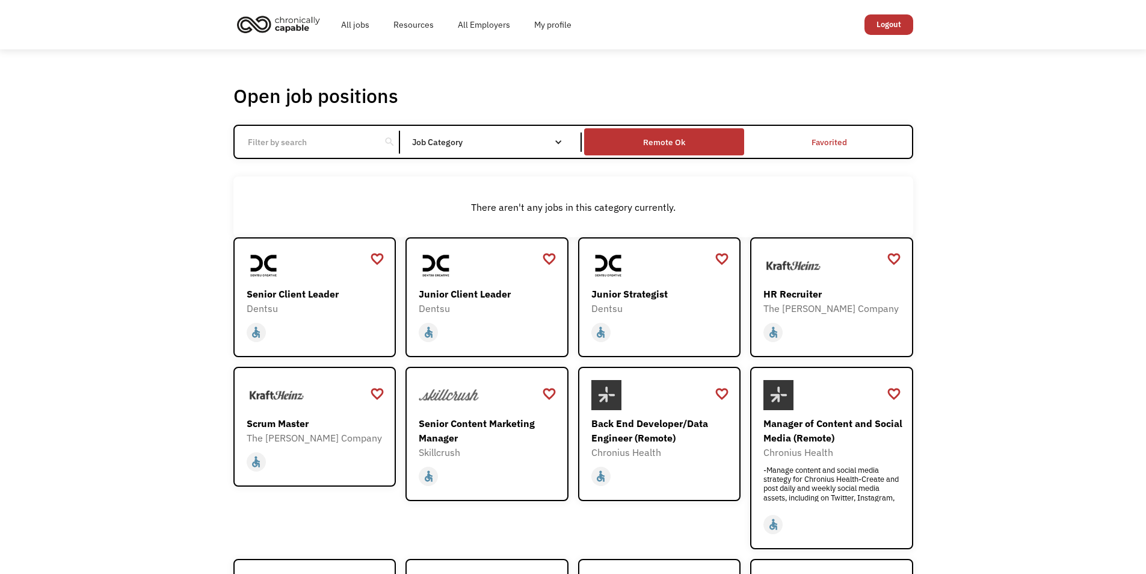
click at [687, 146] on div "Remote Ok" at bounding box center [664, 141] width 160 height 21
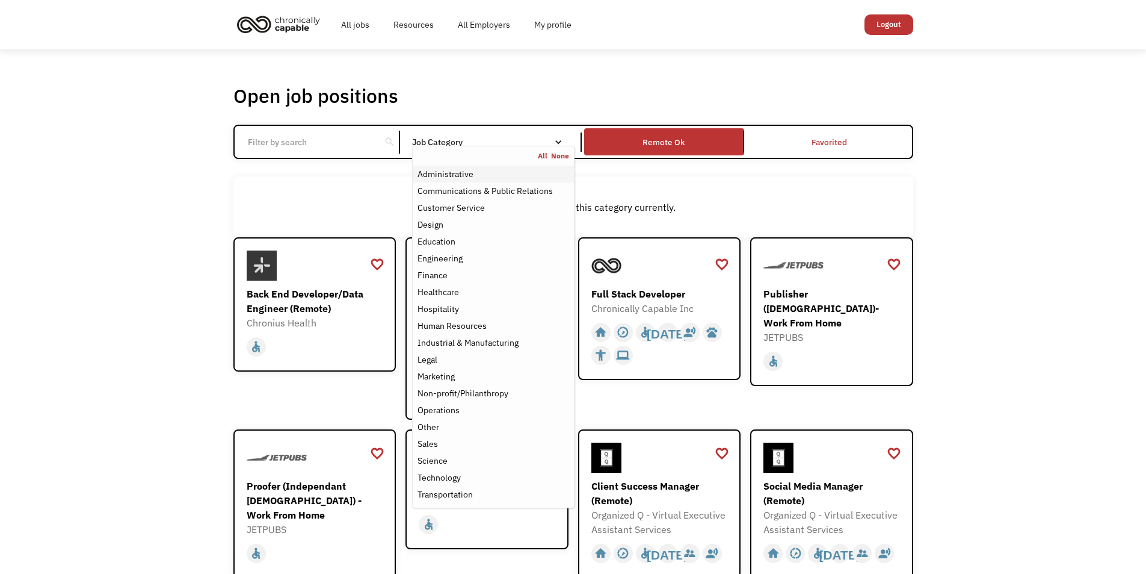
click at [443, 179] on div "Administrative" at bounding box center [446, 174] width 56 height 14
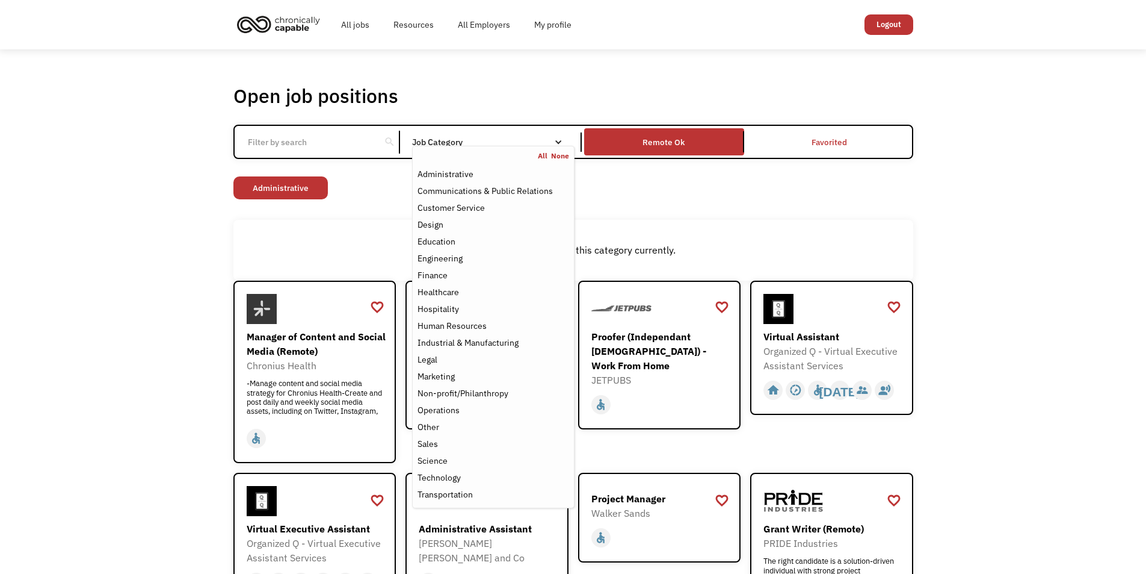
click at [983, 365] on div "Open job positions You have X liked items Search search Filter by category Admi…" at bounding box center [573, 468] width 1146 height 839
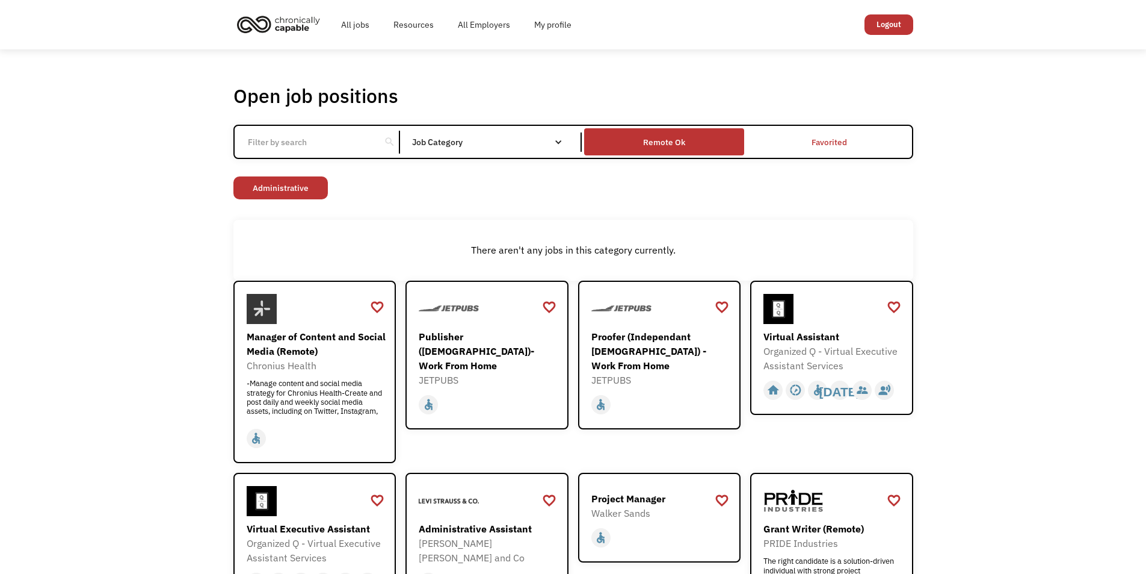
click at [658, 132] on div "Remote Ok" at bounding box center [664, 141] width 160 height 21
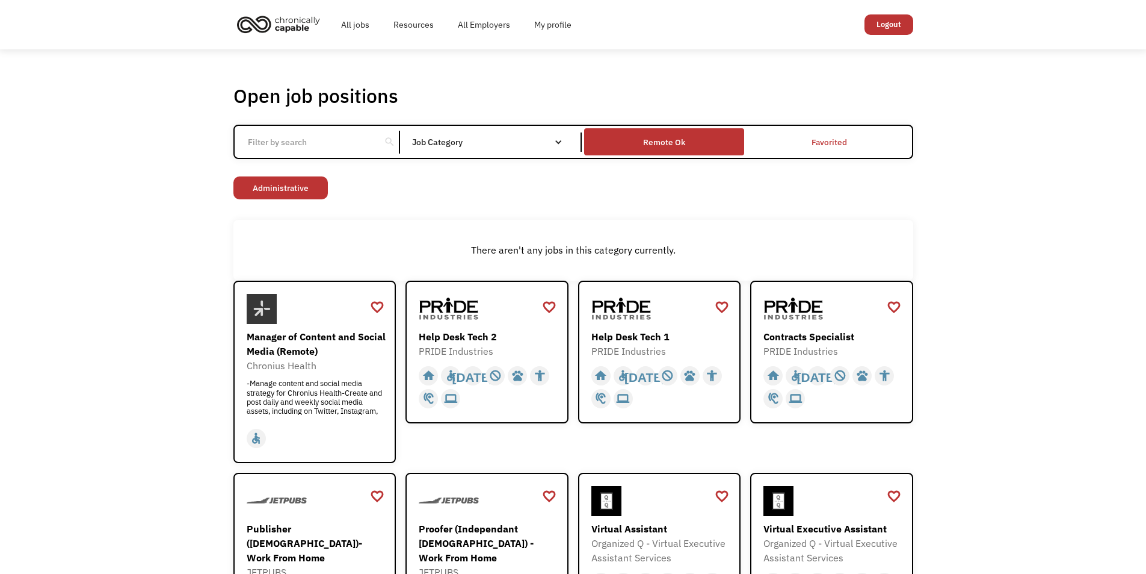
click at [648, 133] on div "Remote Ok" at bounding box center [664, 141] width 160 height 21
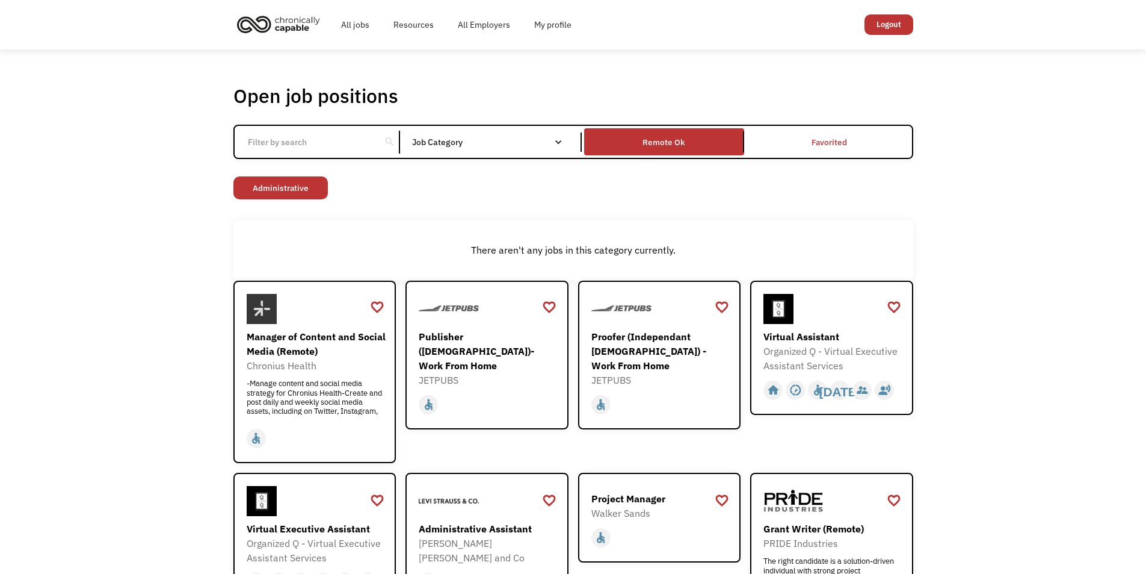
scroll to position [462, 0]
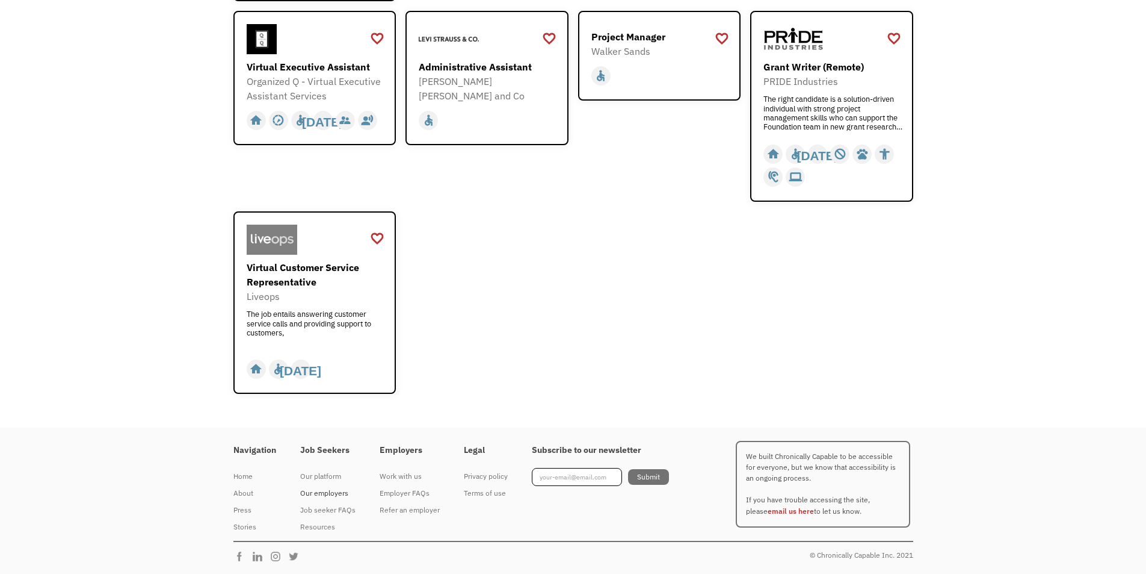
click at [332, 496] on div "Our employers" at bounding box center [327, 493] width 55 height 14
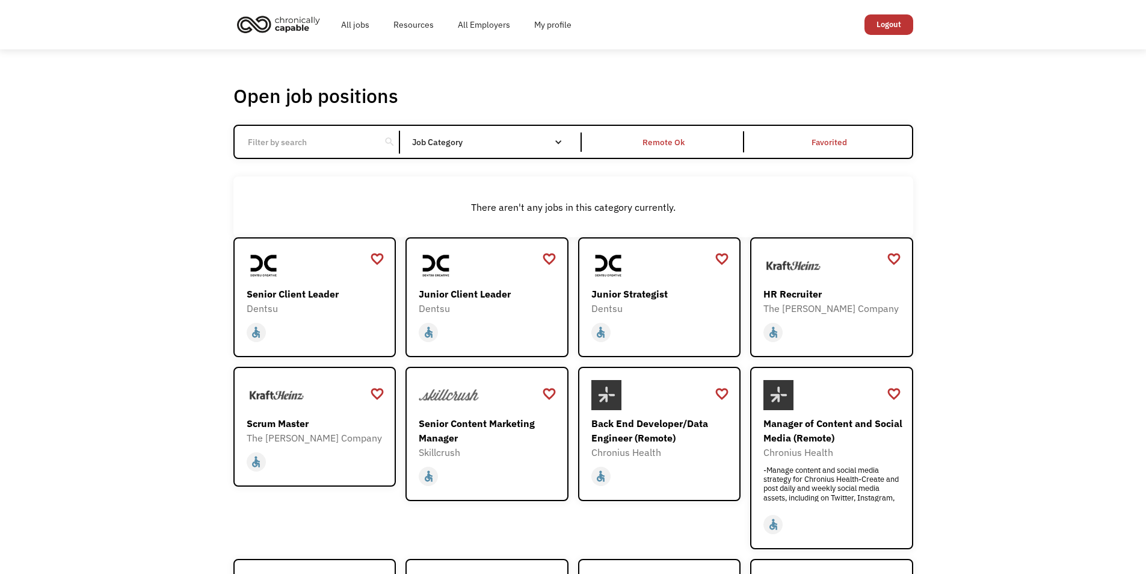
click at [261, 129] on div "search Filter by category Administration Communications & Public Relations Cust…" at bounding box center [573, 142] width 680 height 34
click at [268, 138] on input "Email Form" at bounding box center [308, 142] width 134 height 23
type input "kentucky"
click input "Email Form" at bounding box center [0, 0] width 0 height 0
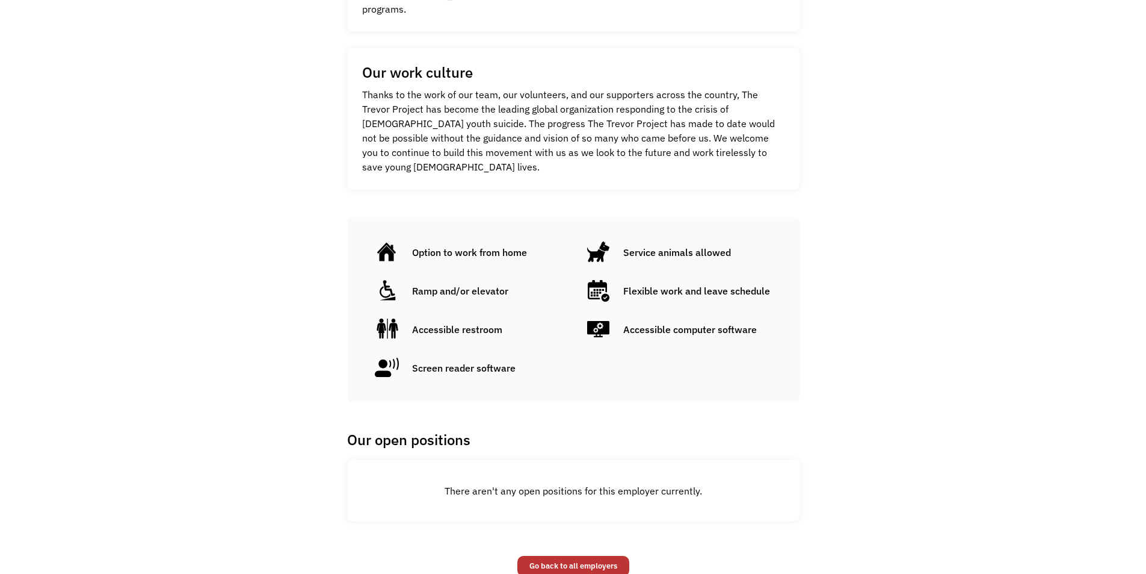
scroll to position [770, 0]
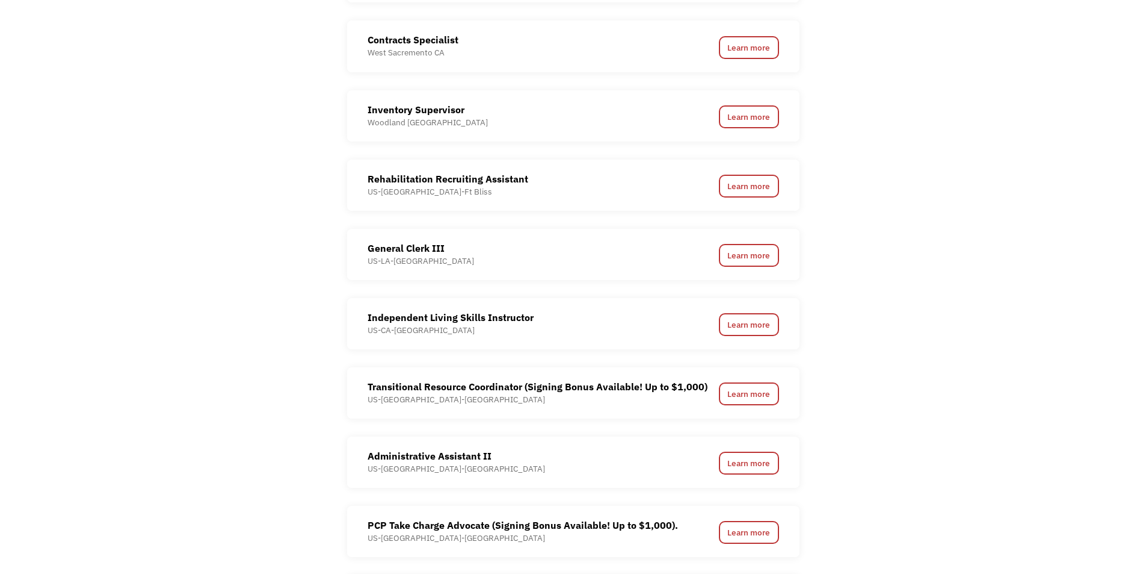
scroll to position [1444, 0]
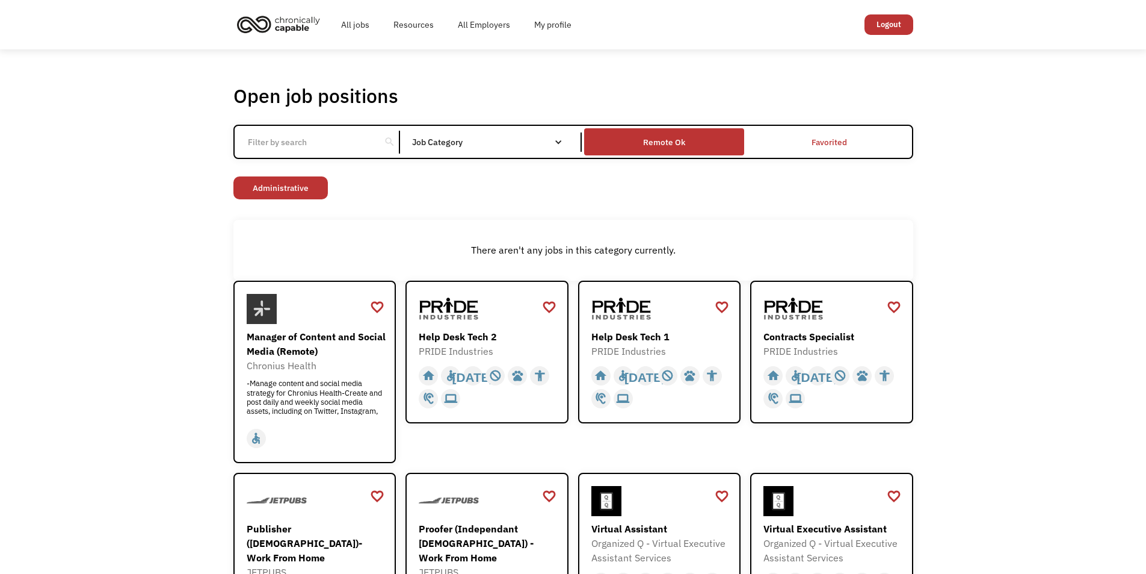
click at [687, 144] on div "Remote Ok" at bounding box center [664, 141] width 160 height 21
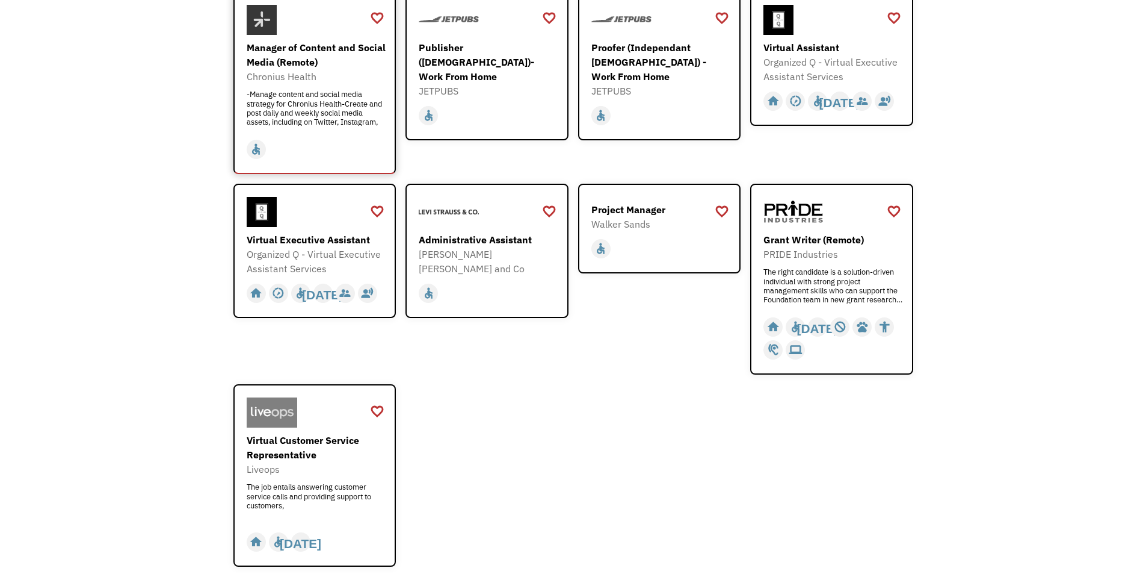
scroll to position [361, 0]
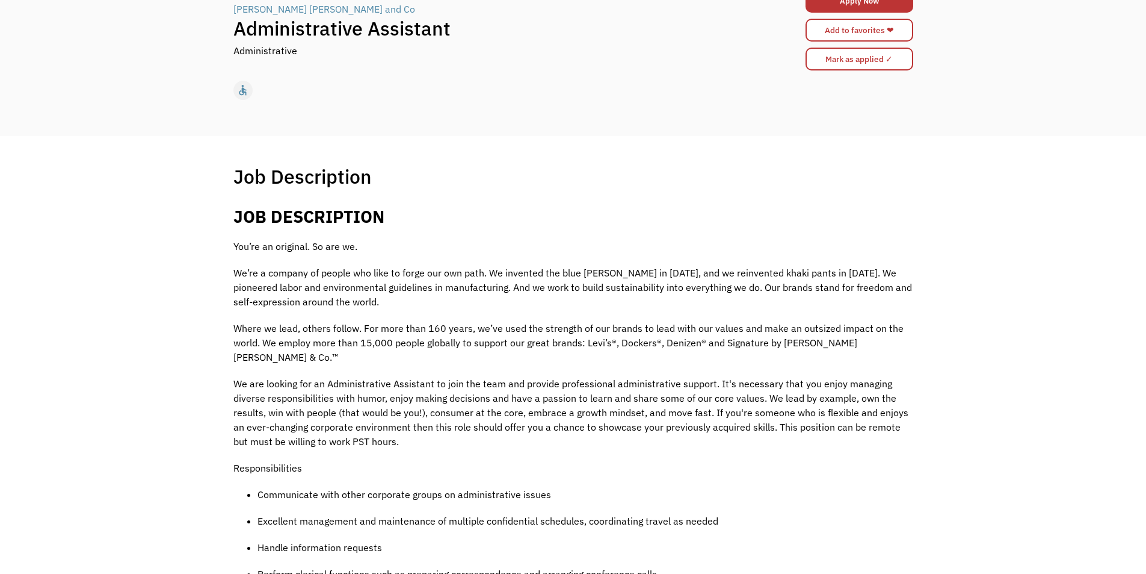
scroll to position [622, 0]
